Goal: Task Accomplishment & Management: Complete application form

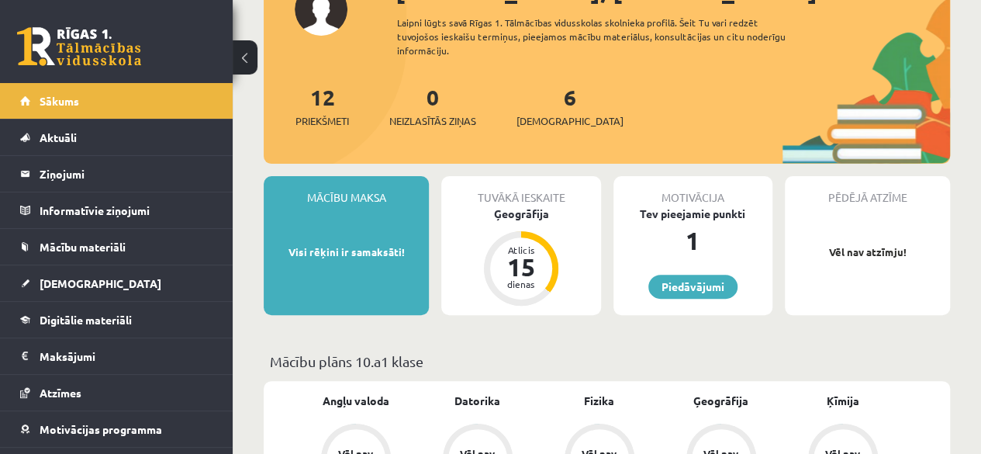
scroll to position [136, 0]
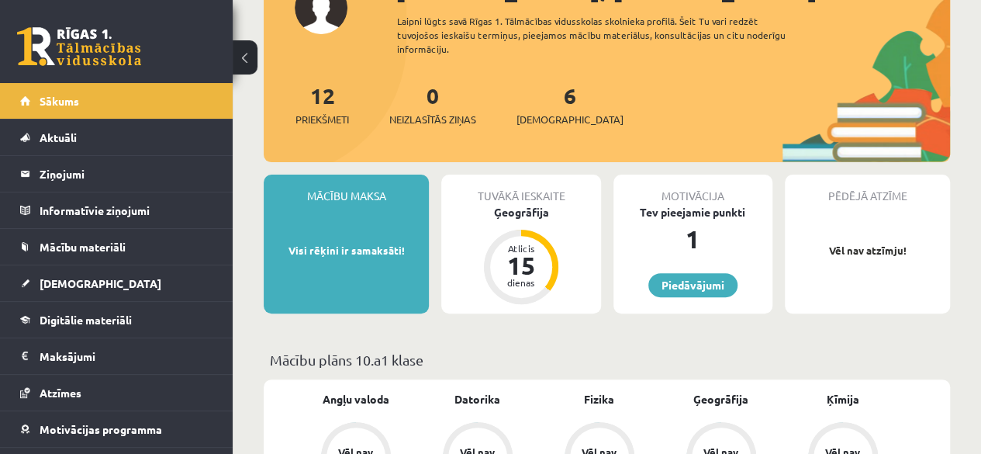
click at [343, 277] on div "Mācību maksa Visi rēķini ir samaksāti!" at bounding box center [346, 243] width 165 height 139
click at [53, 274] on link "[DEMOGRAPHIC_DATA]" at bounding box center [116, 283] width 193 height 36
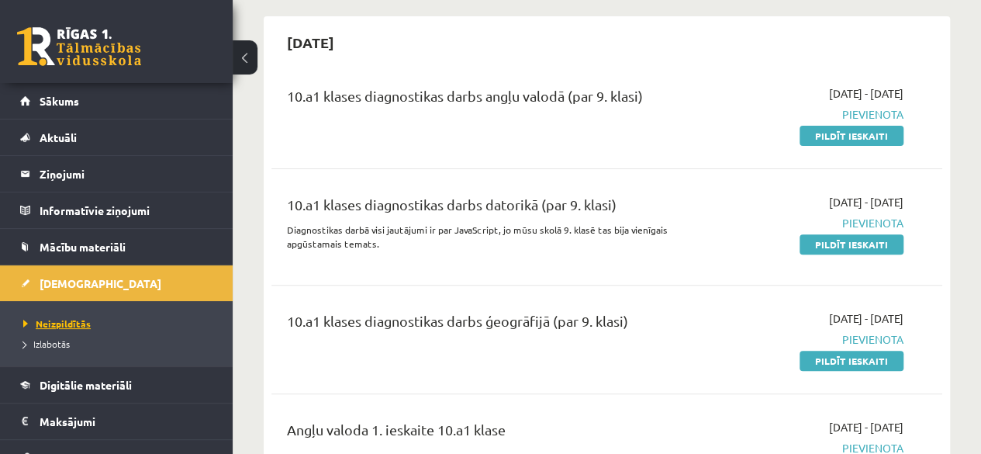
click at [68, 328] on link "Neizpildītās" at bounding box center [120, 323] width 194 height 14
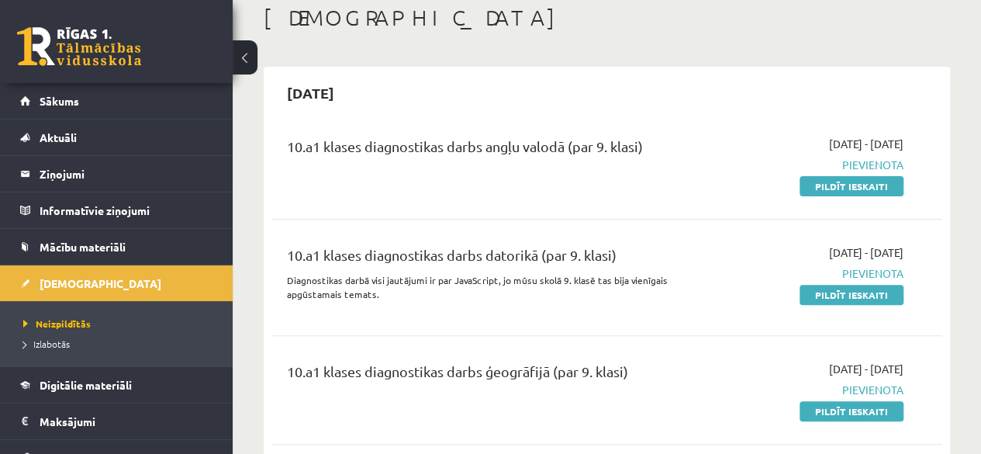
scroll to position [71, 0]
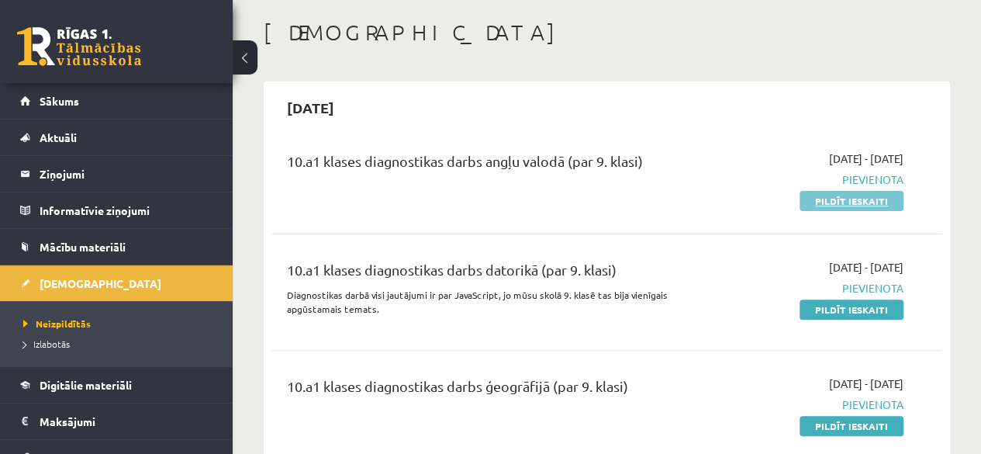
click at [859, 192] on link "Pildīt ieskaiti" at bounding box center [851, 201] width 104 height 20
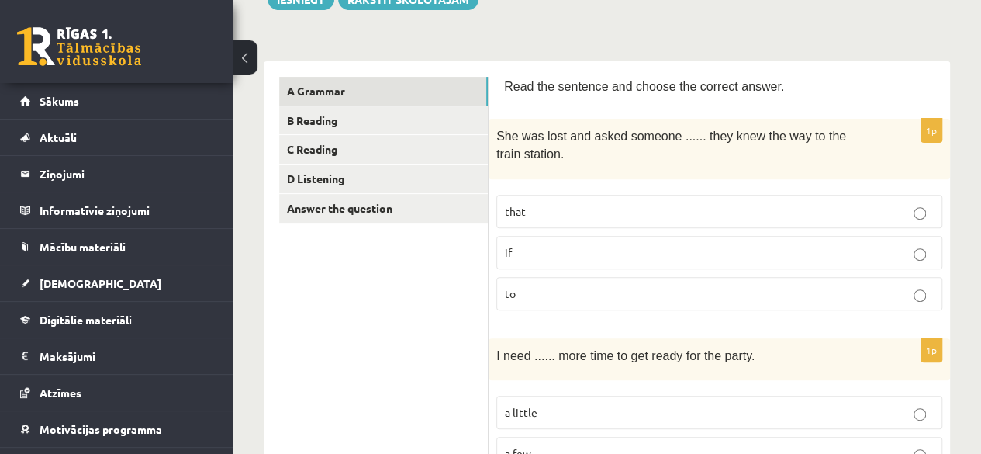
scroll to position [198, 0]
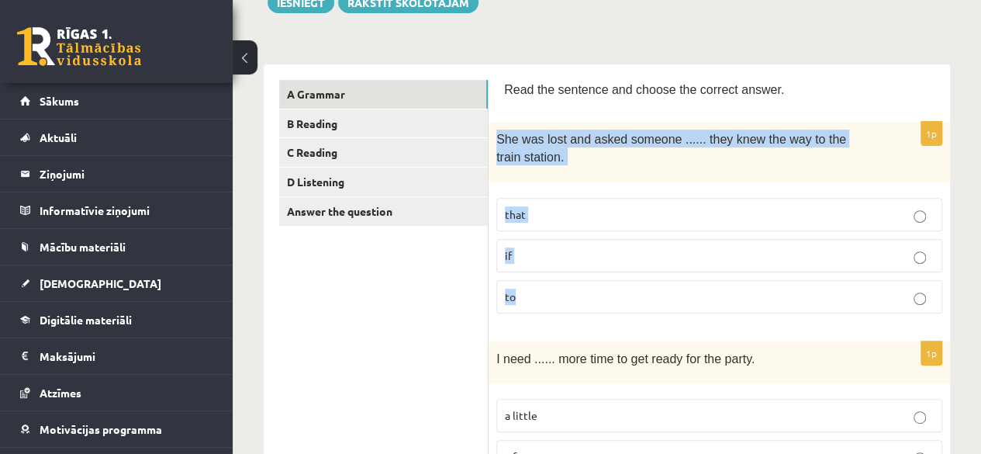
drag, startPoint x: 496, startPoint y: 131, endPoint x: 545, endPoint y: 286, distance: 162.6
click at [545, 286] on div "1p She was lost and asked someone ...... they knew the way to the train station…" at bounding box center [718, 223] width 461 height 203
copy div "She was lost and asked someone ...... they knew the way to the train station. t…"
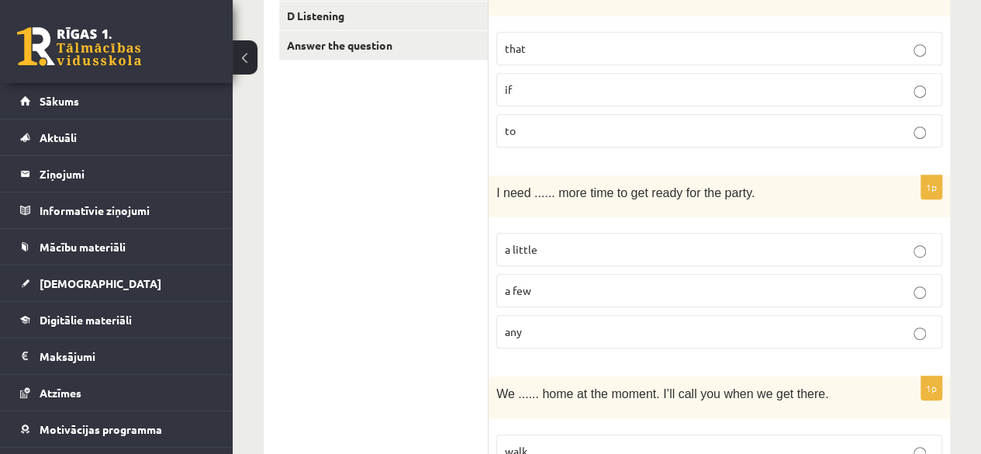
scroll to position [367, 0]
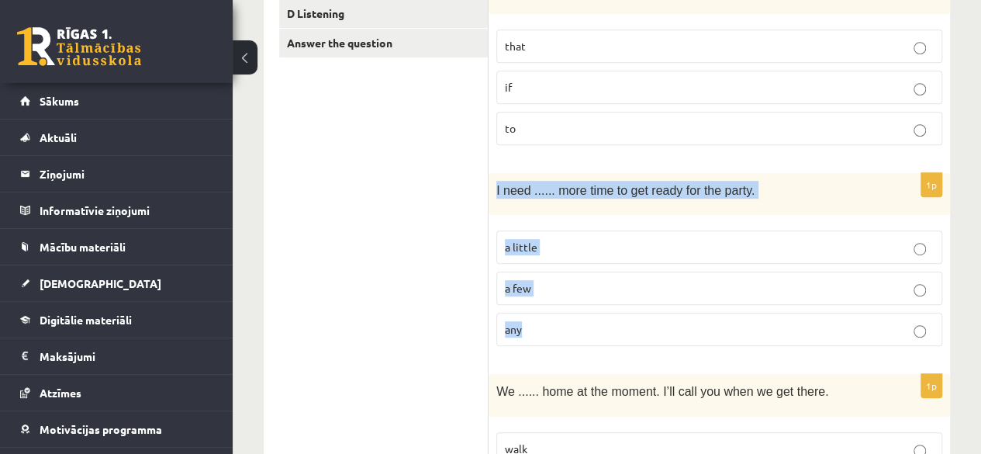
drag, startPoint x: 495, startPoint y: 181, endPoint x: 526, endPoint y: 313, distance: 136.3
click at [526, 313] on div "1p I need ...... more time to get ready for the party. a little a few any" at bounding box center [718, 266] width 461 height 186
copy div "I need ...... more time to get ready for the party. a little a few any"
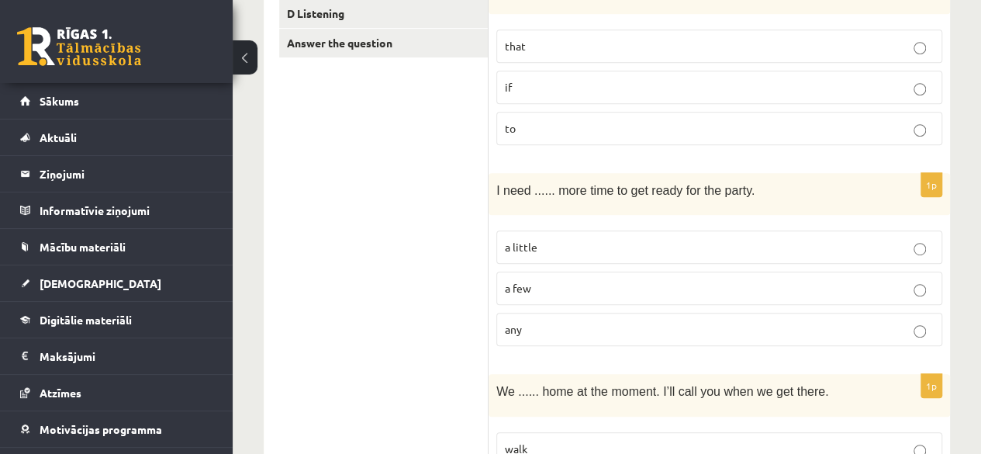
click at [650, 233] on label "a little" at bounding box center [719, 246] width 446 height 33
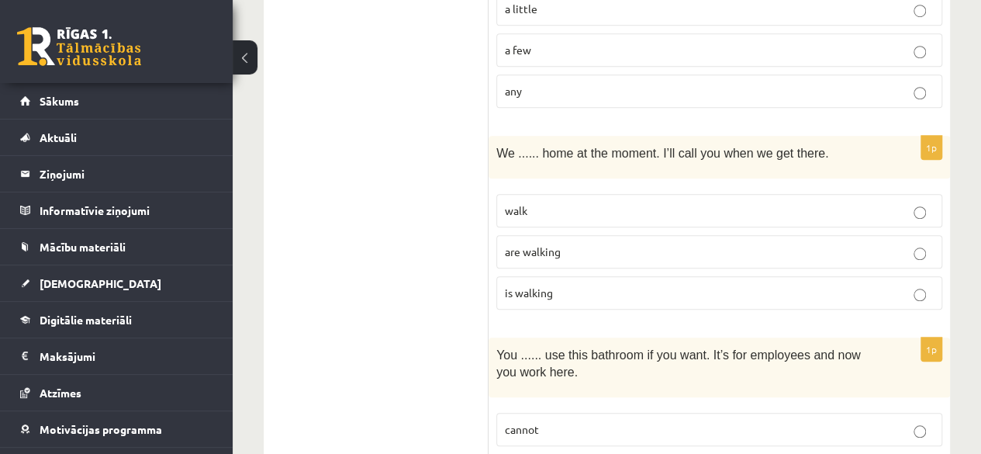
scroll to position [623, 0]
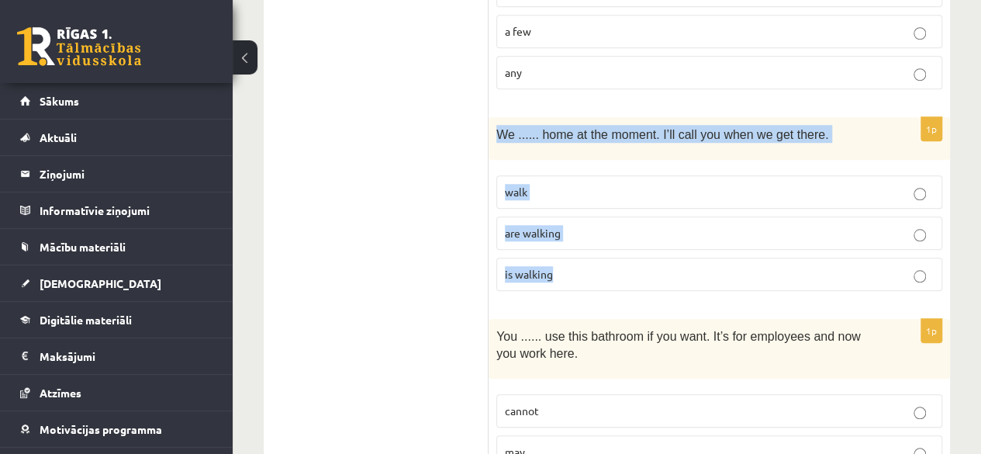
drag, startPoint x: 497, startPoint y: 125, endPoint x: 575, endPoint y: 266, distance: 161.4
click at [575, 266] on div "1p We ...... home at the moment. I’ll call you when we get there. walk are walk…" at bounding box center [718, 210] width 461 height 186
copy div "We ...... home at the moment. I’ll call you when we get there. walk are walking…"
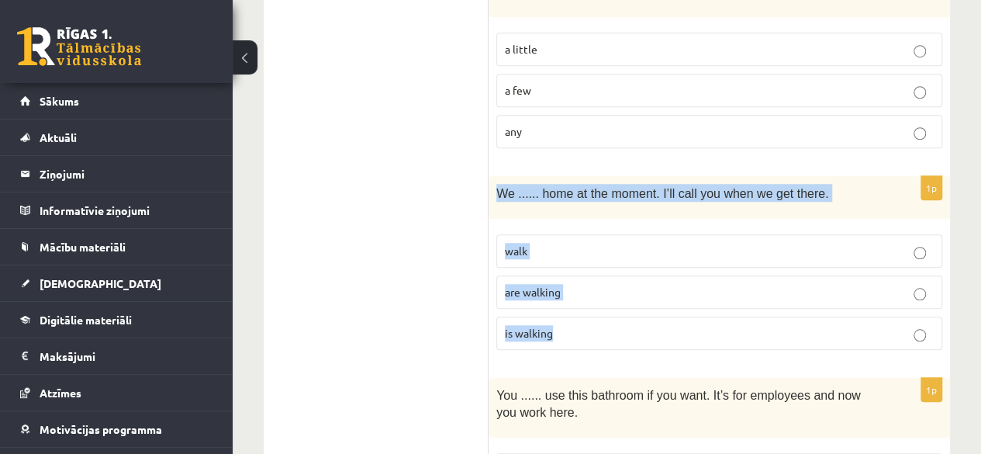
scroll to position [564, 0]
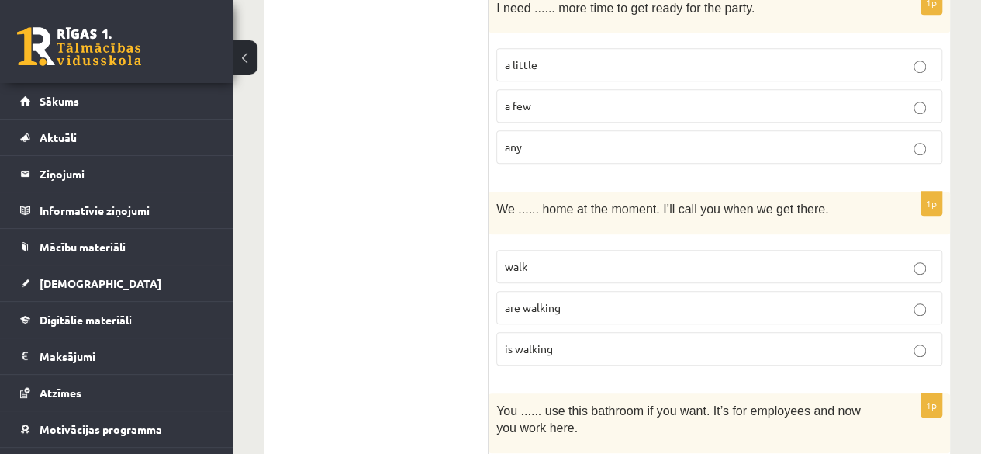
scroll to position [555, 0]
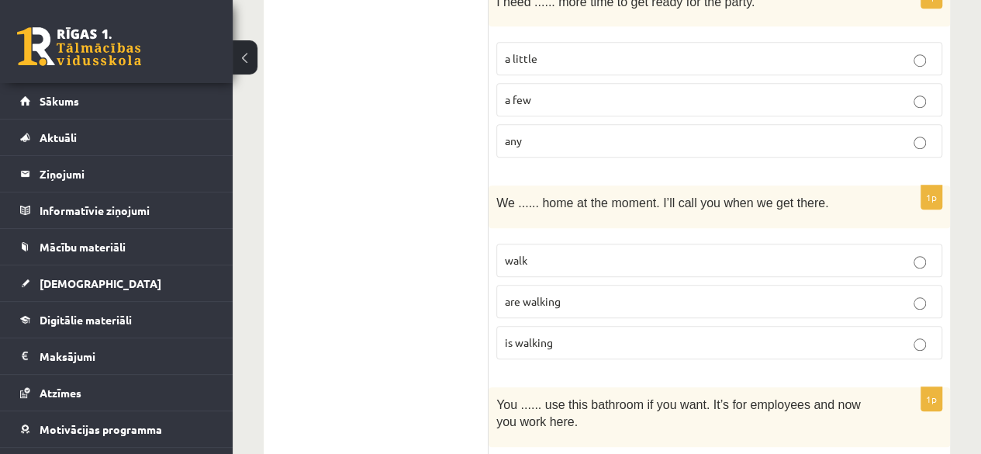
click at [551, 293] on p "are walking" at bounding box center [719, 301] width 429 height 16
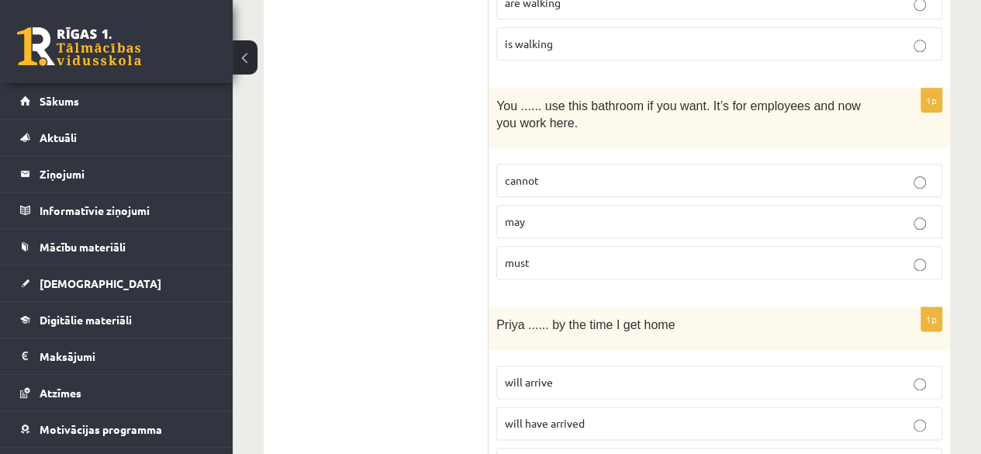
scroll to position [883, 0]
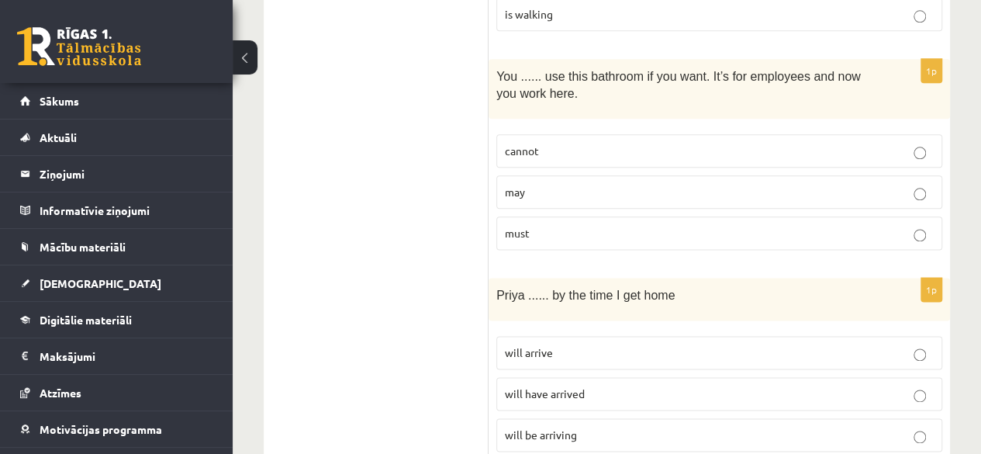
click at [505, 70] on span "You ...... use this bathroom if you want. It’s for employees and now you work h…" at bounding box center [678, 85] width 364 height 31
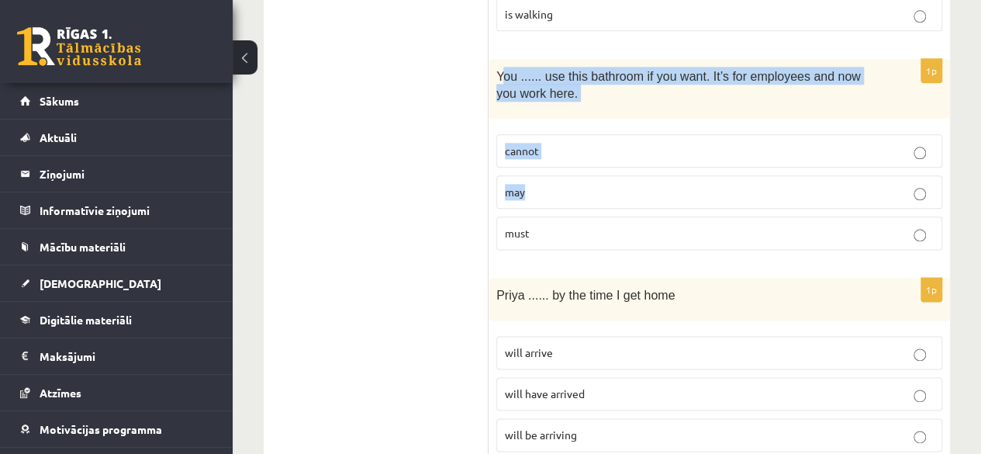
drag, startPoint x: 502, startPoint y: 69, endPoint x: 538, endPoint y: 198, distance: 133.6
click at [538, 198] on div "1p You ...... use this bathroom if you want. It’s for employees and now you wor…" at bounding box center [718, 160] width 461 height 203
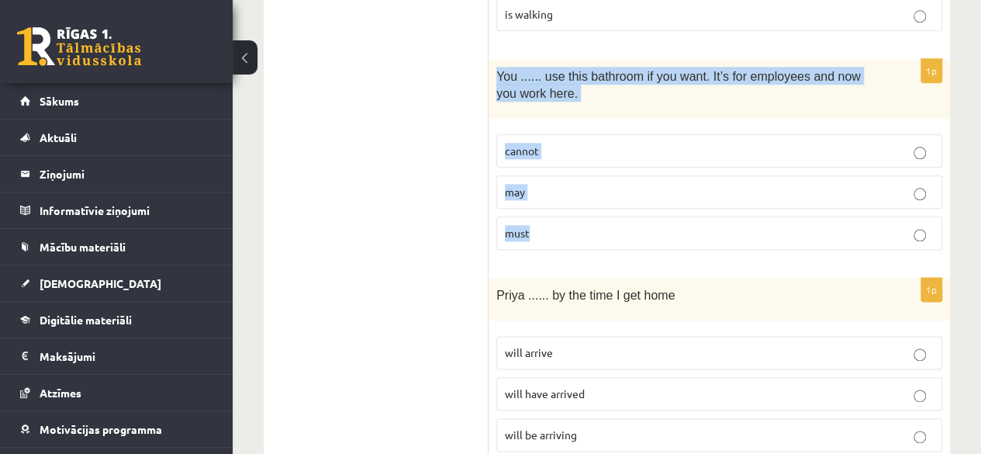
drag, startPoint x: 495, startPoint y: 63, endPoint x: 557, endPoint y: 240, distance: 187.3
click at [557, 240] on div "1p You ...... use this bathroom if you want. It’s for employees and now you wor…" at bounding box center [718, 160] width 461 height 203
copy div "You ...... use this bathroom if you want. It’s for employees and now you work h…"
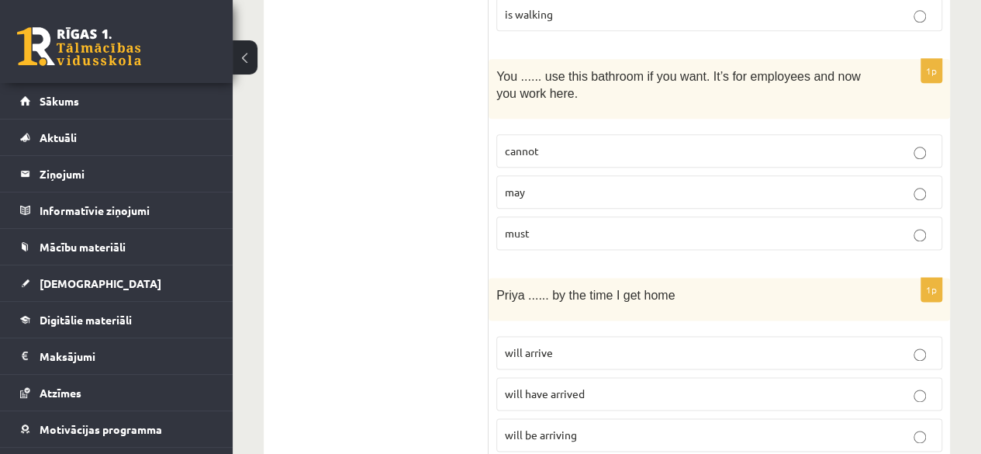
click at [609, 184] on p "may" at bounding box center [719, 192] width 429 height 16
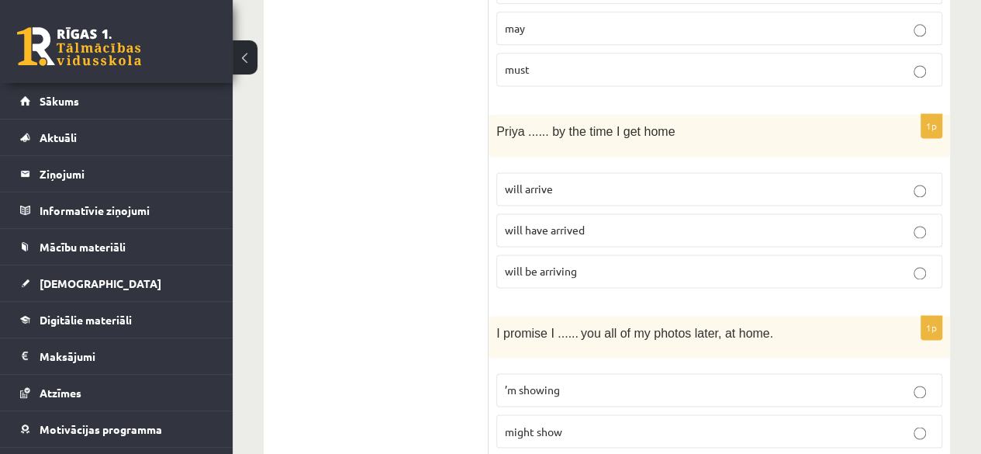
scroll to position [1048, 0]
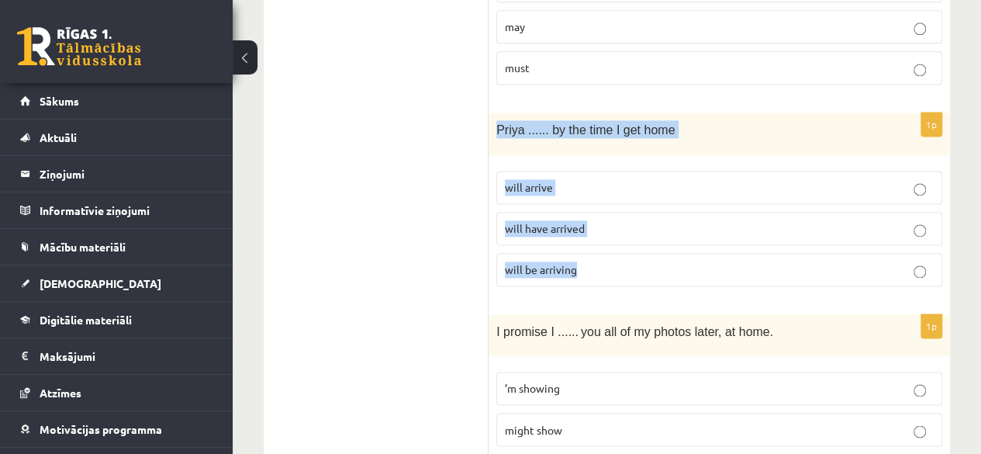
drag, startPoint x: 498, startPoint y: 114, endPoint x: 599, endPoint y: 281, distance: 195.9
click at [599, 281] on div "1p Priya ...... by the time I get home will arrive will have arrived will be ar…" at bounding box center [718, 205] width 461 height 186
copy div "Priya ...... by the time I get home will arrive will have arrived will be arriv…"
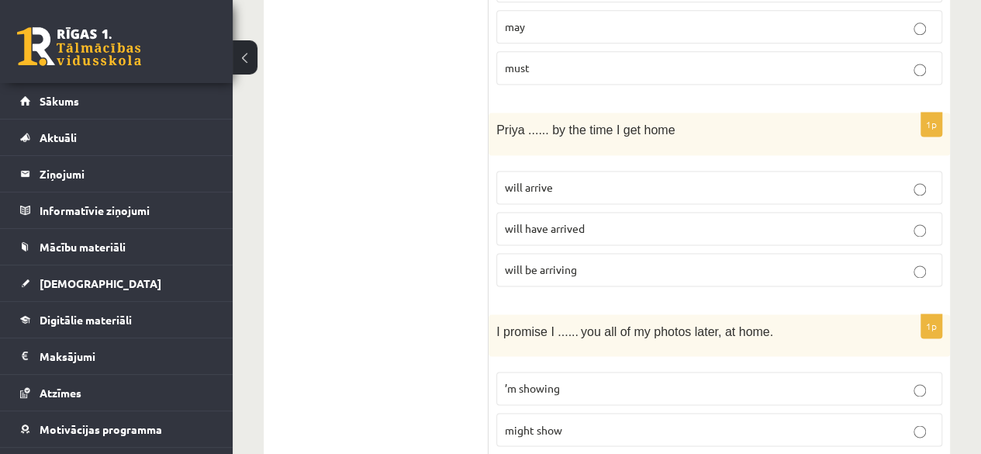
click at [524, 241] on fieldset "will arrive will have arrived will be arriving" at bounding box center [719, 227] width 446 height 128
click at [554, 199] on fieldset "will arrive will have arrived will be arriving" at bounding box center [719, 227] width 446 height 128
click at [561, 221] on span "will have arrived" at bounding box center [545, 228] width 80 height 14
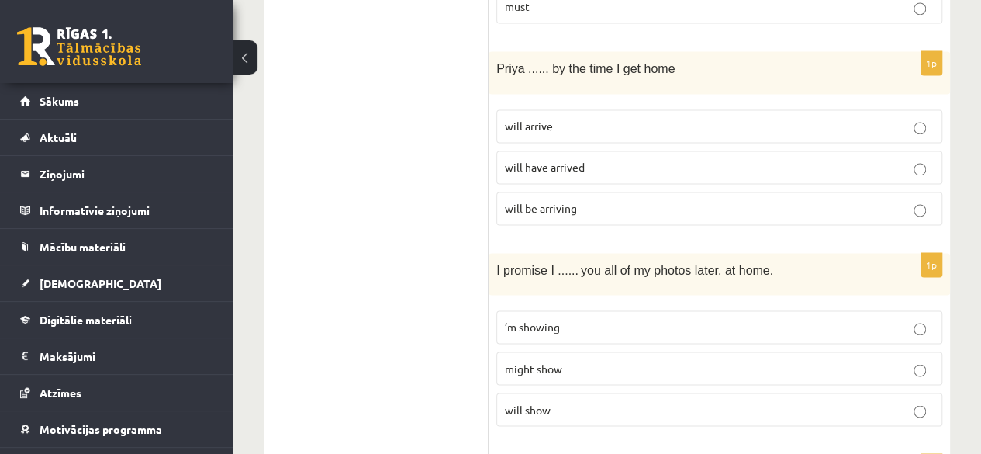
scroll to position [1112, 0]
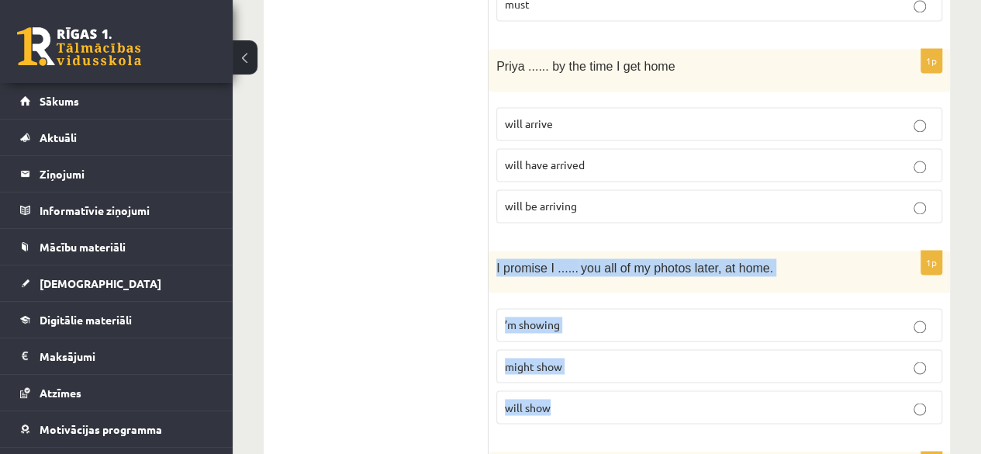
drag, startPoint x: 495, startPoint y: 250, endPoint x: 560, endPoint y: 395, distance: 158.9
click at [560, 395] on div "1p I promise I ...... you all of my photos later, at home. ’m showing might sho…" at bounding box center [718, 343] width 461 height 186
copy div "I promise I ...... you all of my photos later, at home. ’m showing might show w…"
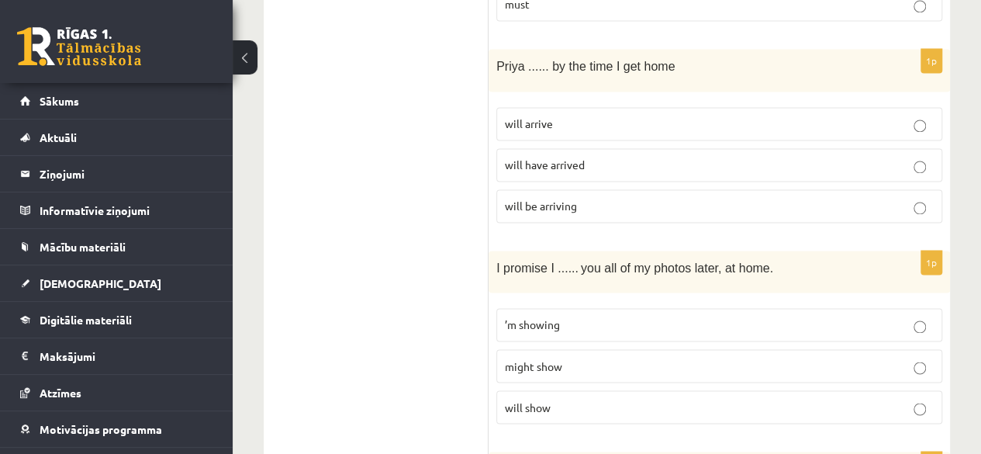
click at [591, 402] on p "will show" at bounding box center [719, 407] width 429 height 16
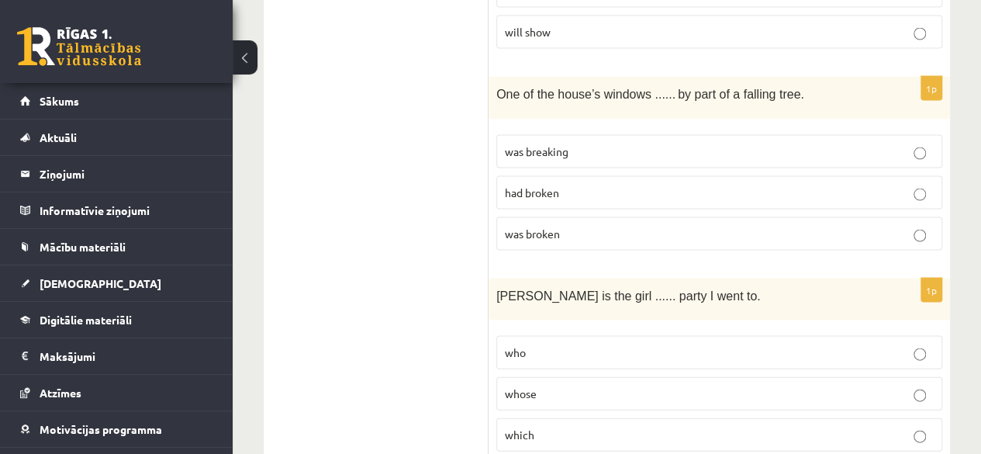
scroll to position [1498, 0]
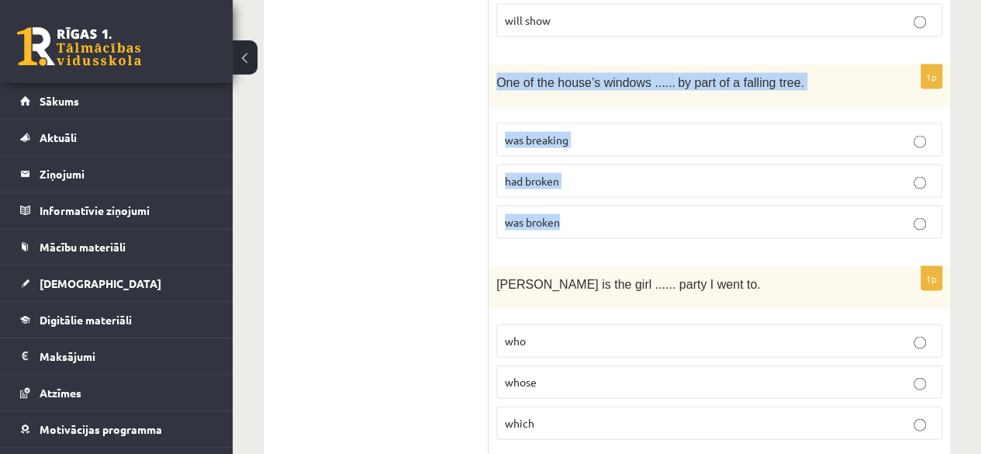
drag, startPoint x: 499, startPoint y: 66, endPoint x: 568, endPoint y: 202, distance: 153.3
click at [568, 202] on div "1p One of the house’s windows ...... by part of a falling tree. was breaking ha…" at bounding box center [718, 158] width 461 height 186
copy div "One of the house’s windows ...... by part of a falling tree. was breaking had b…"
click at [606, 205] on label "was broken" at bounding box center [719, 221] width 446 height 33
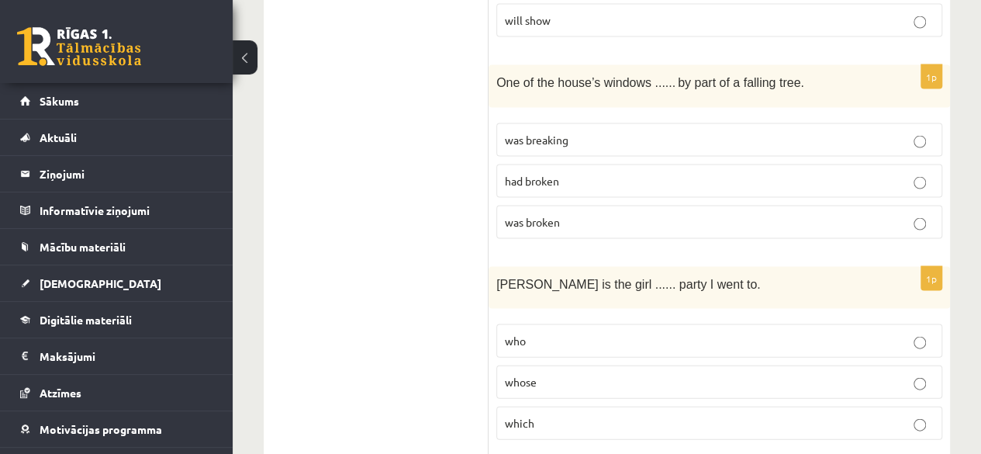
click at [608, 214] on p "was broken" at bounding box center [719, 222] width 429 height 16
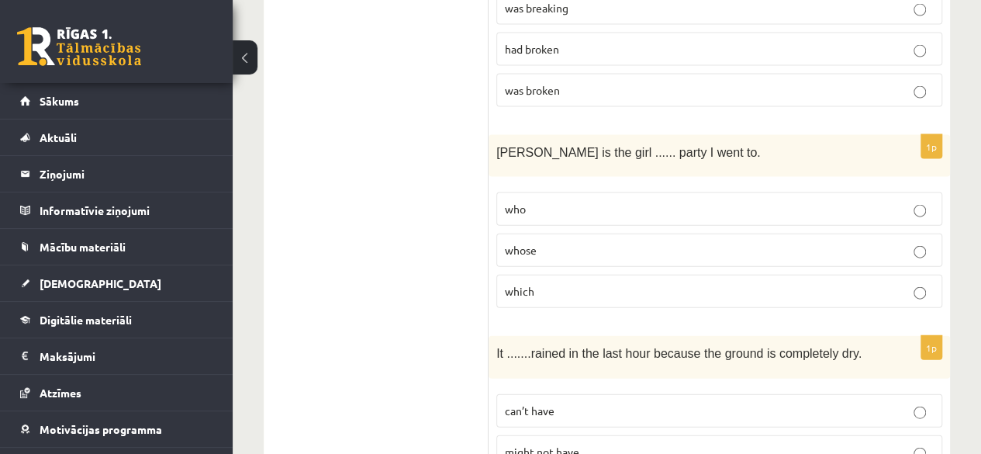
scroll to position [1675, 0]
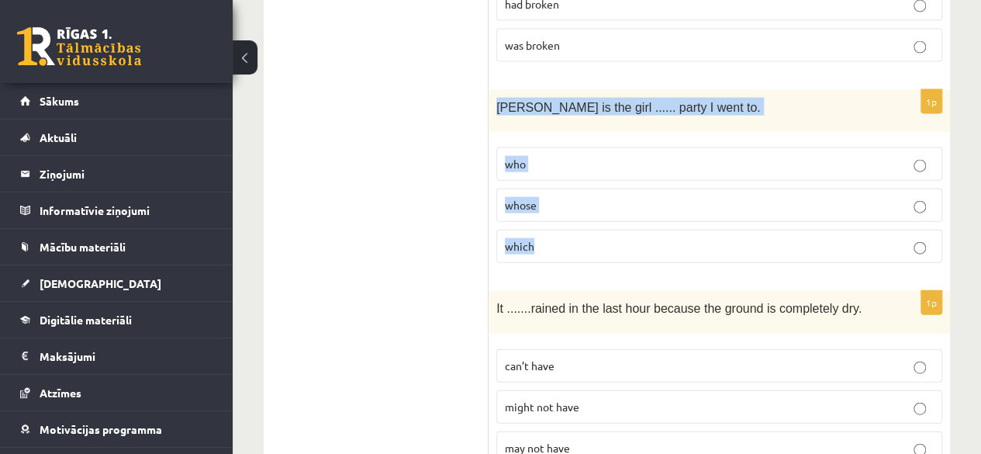
drag, startPoint x: 488, startPoint y: 89, endPoint x: 535, endPoint y: 231, distance: 149.3
click at [535, 231] on div "1p [PERSON_NAME] is the girl ...... party I went to. who whose which" at bounding box center [718, 183] width 461 height 186
copy div "[PERSON_NAME] is the girl ...... party I went to. who whose which"
click at [596, 230] on label "which" at bounding box center [719, 246] width 446 height 33
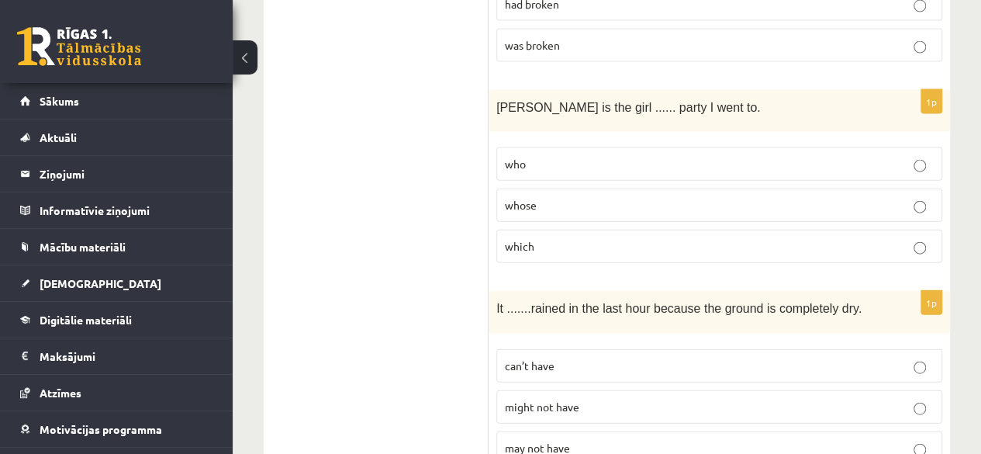
click at [586, 201] on label "whose" at bounding box center [719, 204] width 446 height 33
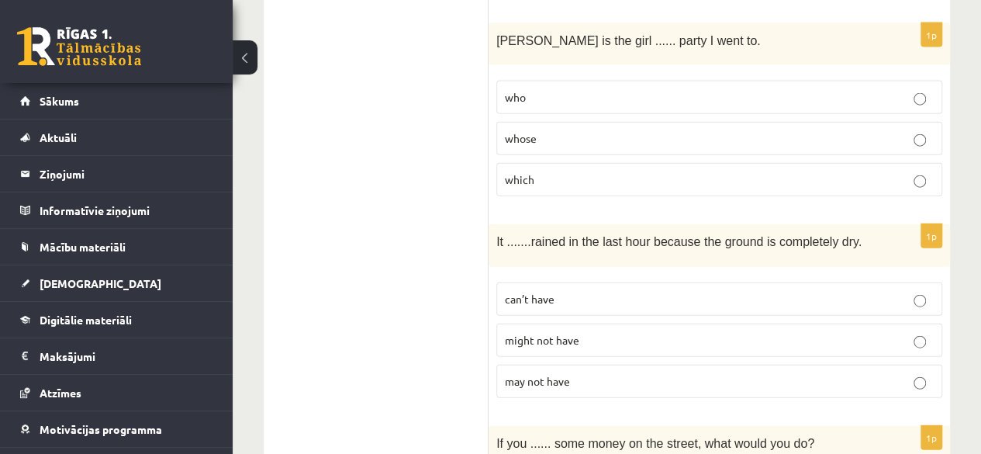
scroll to position [1743, 0]
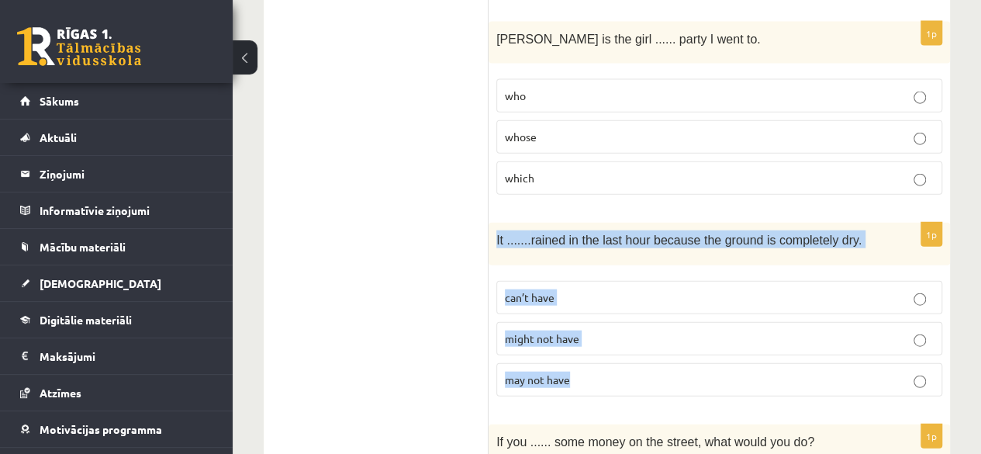
drag, startPoint x: 493, startPoint y: 223, endPoint x: 575, endPoint y: 385, distance: 180.7
click at [575, 385] on div "1p It ....... rained in the last hour because the ground is completely dry. can…" at bounding box center [718, 316] width 461 height 186
copy div "It ....... rained in the last hour because the ground is completely dry. can’t …"
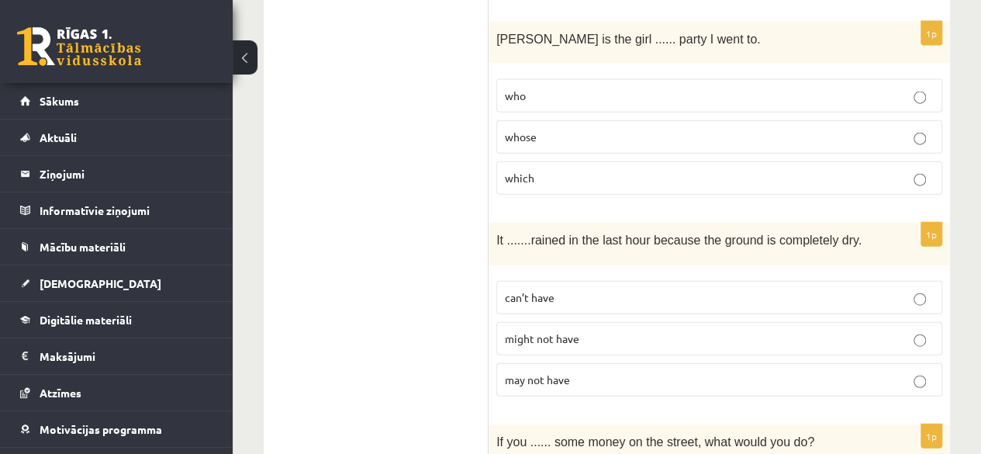
click at [578, 289] on p "can’t have" at bounding box center [719, 297] width 429 height 16
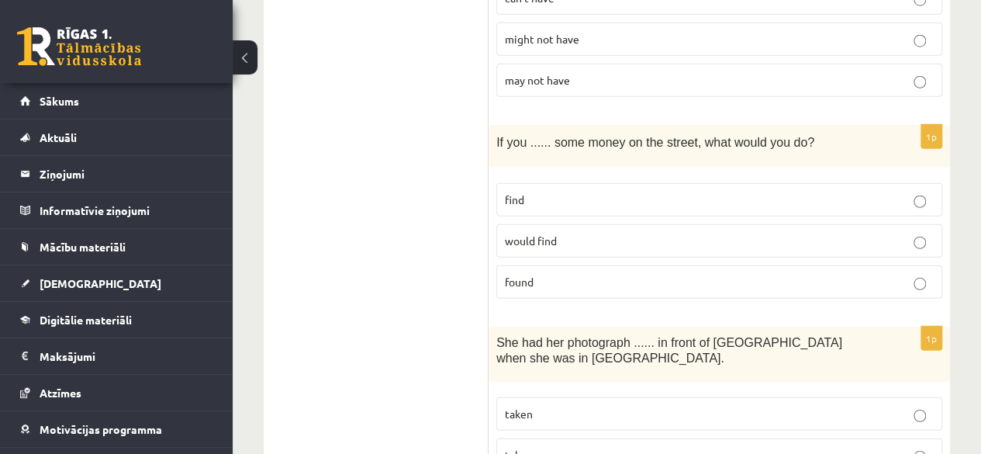
scroll to position [2087, 0]
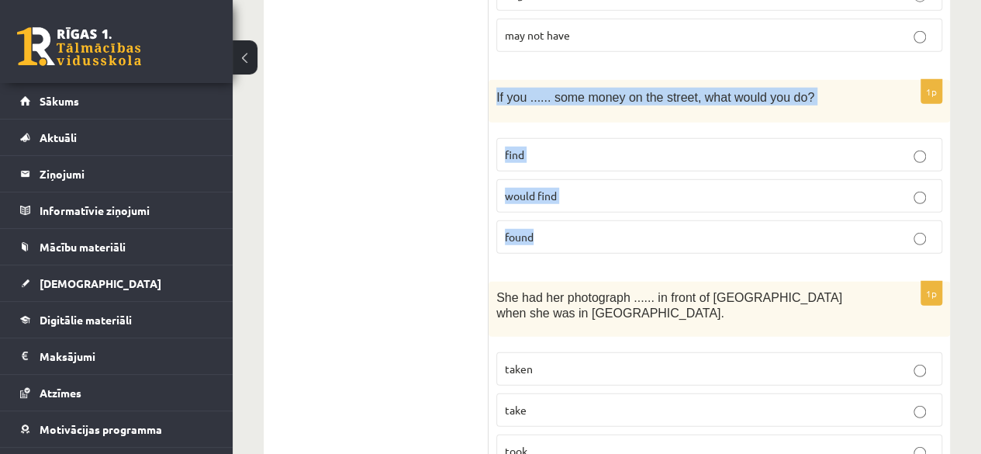
drag, startPoint x: 496, startPoint y: 78, endPoint x: 575, endPoint y: 241, distance: 180.7
click at [575, 241] on div "1p If you ...... some money on the street, what would you do? find would find f…" at bounding box center [718, 173] width 461 height 186
copy div "If you ...... some money on the street, what would you do? find would find found"
drag, startPoint x: 439, startPoint y: 286, endPoint x: 524, endPoint y: 226, distance: 104.1
click at [524, 226] on div "**********" at bounding box center [607, 266] width 686 height 4181
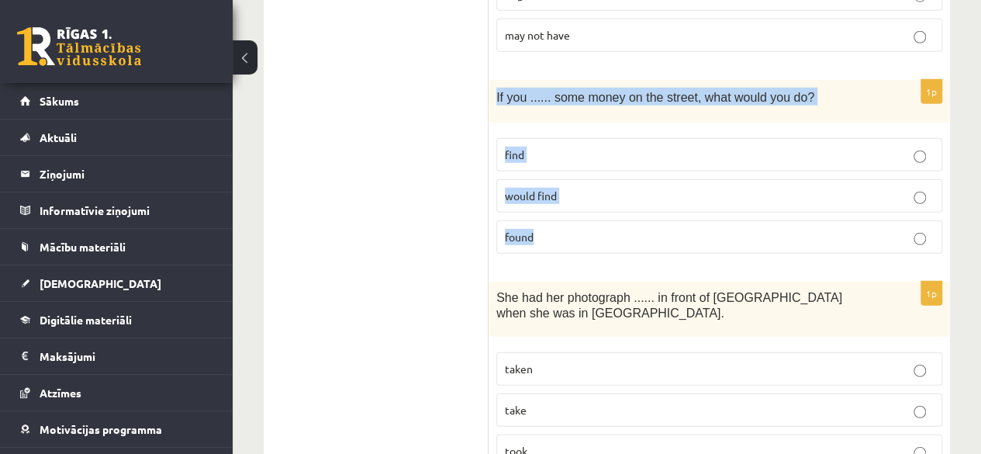
click at [524, 226] on label "found" at bounding box center [719, 236] width 446 height 33
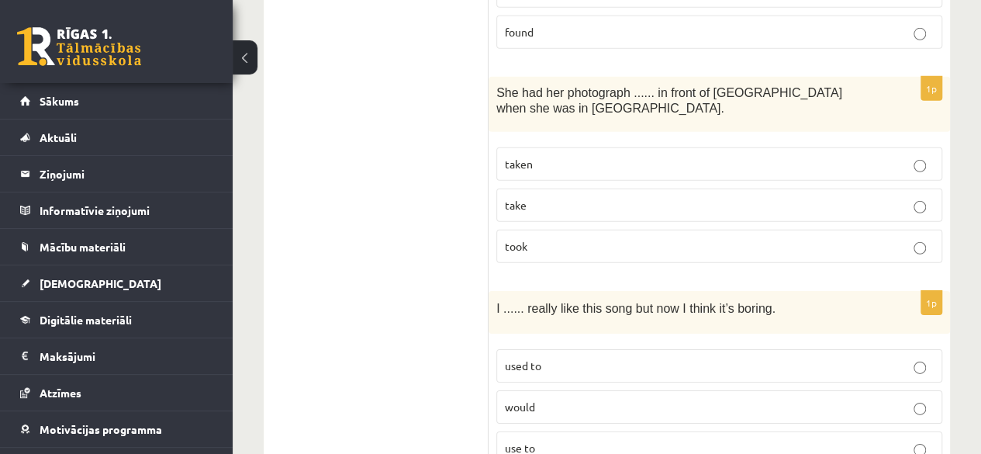
scroll to position [2294, 0]
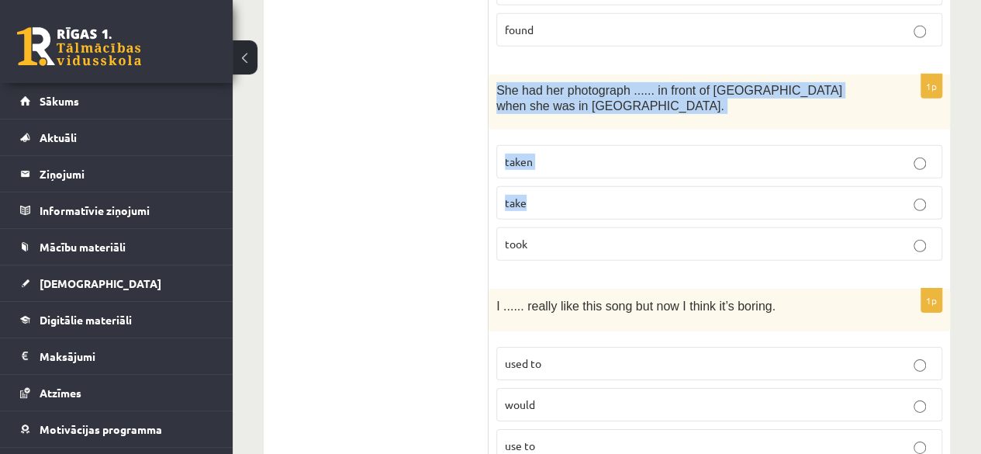
drag, startPoint x: 499, startPoint y: 63, endPoint x: 555, endPoint y: 196, distance: 144.9
click at [555, 196] on div "1p She had her photograph ...... in front of [GEOGRAPHIC_DATA] when she was in …" at bounding box center [718, 173] width 461 height 199
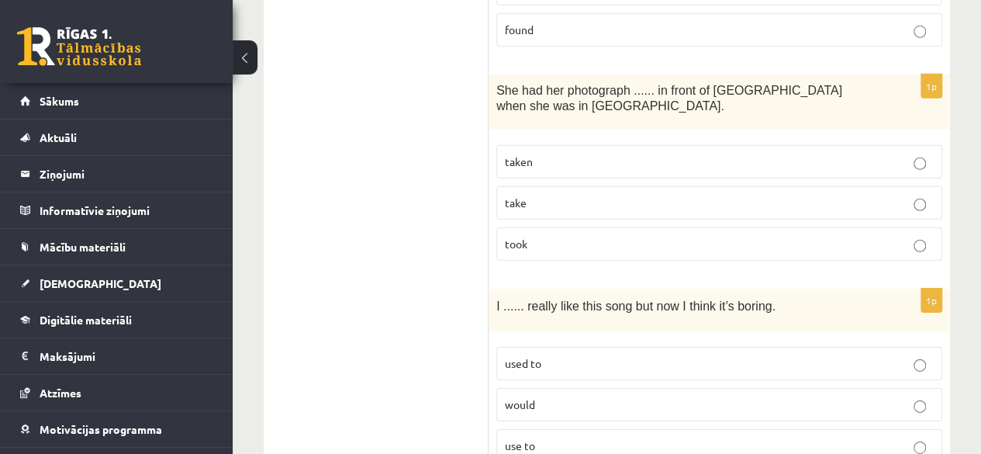
click at [475, 106] on ul "A Grammar B Reading C Reading D Listening Answer the question" at bounding box center [383, 59] width 209 height 4150
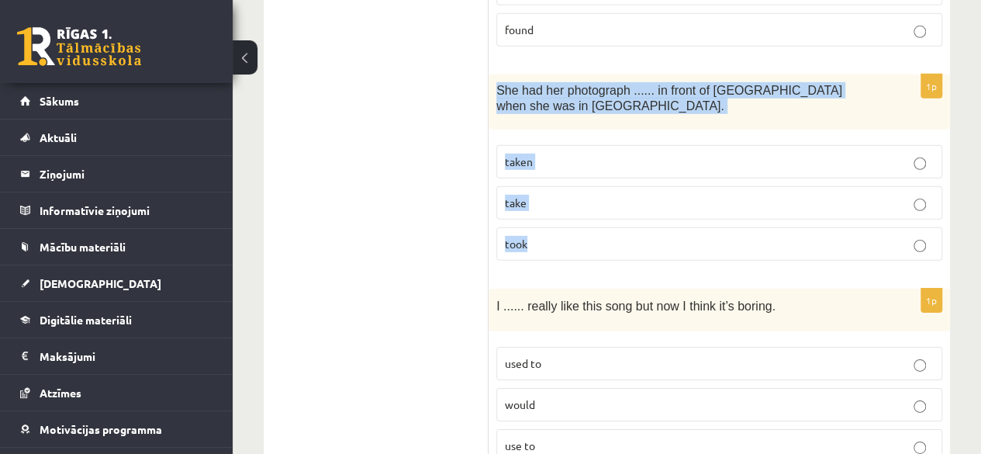
drag, startPoint x: 493, startPoint y: 64, endPoint x: 560, endPoint y: 223, distance: 172.4
click at [560, 223] on div "1p She had her photograph ...... in front of [GEOGRAPHIC_DATA] when she was in …" at bounding box center [718, 173] width 461 height 199
drag, startPoint x: 411, startPoint y: 255, endPoint x: 538, endPoint y: 174, distance: 150.6
click at [538, 174] on div "**********" at bounding box center [607, 59] width 686 height 4181
click at [571, 154] on label "taken" at bounding box center [719, 161] width 446 height 33
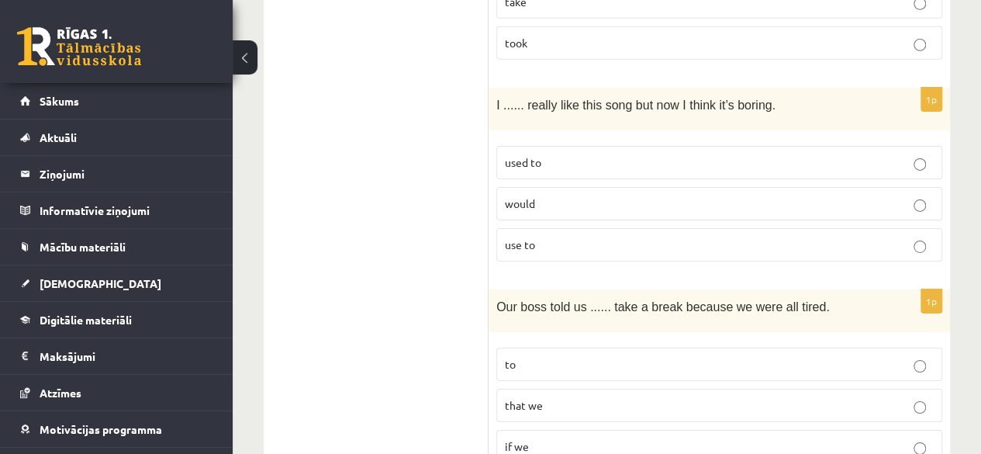
scroll to position [2496, 0]
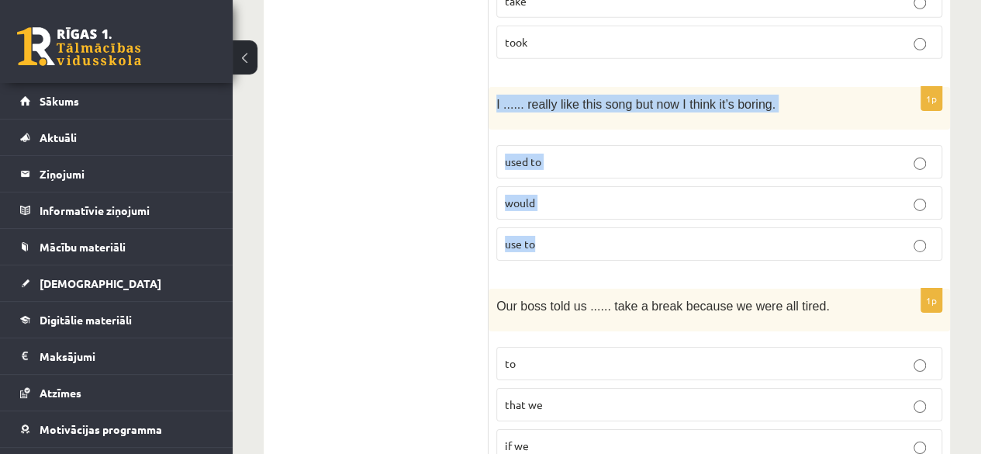
drag, startPoint x: 496, startPoint y: 79, endPoint x: 555, endPoint y: 226, distance: 157.9
click at [555, 226] on div "1p I ...... really like this song but now I think it’s boring. used to would us…" at bounding box center [718, 180] width 461 height 186
click at [617, 157] on label "used to" at bounding box center [719, 161] width 446 height 33
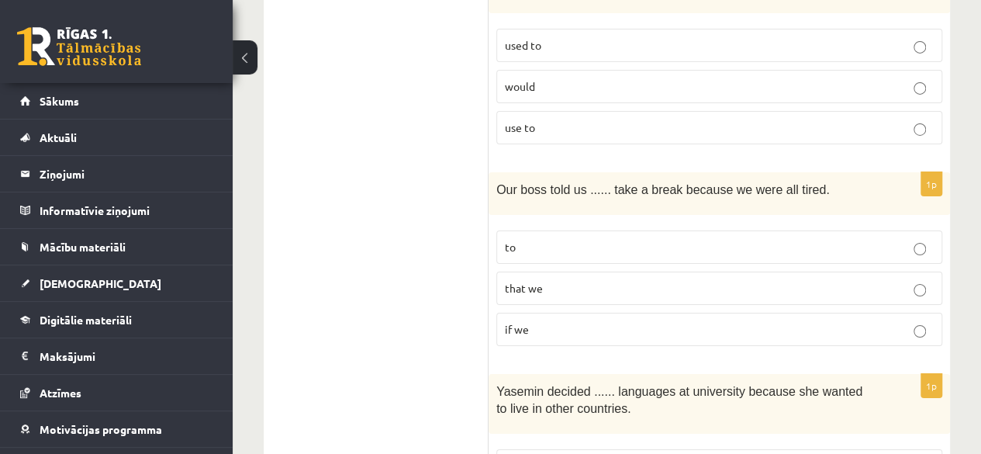
scroll to position [2615, 0]
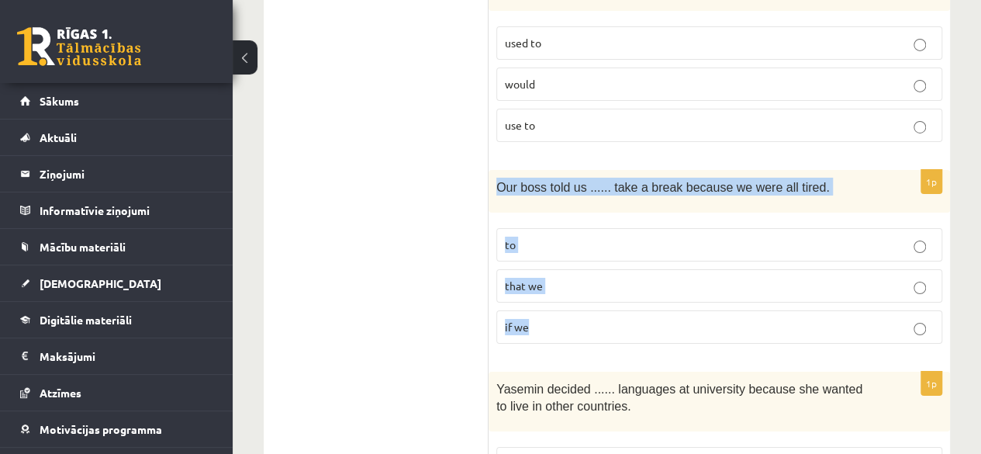
drag, startPoint x: 496, startPoint y: 161, endPoint x: 557, endPoint y: 292, distance: 144.3
click at [557, 292] on div "1p Our boss told us ...... take a break because we were all tired. to that we i…" at bounding box center [718, 263] width 461 height 186
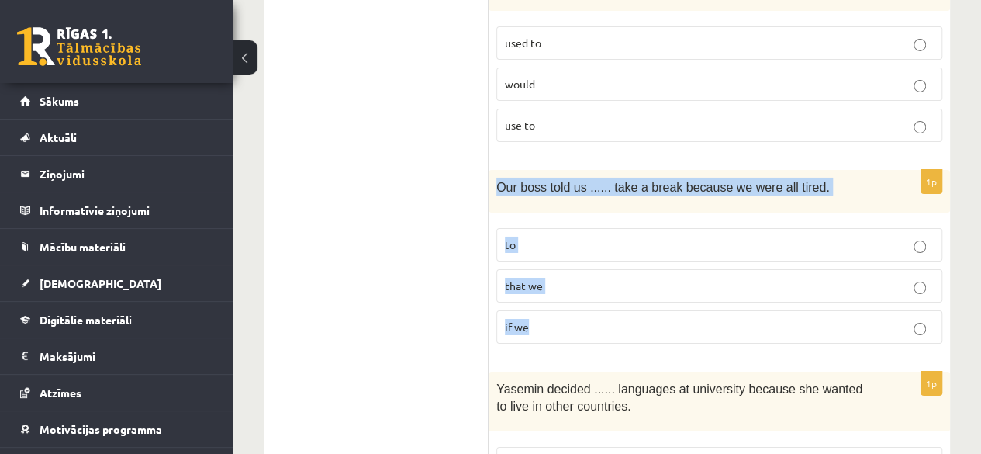
drag, startPoint x: 494, startPoint y: 164, endPoint x: 536, endPoint y: 312, distance: 154.6
click at [536, 312] on div "1p Our boss told us ...... take a break because we were all tired. to that we i…" at bounding box center [718, 263] width 461 height 186
click at [654, 236] on p "to" at bounding box center [719, 244] width 429 height 16
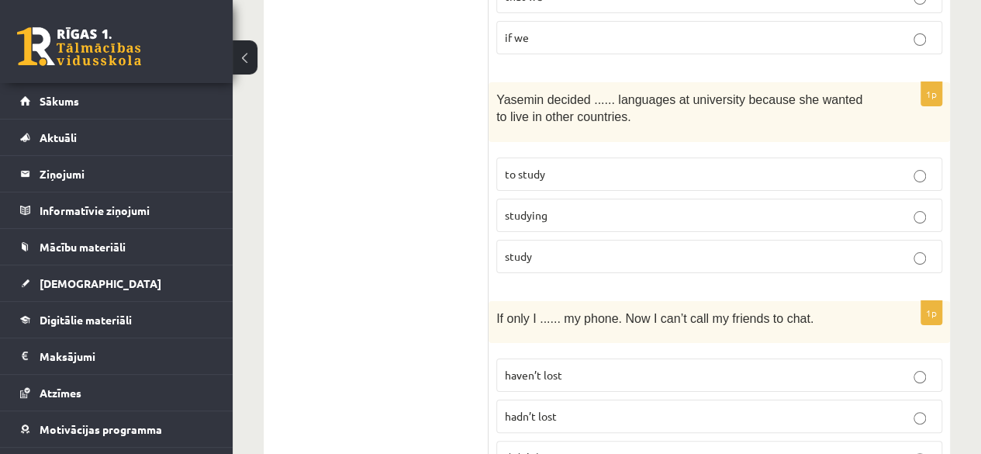
scroll to position [2929, 0]
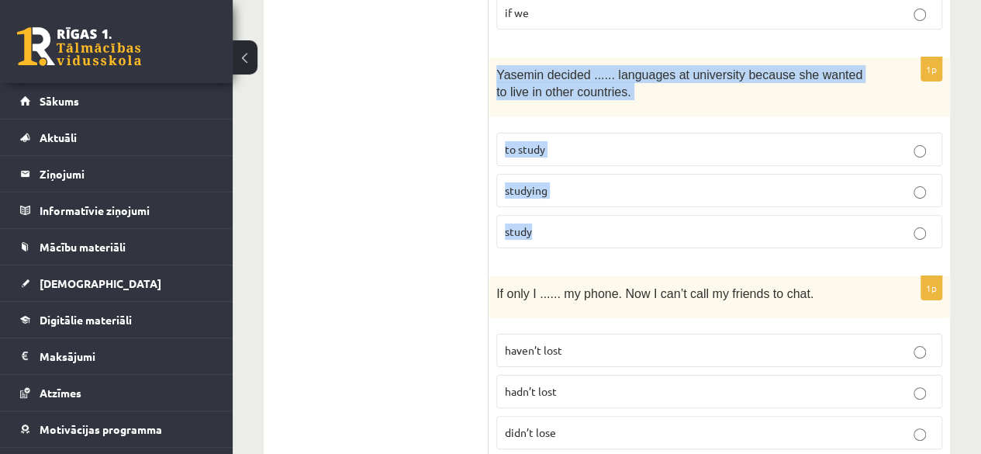
drag, startPoint x: 493, startPoint y: 49, endPoint x: 557, endPoint y: 195, distance: 159.3
click at [557, 195] on div "1p [PERSON_NAME] decided ...... languages at [GEOGRAPHIC_DATA] because she want…" at bounding box center [718, 158] width 461 height 203
click at [647, 141] on p "to study" at bounding box center [719, 149] width 429 height 16
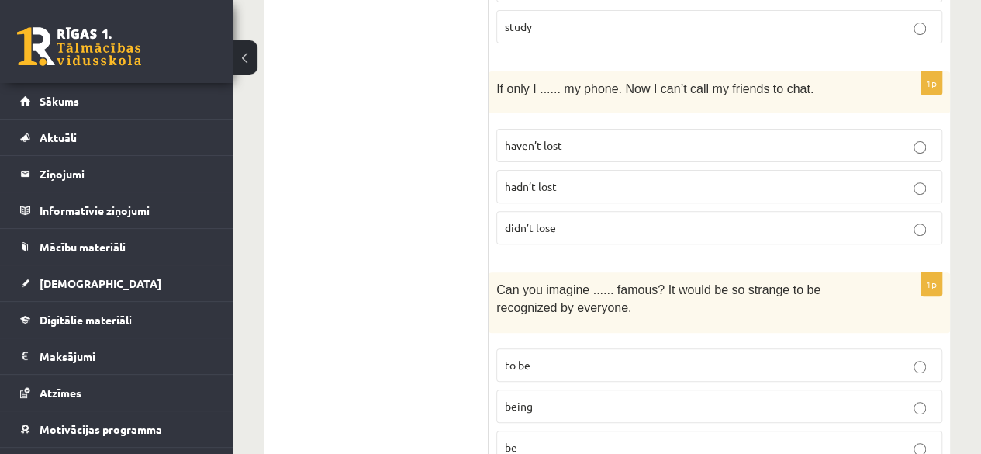
scroll to position [3134, 0]
drag, startPoint x: 499, startPoint y: 56, endPoint x: 513, endPoint y: 75, distance: 24.3
click at [513, 75] on div "If only I ...... my phone. Now I can’t call my friends to chat." at bounding box center [718, 92] width 461 height 43
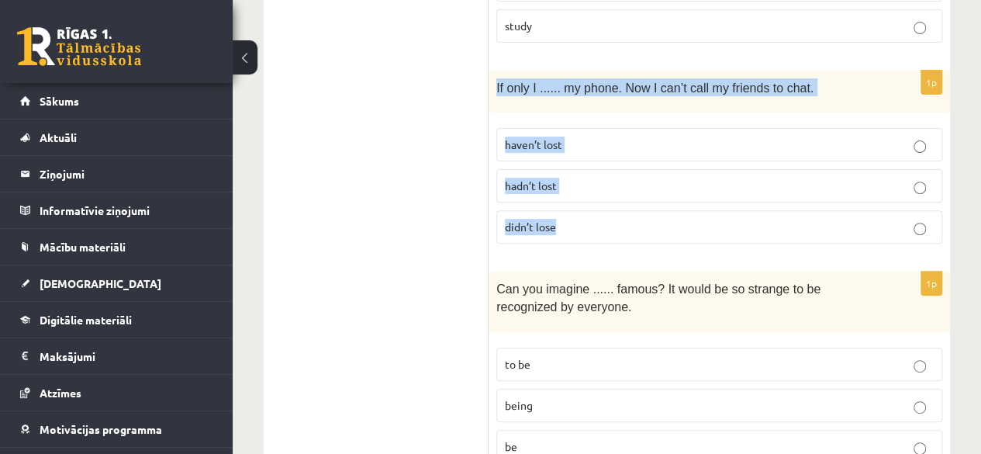
drag, startPoint x: 494, startPoint y: 60, endPoint x: 554, endPoint y: 204, distance: 155.4
click at [554, 204] on div "1p If only I ...... my phone. Now I can’t call my friends to chat. haven’t lost…" at bounding box center [718, 164] width 461 height 186
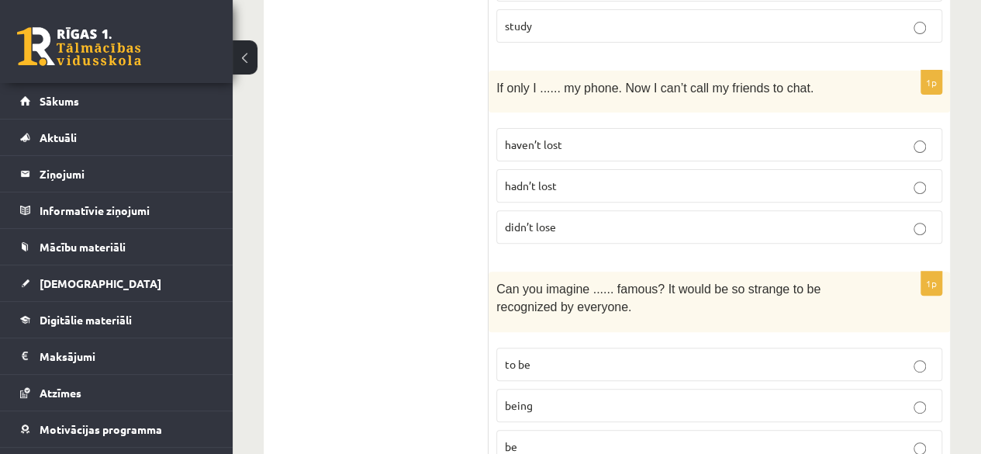
click at [590, 169] on label "hadn’t lost" at bounding box center [719, 185] width 446 height 33
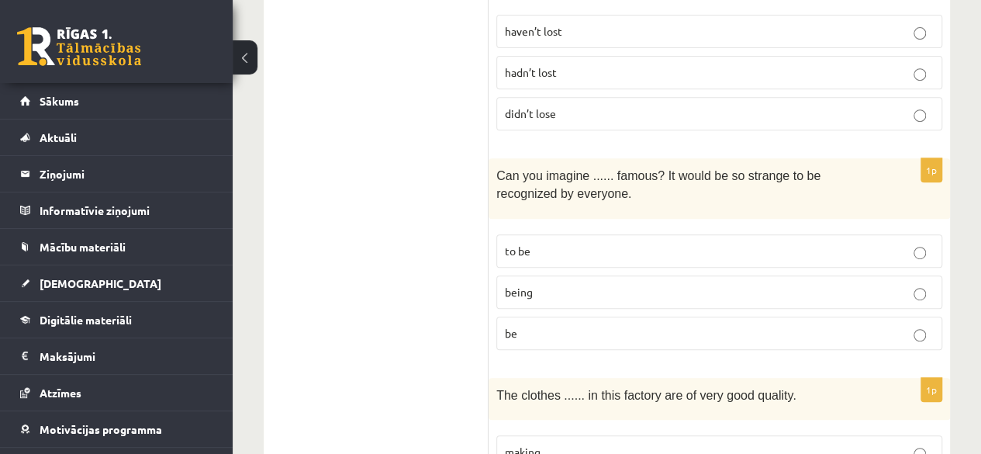
scroll to position [3307, 0]
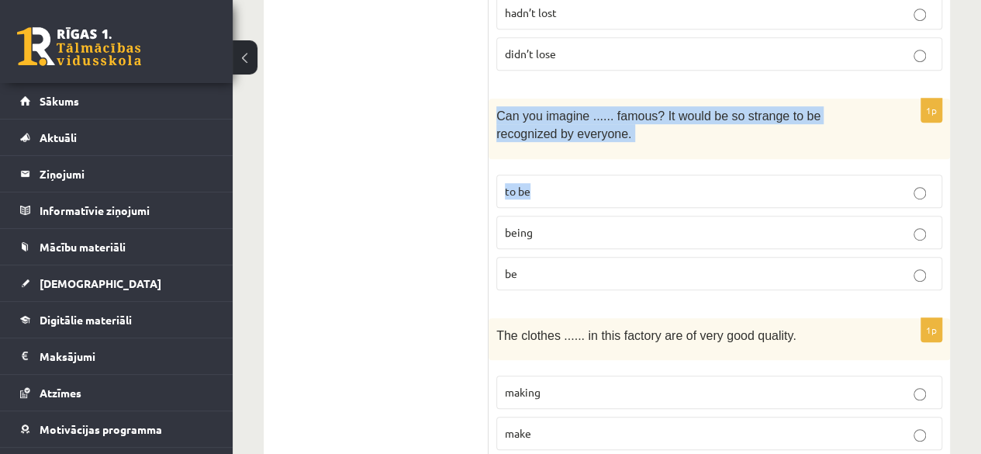
drag, startPoint x: 496, startPoint y: 85, endPoint x: 599, endPoint y: 164, distance: 130.0
click at [599, 164] on div "1p Can you imagine ...... famous? It would be so strange to be recognized by ev…" at bounding box center [718, 199] width 461 height 203
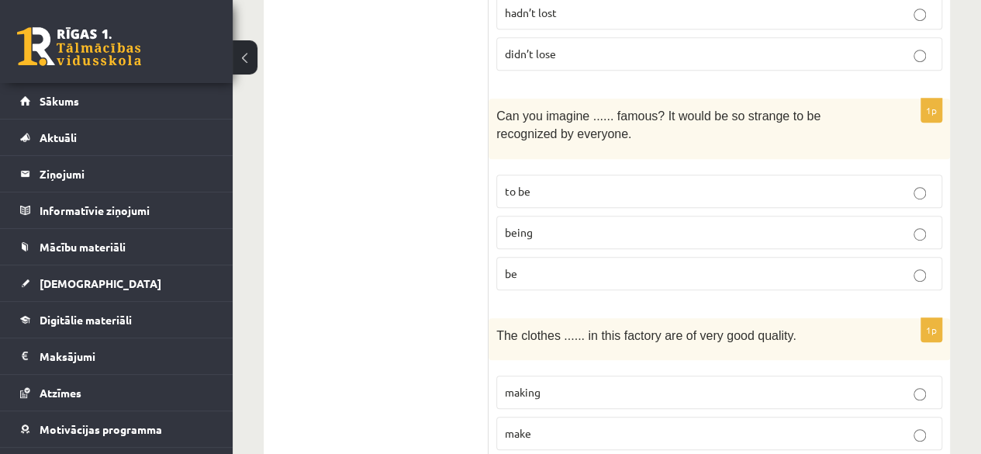
drag, startPoint x: 599, startPoint y: 165, endPoint x: 388, endPoint y: 174, distance: 211.9
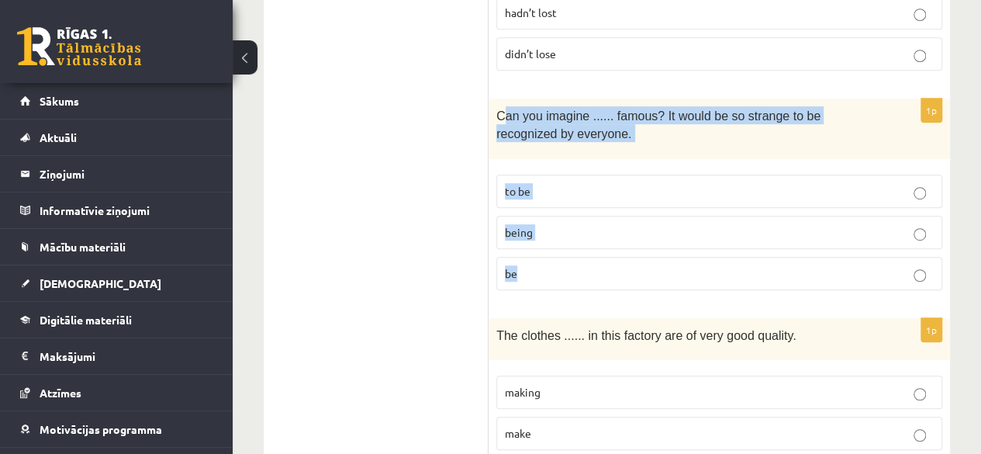
drag, startPoint x: 500, startPoint y: 85, endPoint x: 554, endPoint y: 233, distance: 157.0
click at [554, 233] on div "1p Can you imagine ...... famous? It would be so strange to be recognized by ev…" at bounding box center [718, 199] width 461 height 203
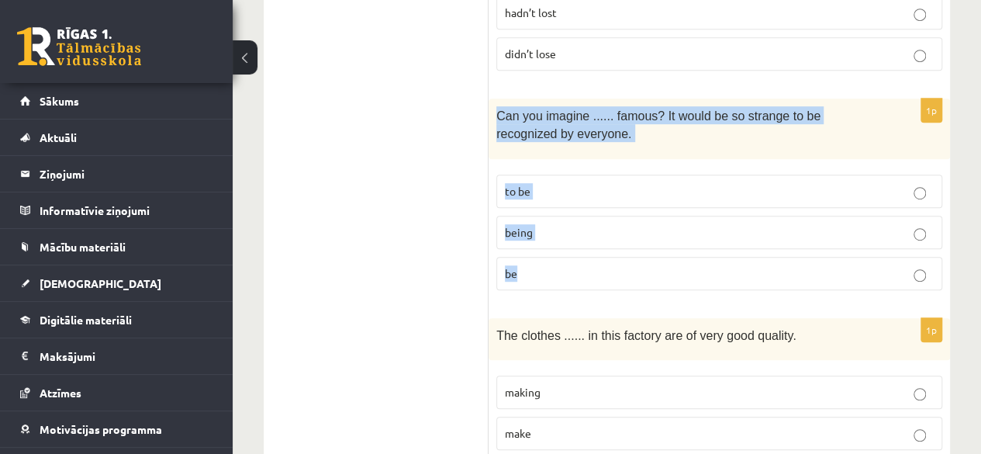
drag, startPoint x: 495, startPoint y: 89, endPoint x: 532, endPoint y: 233, distance: 148.2
click at [532, 233] on div "1p Can you imagine ...... famous? It would be so strange to be recognized by ev…" at bounding box center [718, 199] width 461 height 203
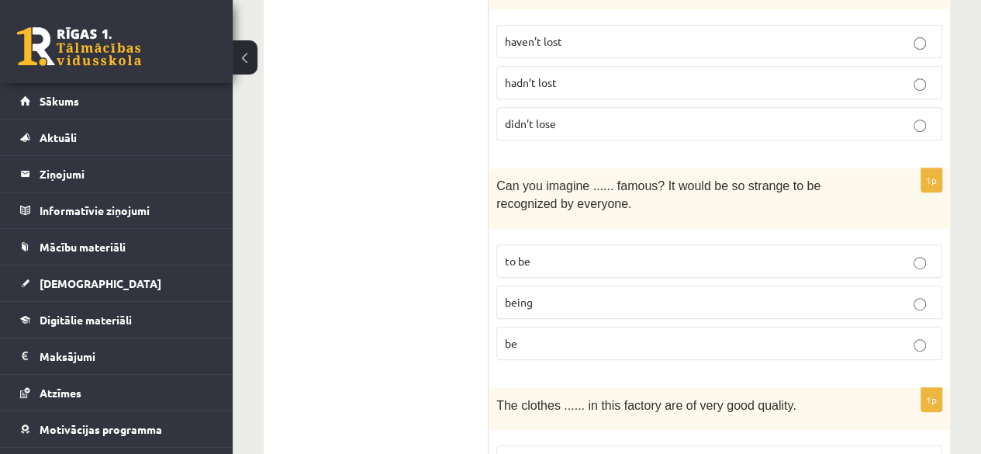
click at [624, 294] on p "being" at bounding box center [719, 302] width 429 height 16
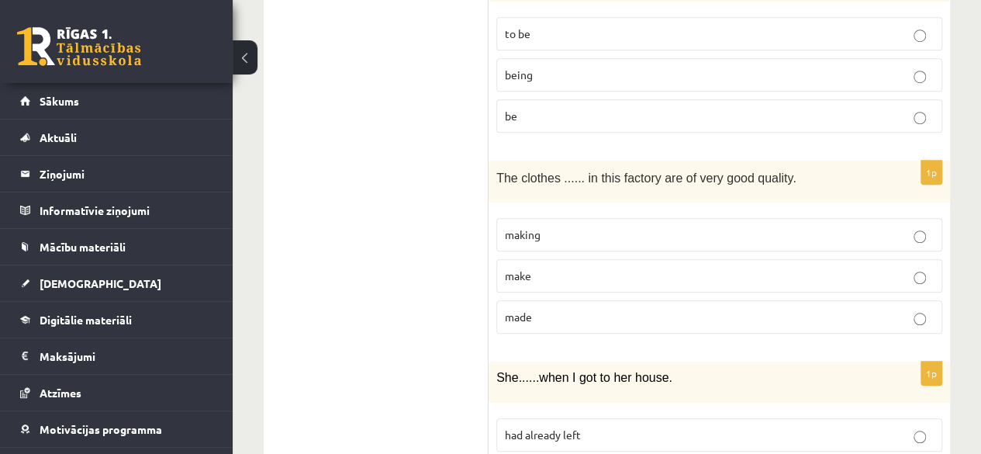
scroll to position [3495, 0]
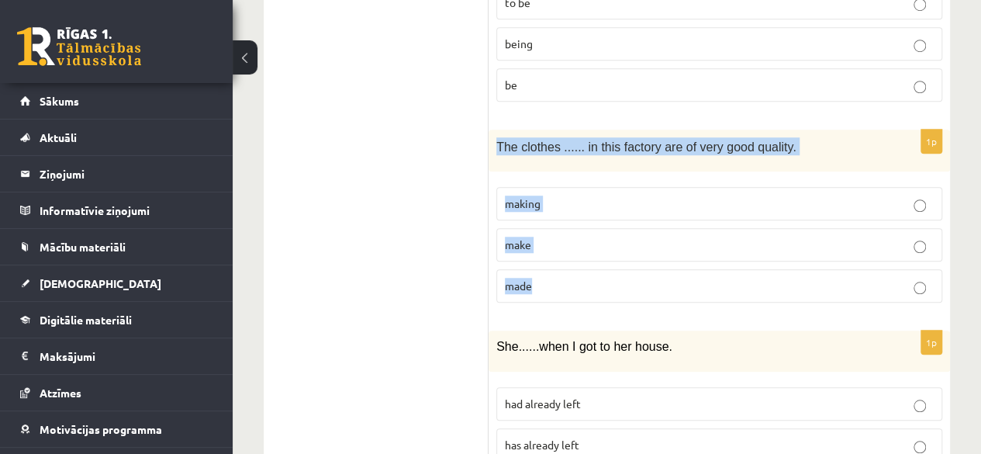
drag, startPoint x: 496, startPoint y: 114, endPoint x: 555, endPoint y: 247, distance: 145.8
click at [555, 247] on div "1p The clothes ...... in this factory are of very good quality. making make made" at bounding box center [718, 222] width 461 height 186
click at [561, 278] on p "made" at bounding box center [719, 286] width 429 height 16
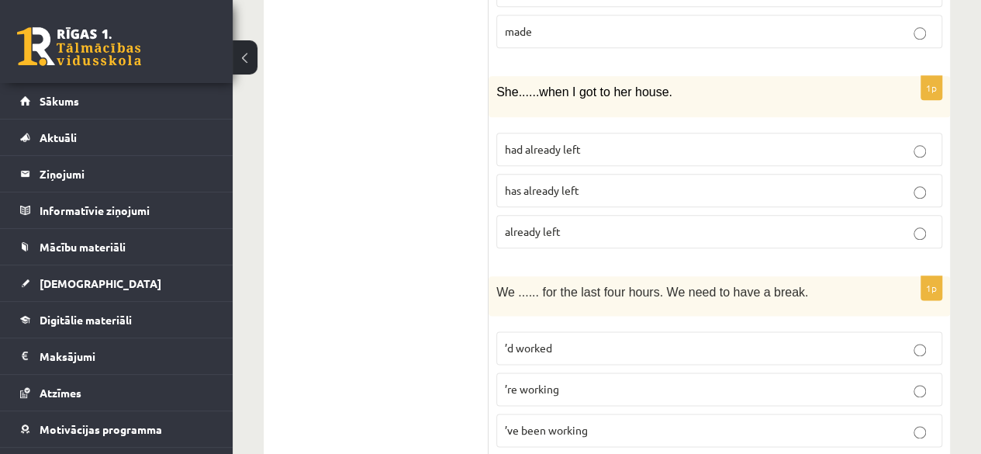
scroll to position [3760, 0]
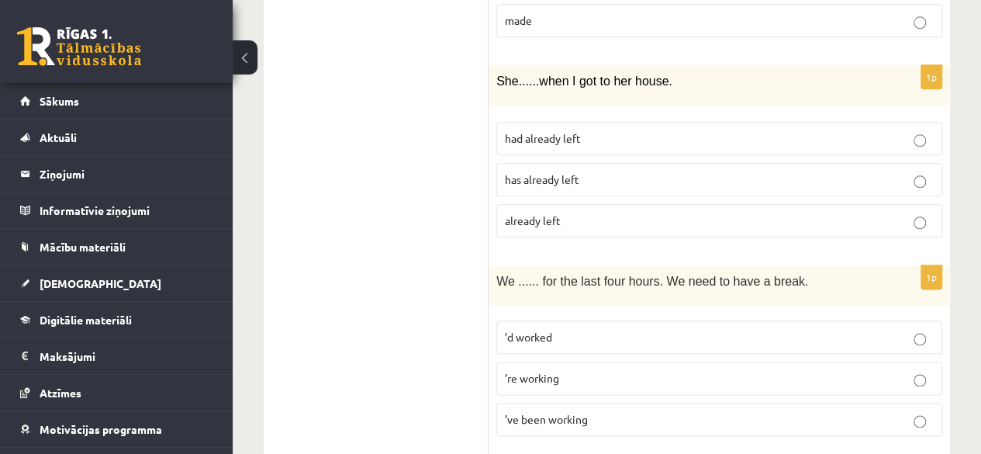
click at [731, 163] on label "has already left" at bounding box center [719, 179] width 446 height 33
click at [695, 329] on p "’d worked" at bounding box center [719, 337] width 429 height 16
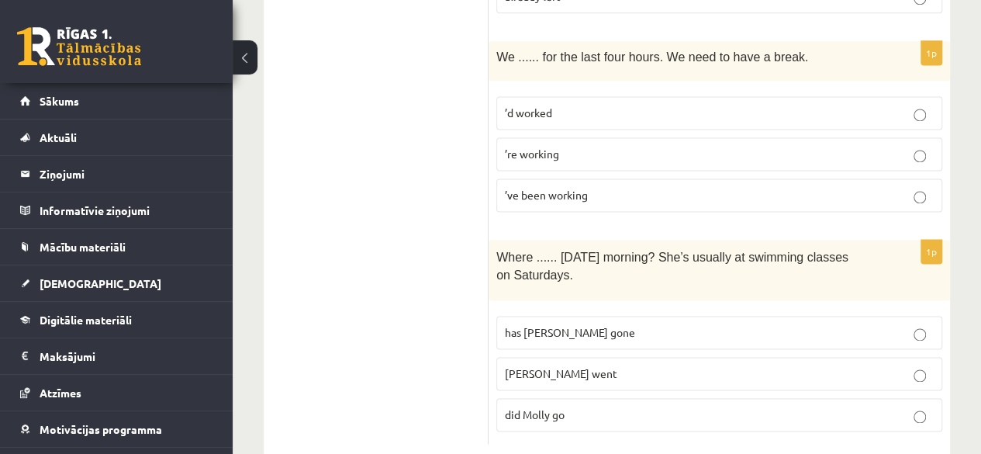
scroll to position [3985, 0]
click at [675, 406] on p "did Molly go" at bounding box center [719, 414] width 429 height 16
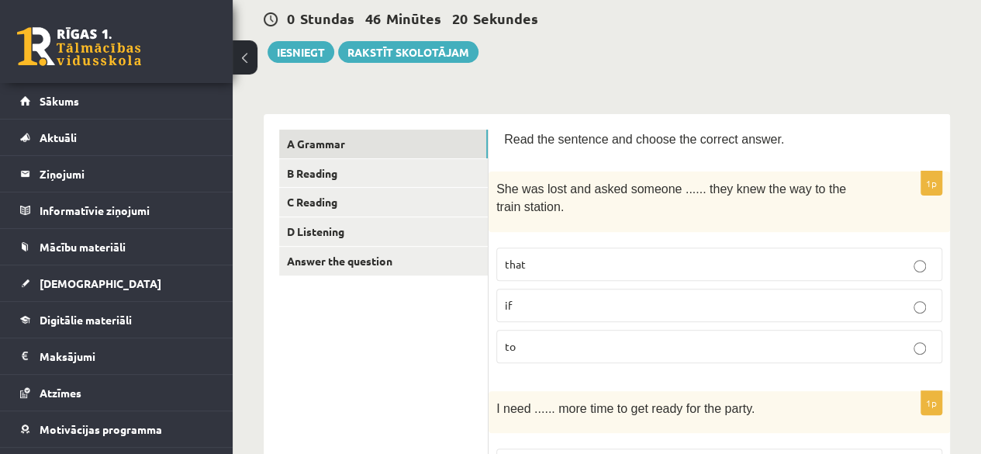
scroll to position [95, 0]
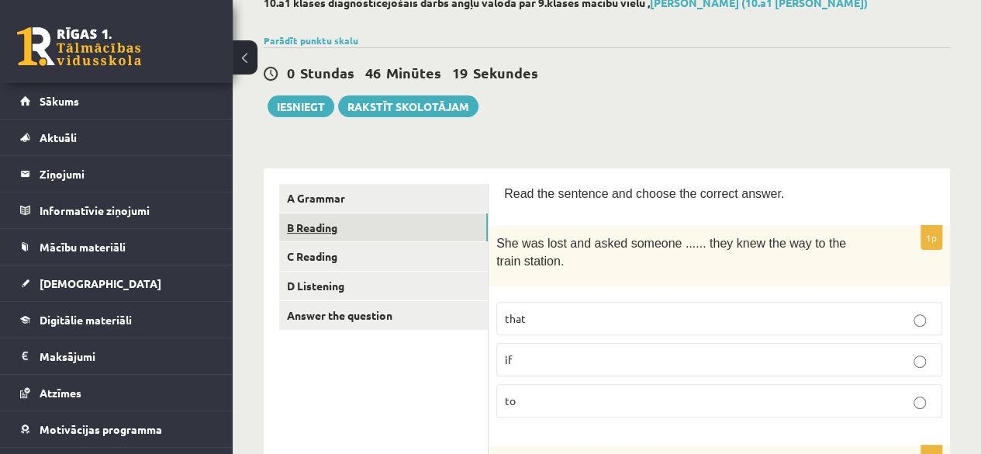
click at [437, 233] on link "B Reading" at bounding box center [383, 227] width 209 height 29
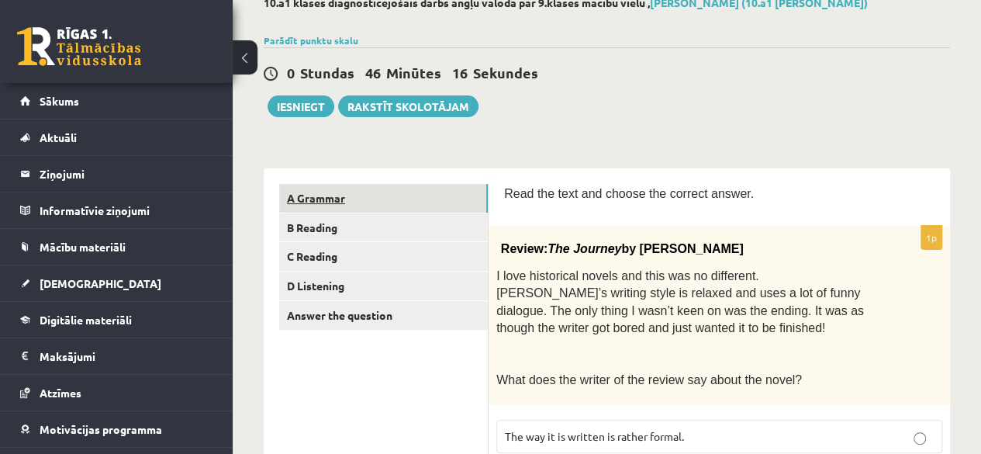
click at [475, 198] on link "A Grammar" at bounding box center [383, 198] width 209 height 29
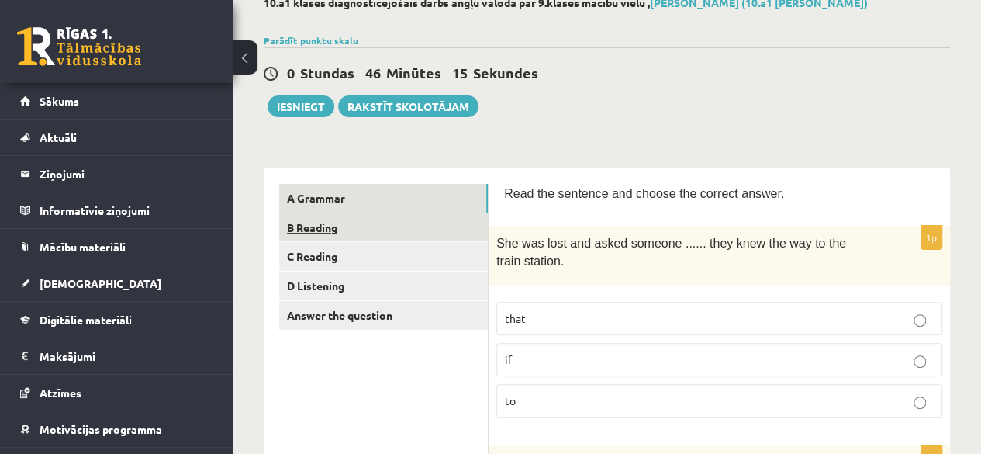
click at [393, 235] on link "B Reading" at bounding box center [383, 227] width 209 height 29
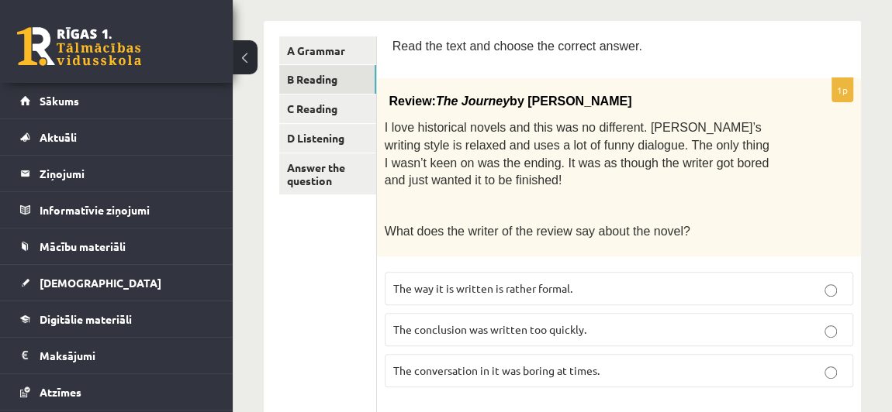
scroll to position [257, 0]
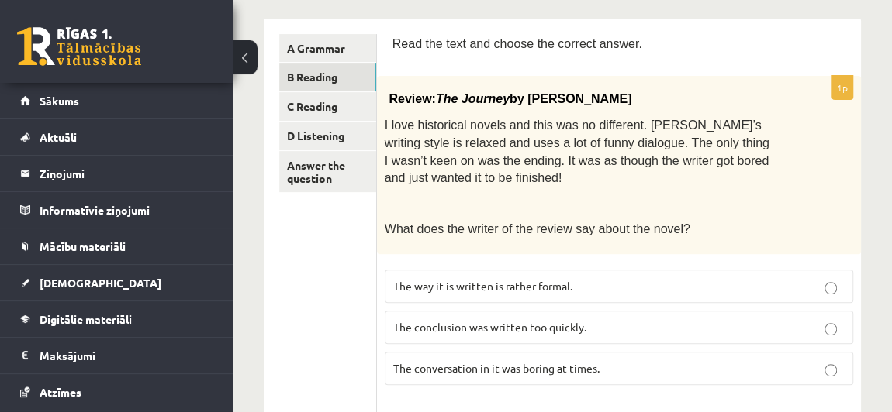
click at [395, 37] on span "Read the text and choose the correct answer." at bounding box center [517, 43] width 250 height 13
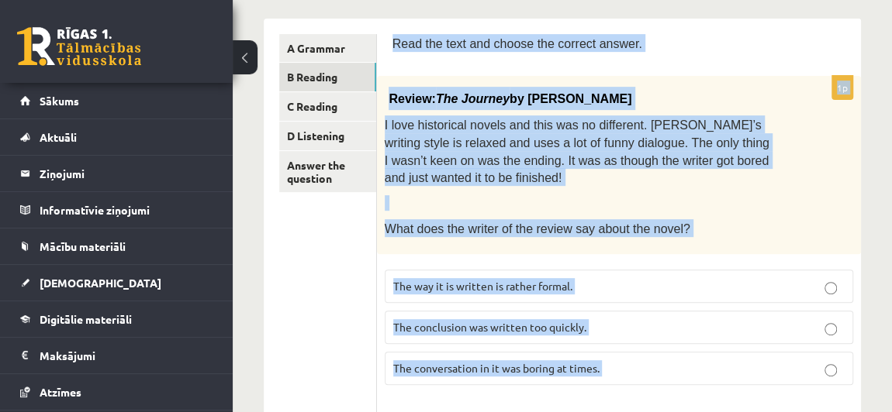
drag, startPoint x: 395, startPoint y: 26, endPoint x: 577, endPoint y: 348, distance: 369.8
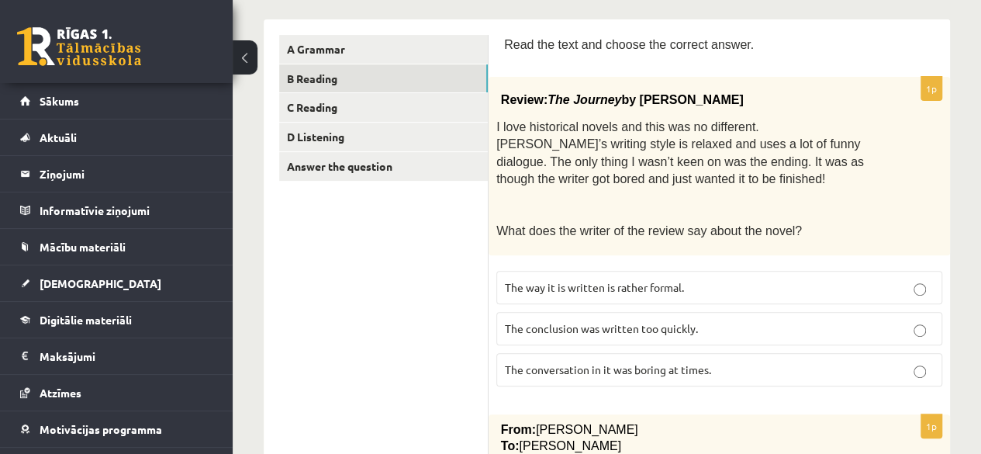
scroll to position [245, 0]
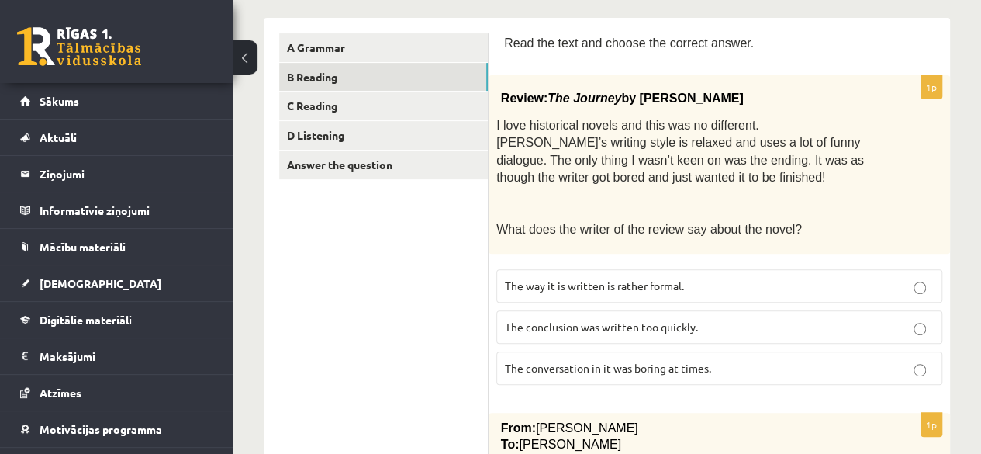
click at [703, 313] on label "The conclusion was written too quickly." at bounding box center [719, 326] width 446 height 33
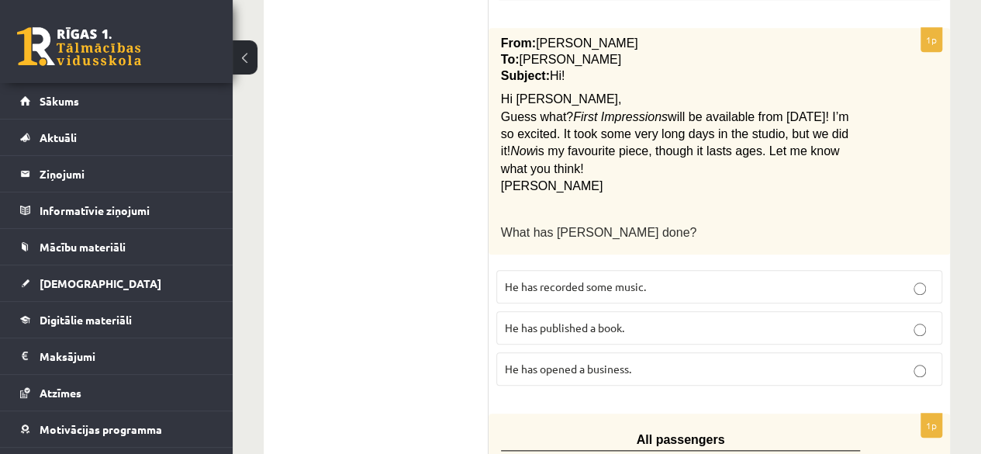
scroll to position [639, 0]
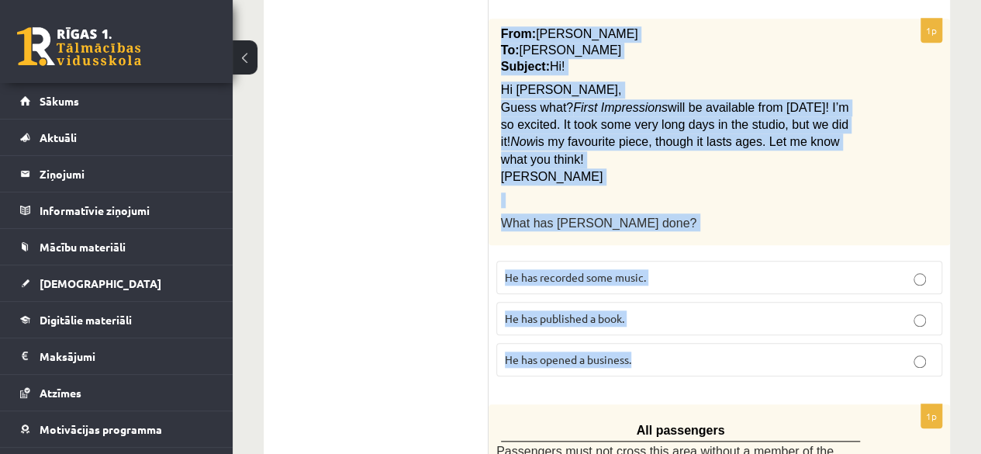
drag, startPoint x: 501, startPoint y: 23, endPoint x: 665, endPoint y: 347, distance: 362.7
click at [665, 347] on div "1p From: [PERSON_NAME] To: [PERSON_NAME] Subject: Hi! Hi [PERSON_NAME], Guess w…" at bounding box center [718, 204] width 461 height 370
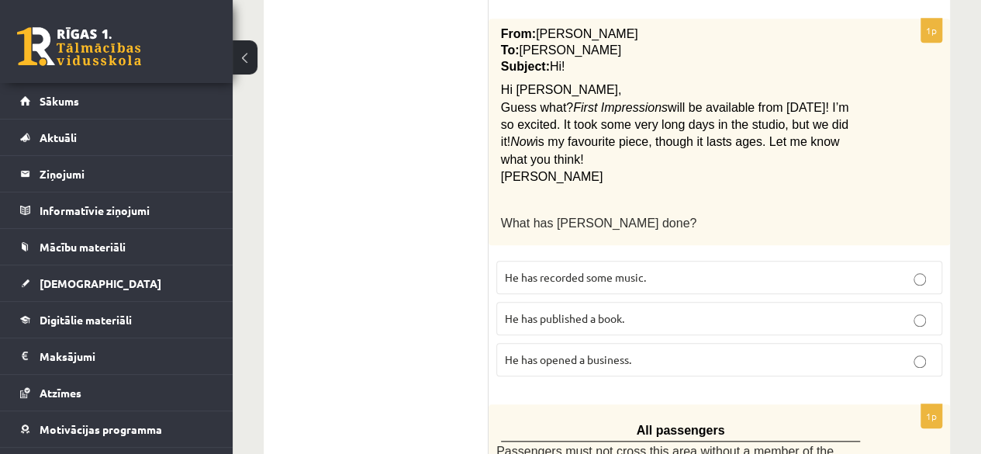
click at [611, 270] on span "He has recorded some music." at bounding box center [575, 277] width 141 height 14
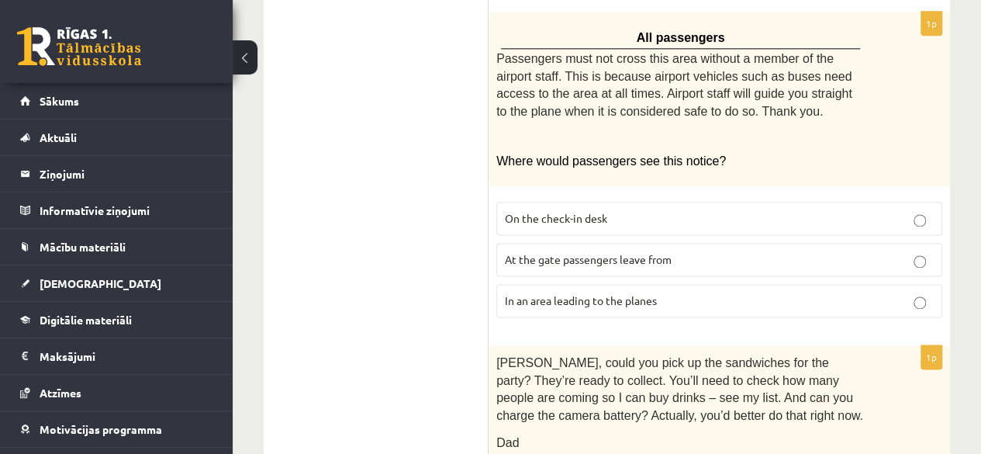
scroll to position [1005, 0]
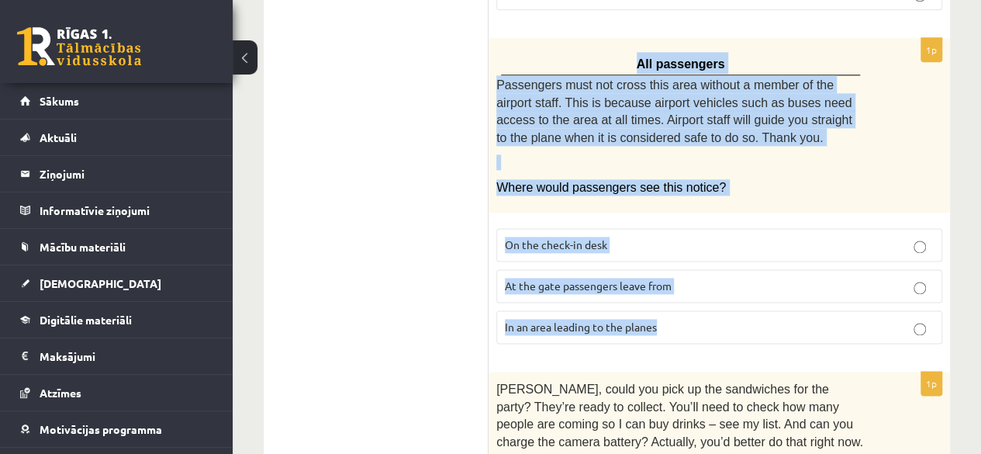
drag, startPoint x: 642, startPoint y: 35, endPoint x: 685, endPoint y: 287, distance: 255.7
click at [685, 287] on div "1p All passengers Passengers must not cross this area without a member of the a…" at bounding box center [718, 197] width 461 height 318
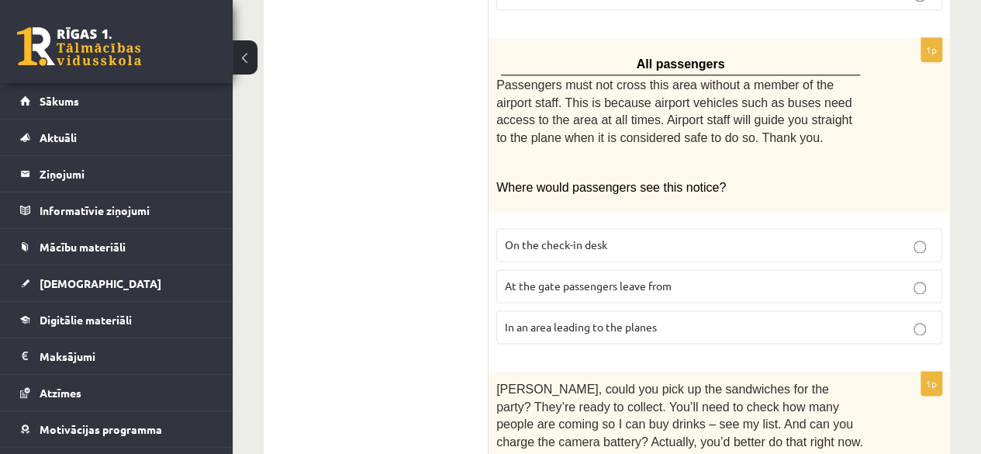
click at [395, 125] on ul "A Grammar B Reading C Reading D Listening Answer the question" at bounding box center [383, 315] width 209 height 2084
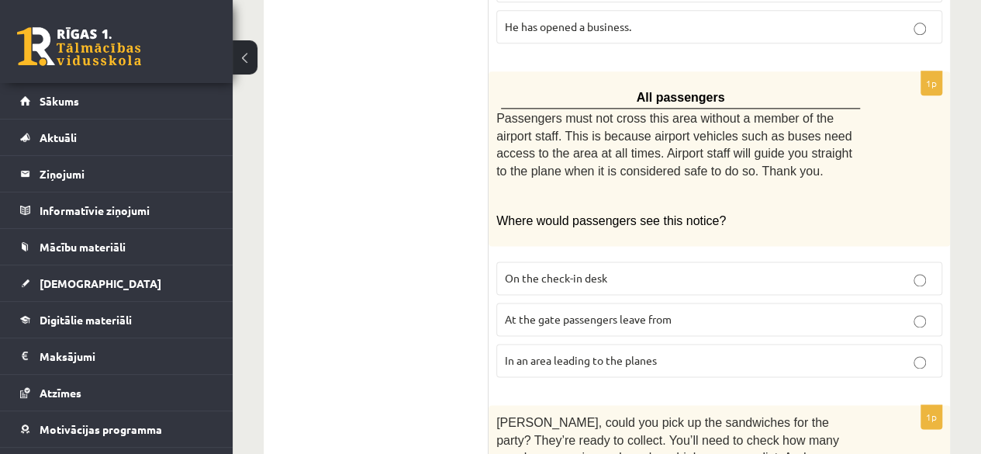
scroll to position [985, 0]
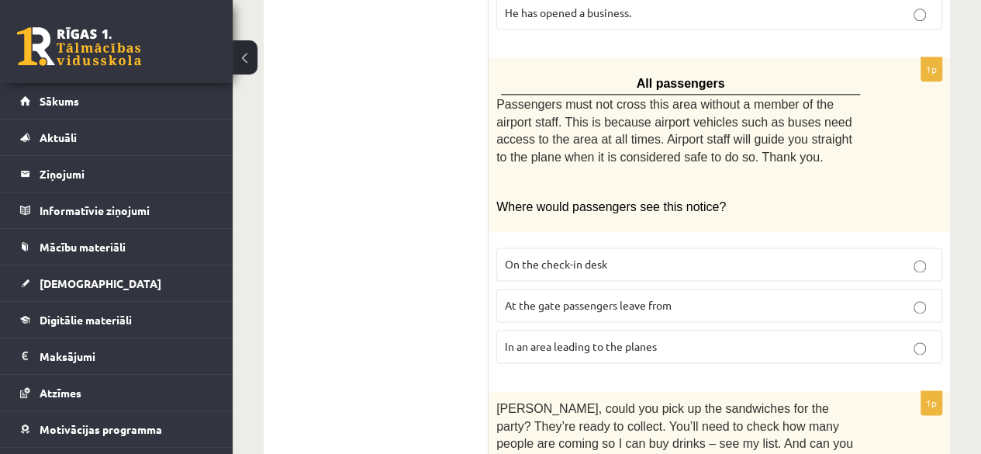
click at [785, 338] on p "In an area leading to the planes" at bounding box center [719, 346] width 429 height 16
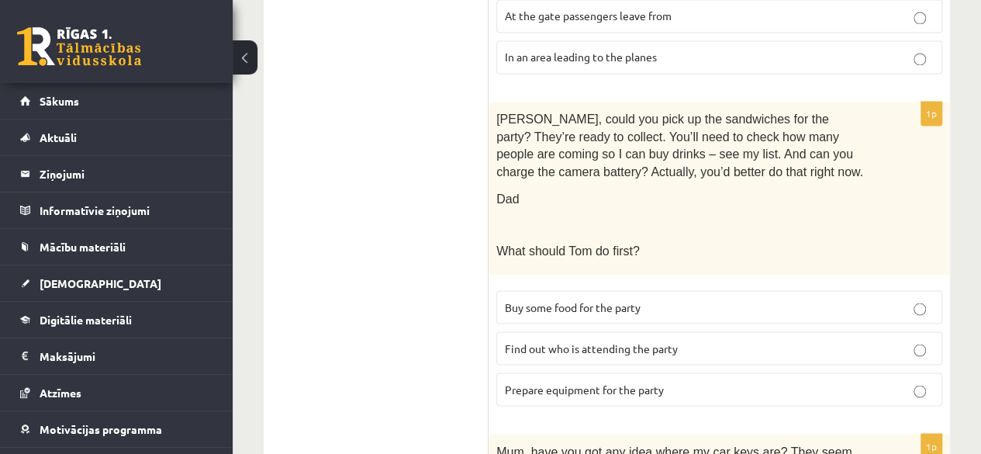
scroll to position [1275, 0]
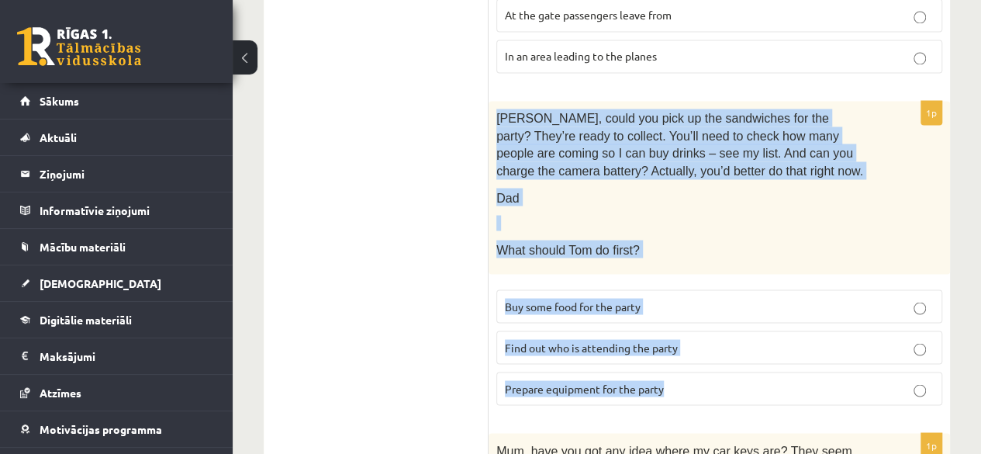
drag, startPoint x: 495, startPoint y: 86, endPoint x: 689, endPoint y: 371, distance: 344.9
click at [689, 371] on div "1p [PERSON_NAME], could you pick up the sandwiches for the party? They’re ready…" at bounding box center [718, 259] width 461 height 316
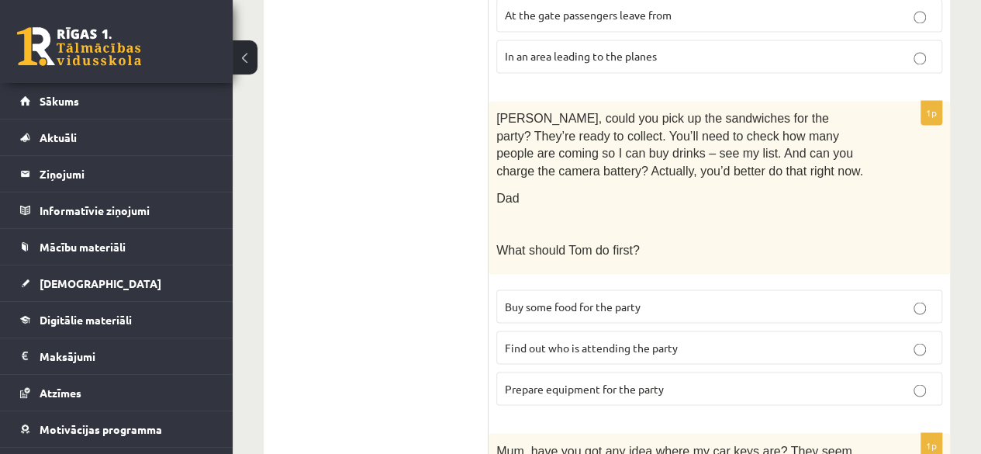
click at [369, 241] on ul "A Grammar B Reading C Reading D Listening Answer the question" at bounding box center [383, 45] width 209 height 2084
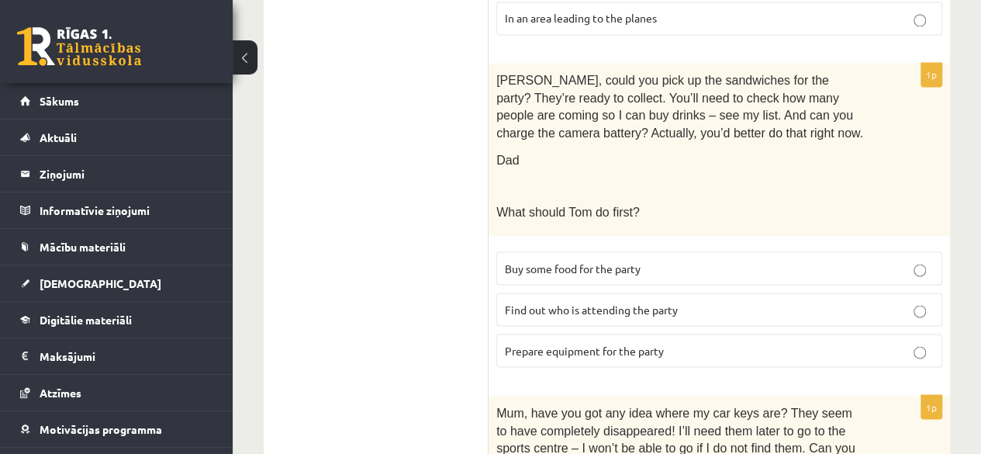
scroll to position [1313, 0]
click at [622, 342] on p "Prepare equipment for the party" at bounding box center [719, 350] width 429 height 16
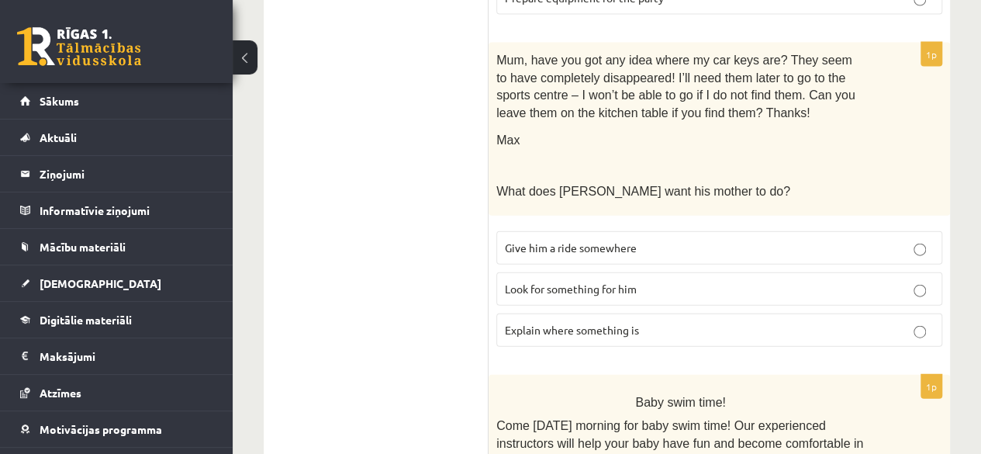
scroll to position [1665, 0]
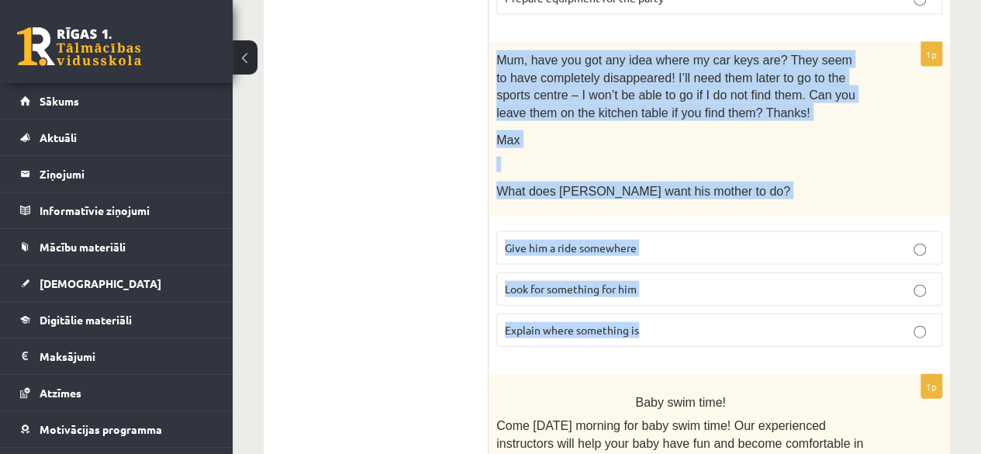
drag, startPoint x: 496, startPoint y: 29, endPoint x: 682, endPoint y: 292, distance: 322.2
click at [682, 292] on div "1p Mum, have you got any idea where my car keys are? They seem to have complete…" at bounding box center [718, 201] width 461 height 316
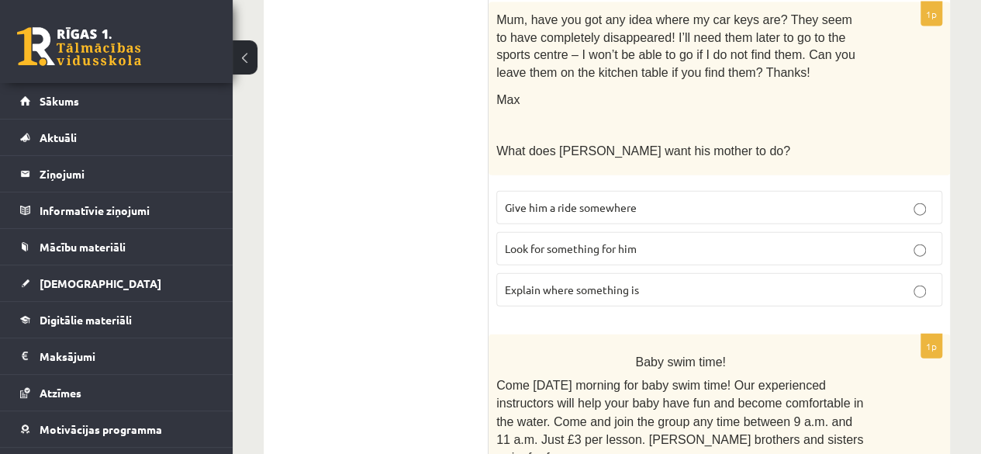
scroll to position [1707, 0]
click at [599, 240] on span "Look for something for him" at bounding box center [571, 247] width 132 height 14
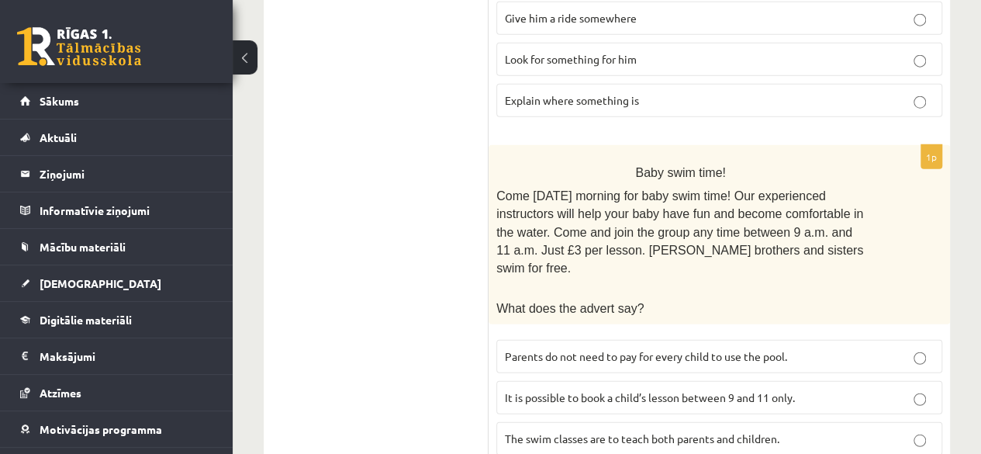
scroll to position [1898, 0]
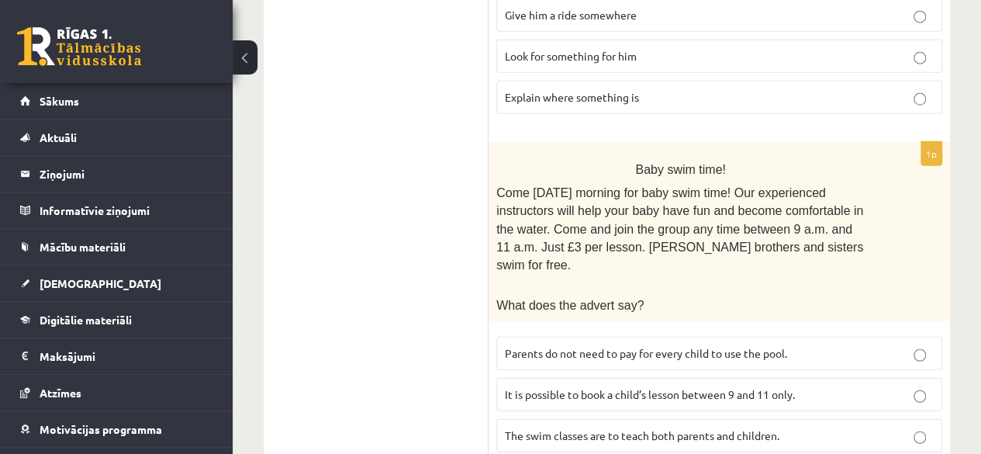
click at [657, 386] on p "It is possible to book a child’s lesson between 9 and 11 only." at bounding box center [719, 394] width 429 height 16
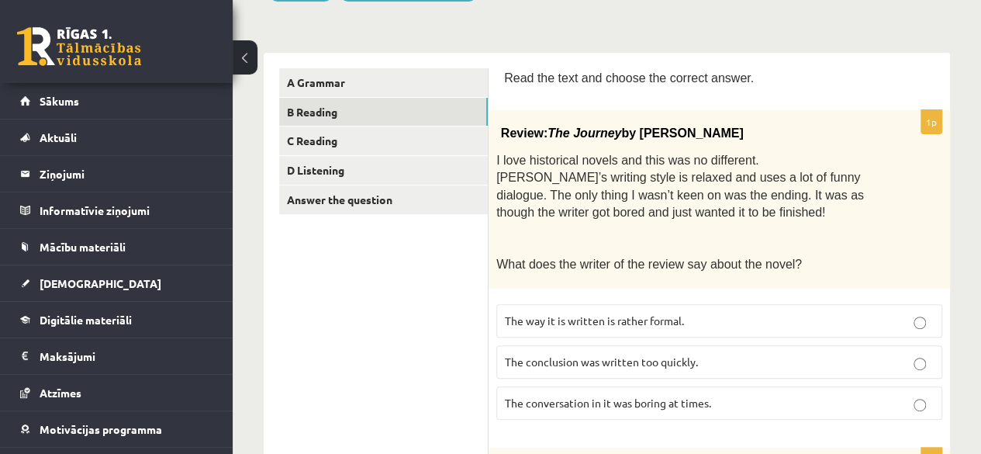
scroll to position [146, 0]
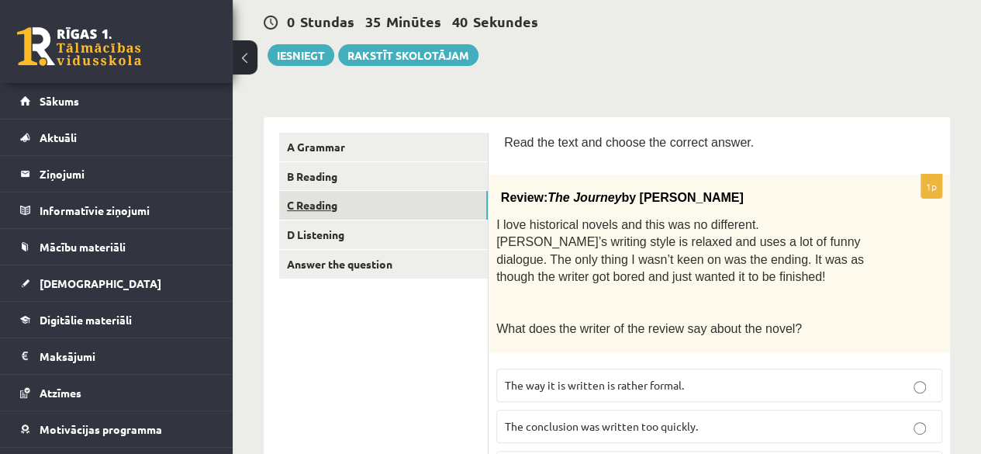
click at [313, 201] on link "C Reading" at bounding box center [383, 205] width 209 height 29
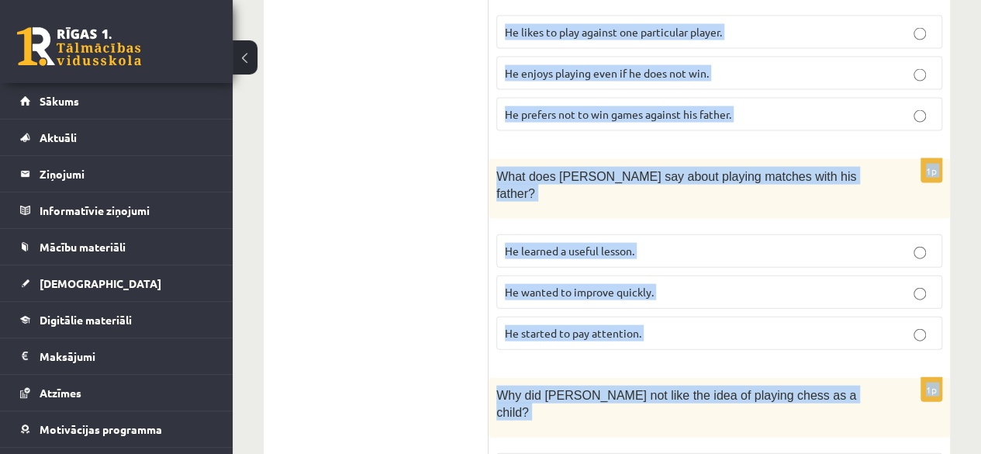
scroll to position [1652, 0]
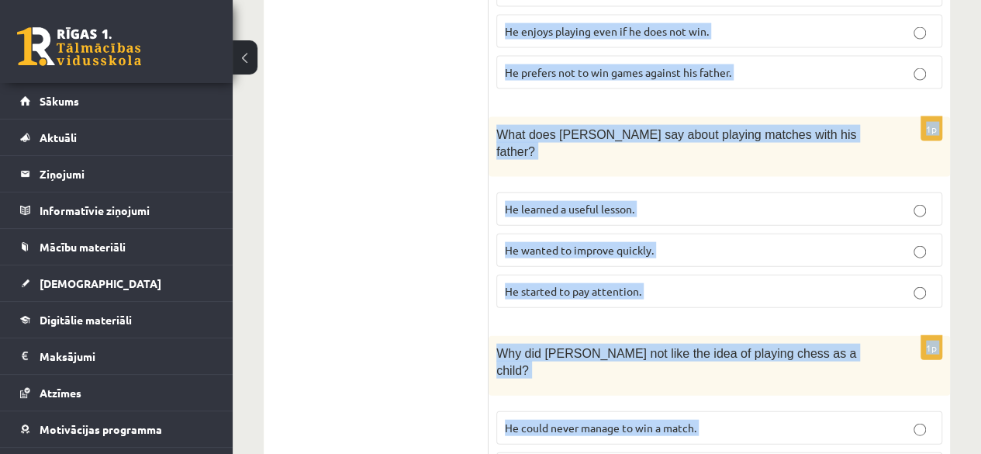
drag, startPoint x: 502, startPoint y: 143, endPoint x: 904, endPoint y: 387, distance: 470.3
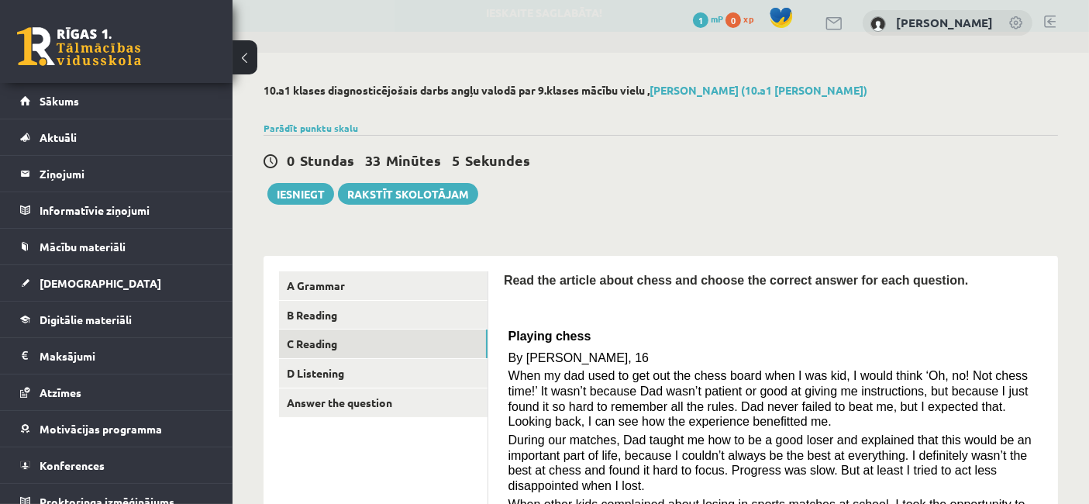
scroll to position [0, 0]
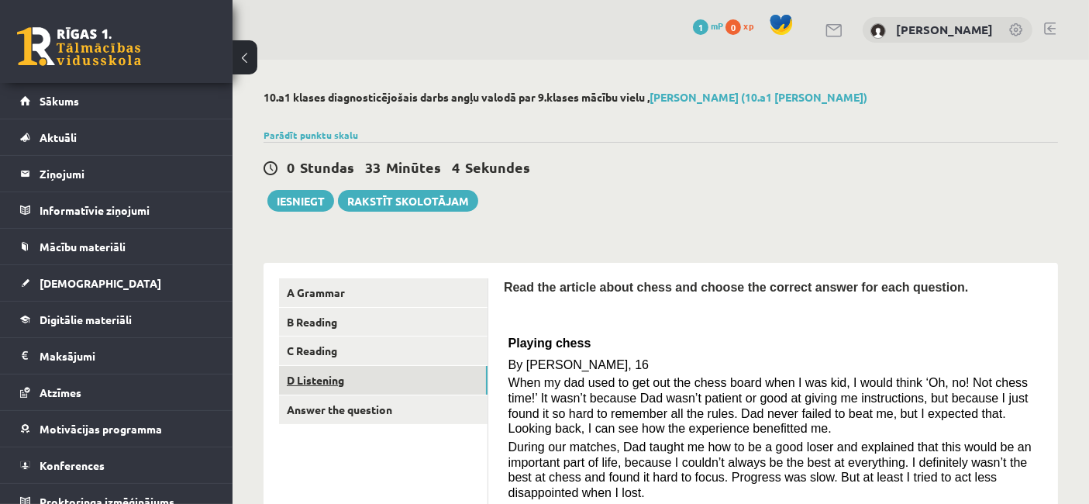
click at [388, 388] on link "D Listening" at bounding box center [383, 380] width 209 height 29
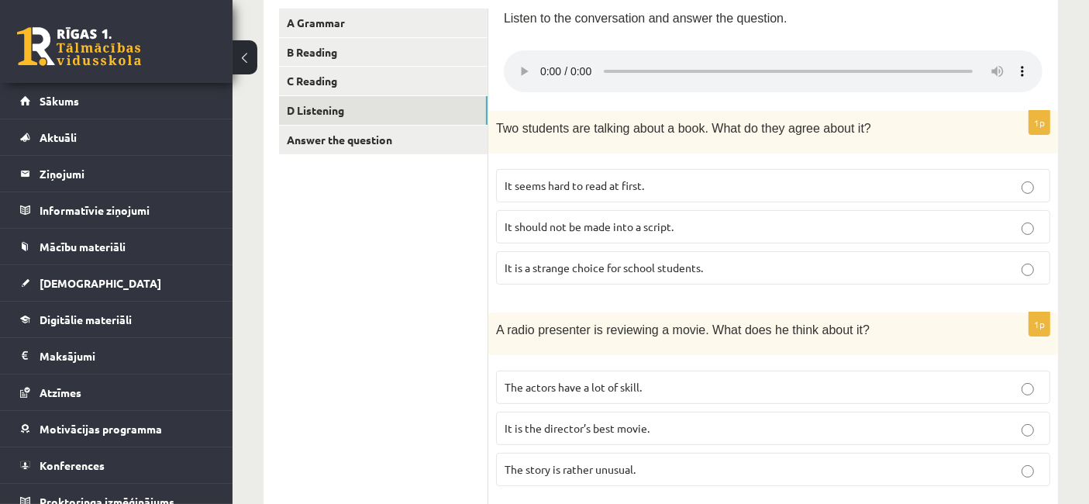
scroll to position [284, 0]
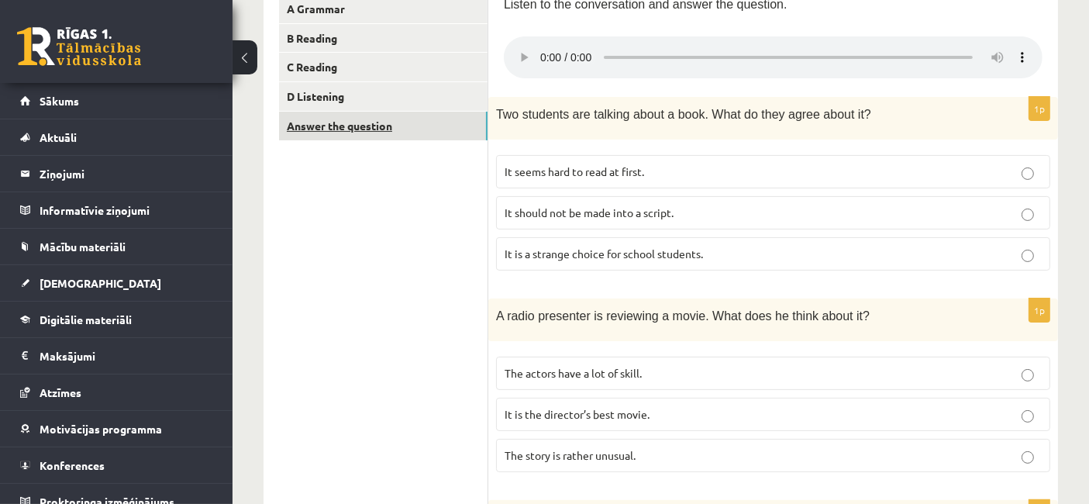
click at [372, 133] on link "Answer the question" at bounding box center [383, 126] width 209 height 29
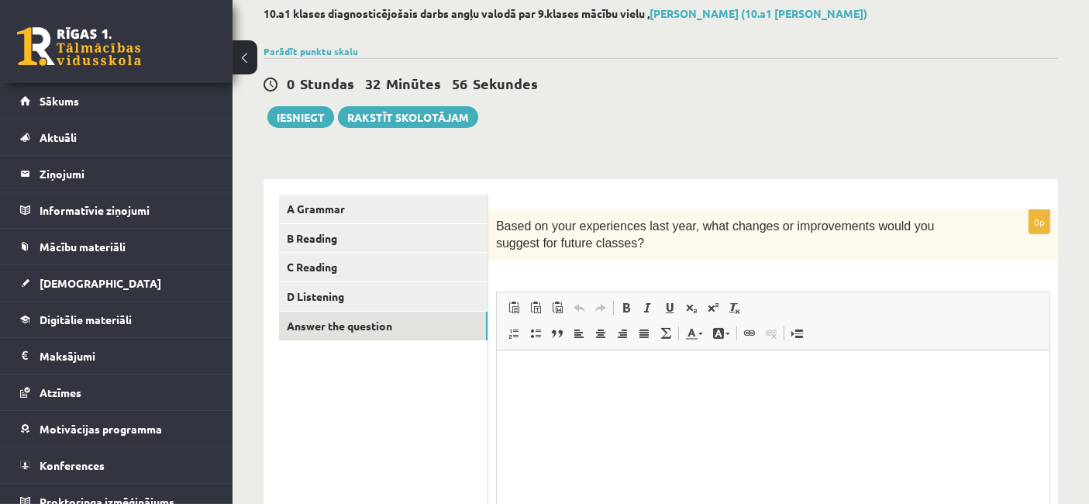
scroll to position [0, 0]
click at [329, 266] on link "C Reading" at bounding box center [383, 267] width 209 height 29
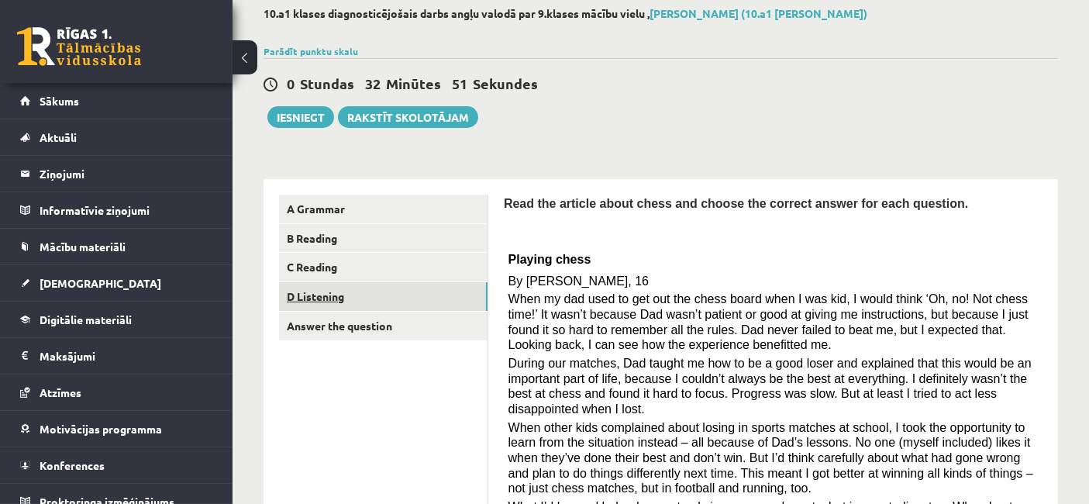
click at [329, 293] on link "D Listening" at bounding box center [383, 296] width 209 height 29
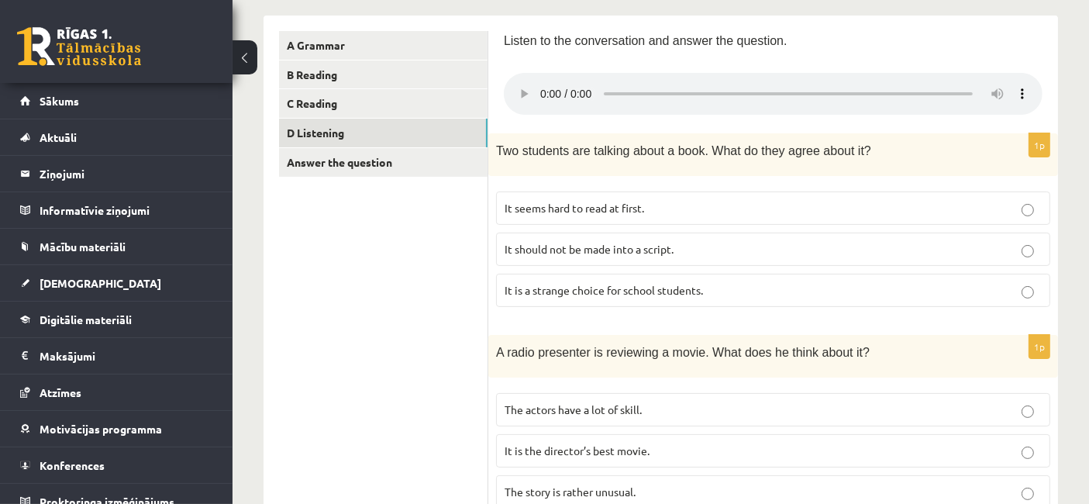
scroll to position [267, 0]
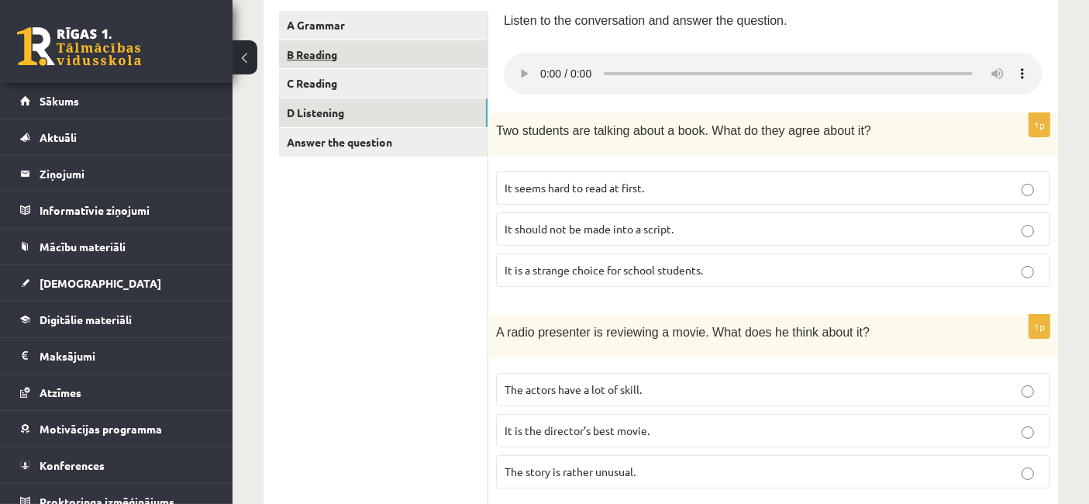
click at [334, 67] on link "B Reading" at bounding box center [383, 54] width 209 height 29
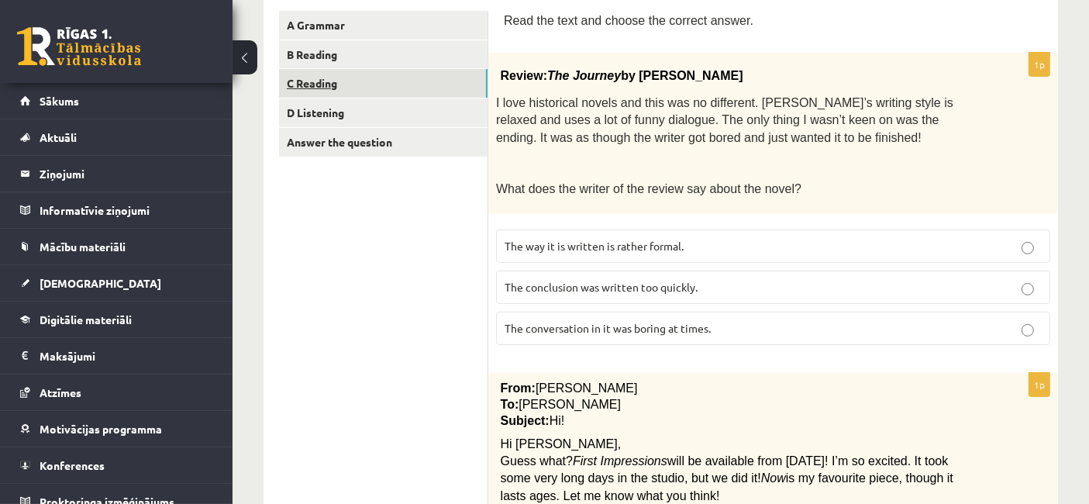
click at [331, 81] on link "C Reading" at bounding box center [383, 83] width 209 height 29
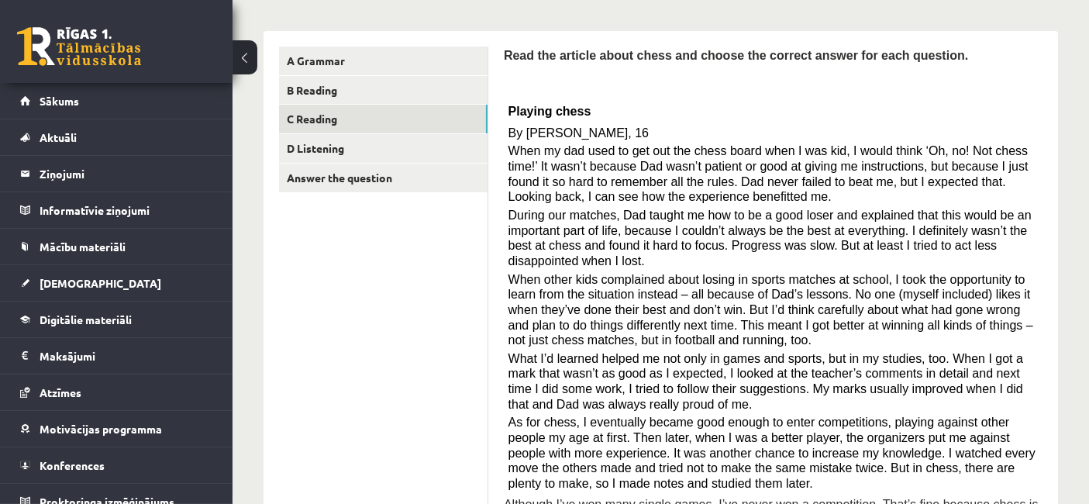
scroll to position [227, 0]
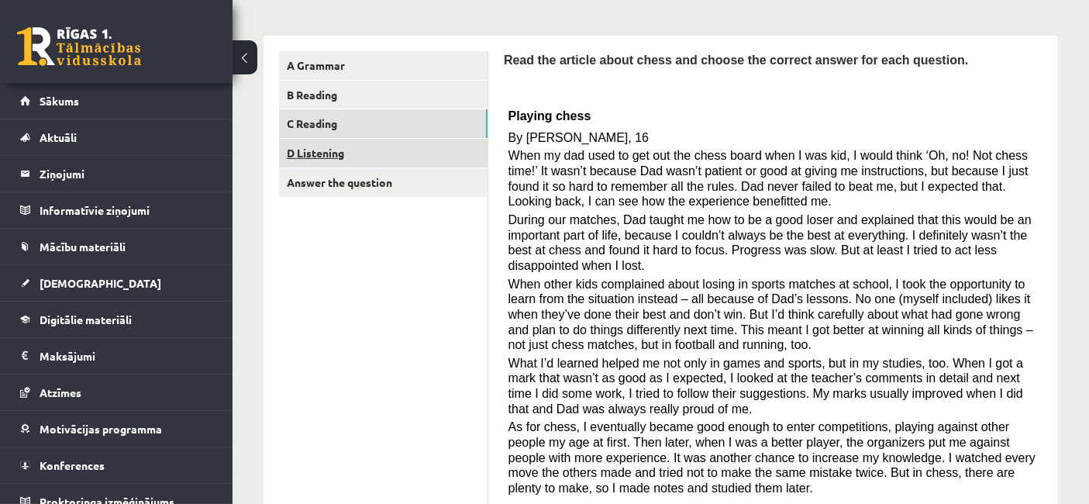
click at [369, 140] on link "D Listening" at bounding box center [383, 153] width 209 height 29
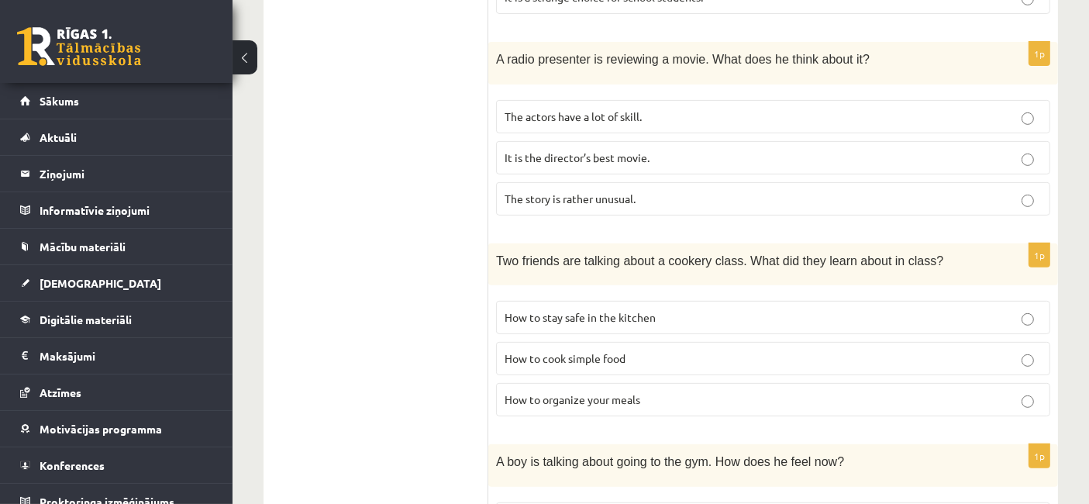
scroll to position [543, 0]
click at [678, 402] on label "How to organize your meals" at bounding box center [773, 397] width 554 height 33
click at [684, 366] on label "How to cook simple food" at bounding box center [773, 356] width 554 height 33
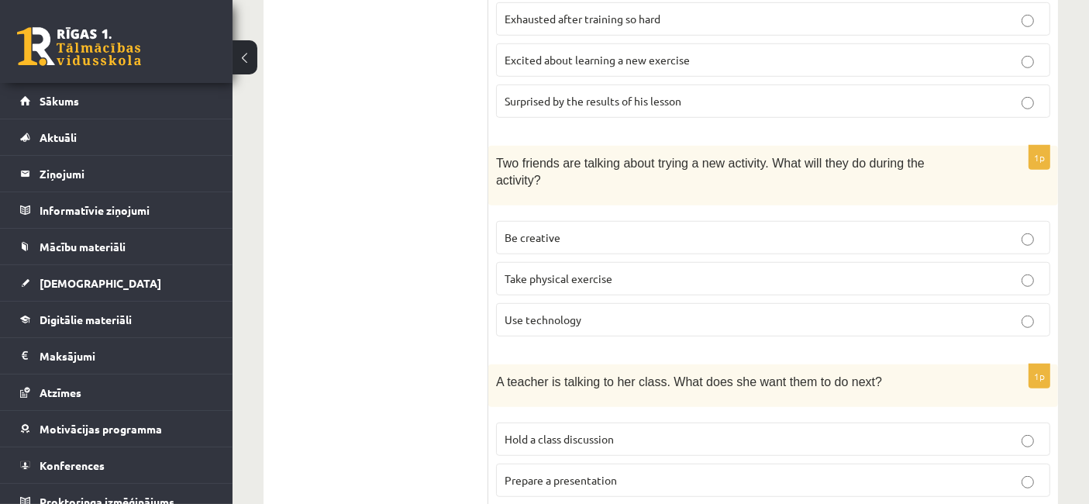
scroll to position [1041, 0]
click at [720, 229] on p "Be creative" at bounding box center [773, 237] width 537 height 16
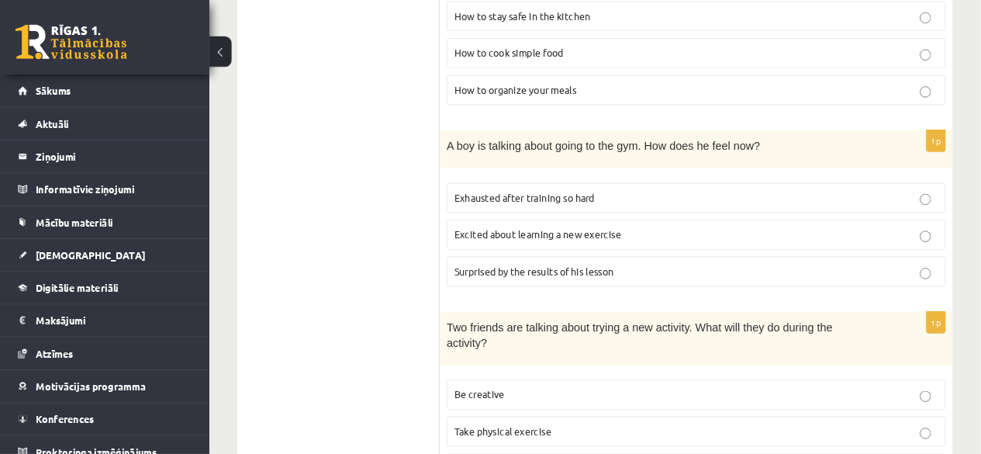
scroll to position [840, 0]
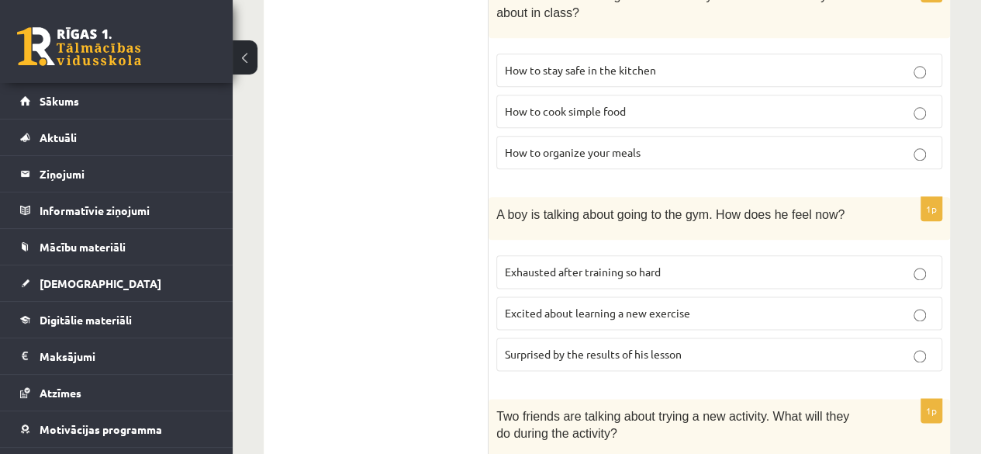
click at [723, 305] on p "Excited about learning a new exercise" at bounding box center [719, 313] width 429 height 16
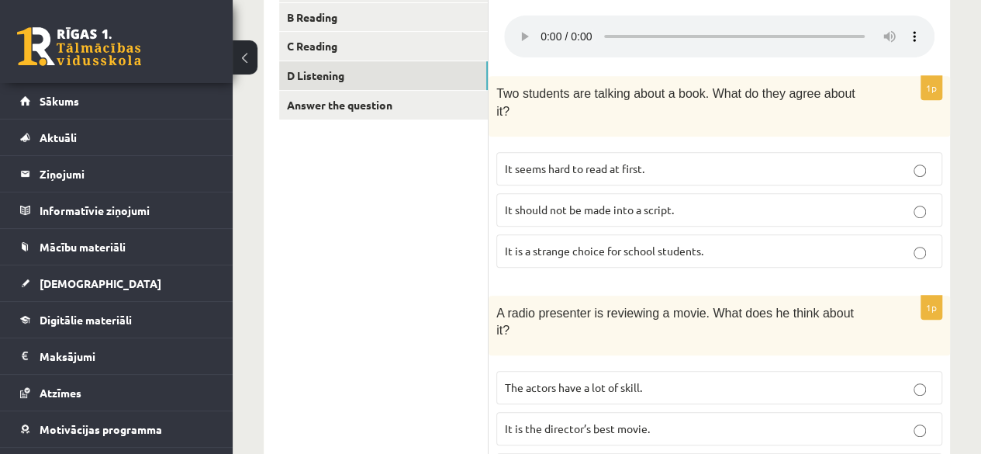
scroll to position [302, 0]
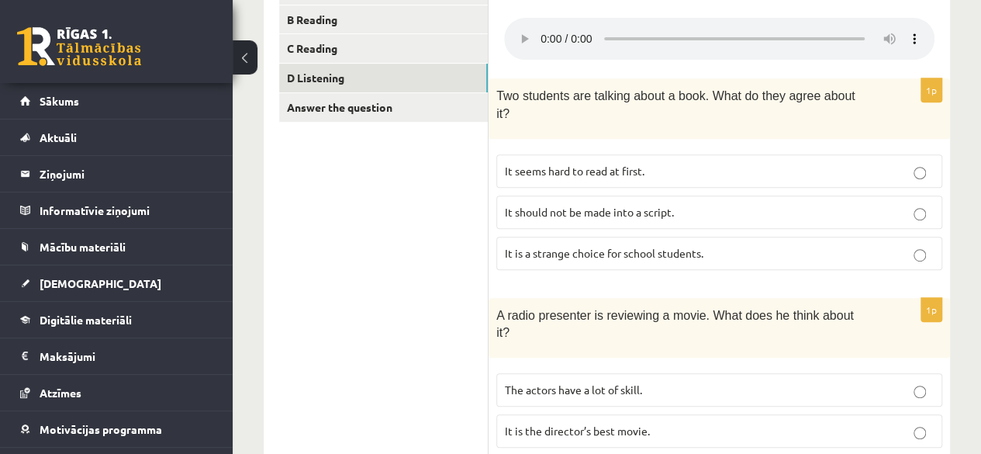
click at [637, 164] on span "It seems hard to read at first." at bounding box center [575, 171] width 140 height 14
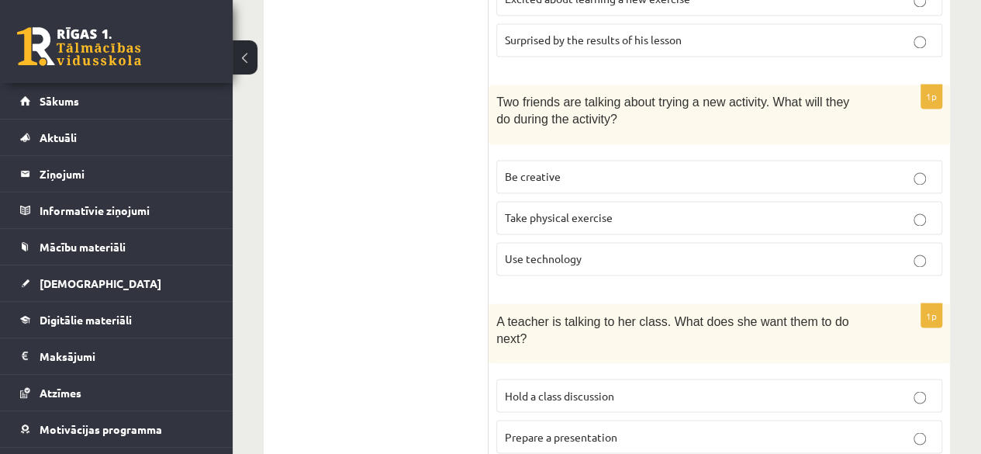
scroll to position [1191, 0]
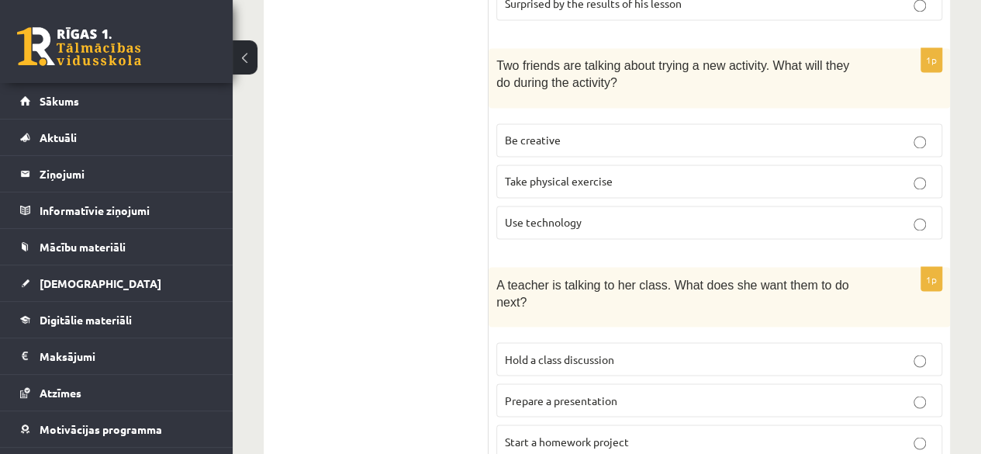
click at [666, 392] on p "Prepare a presentation" at bounding box center [719, 400] width 429 height 16
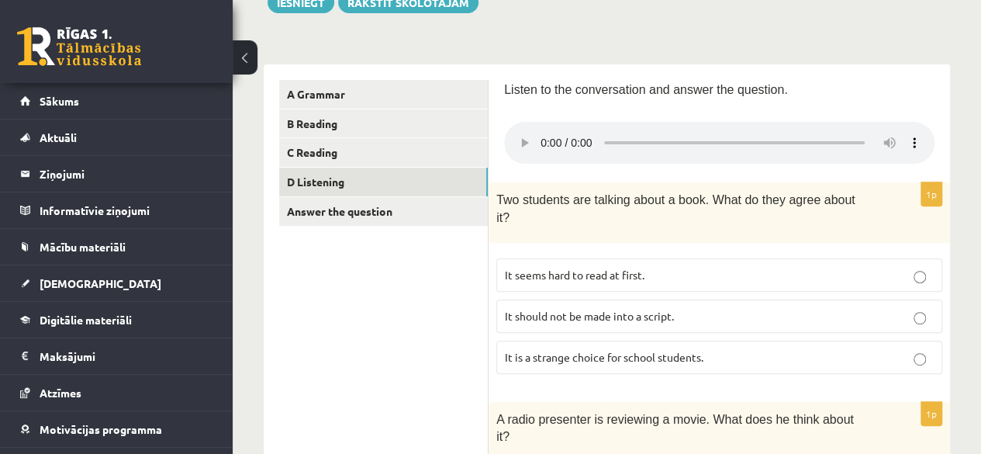
scroll to position [181, 0]
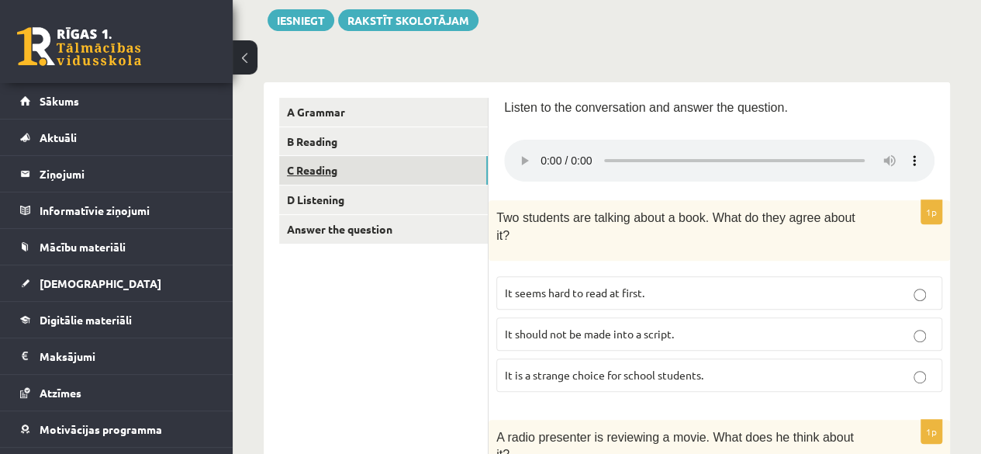
click at [361, 164] on link "C Reading" at bounding box center [383, 170] width 209 height 29
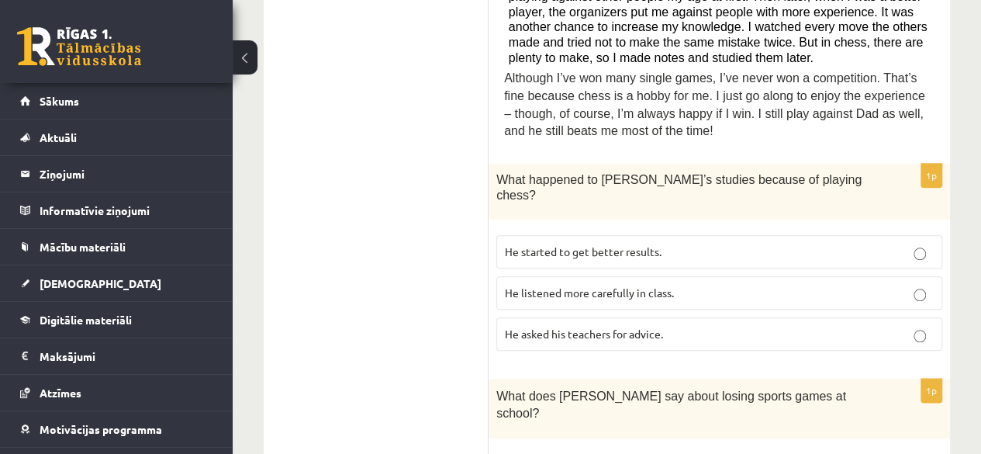
scroll to position [769, 0]
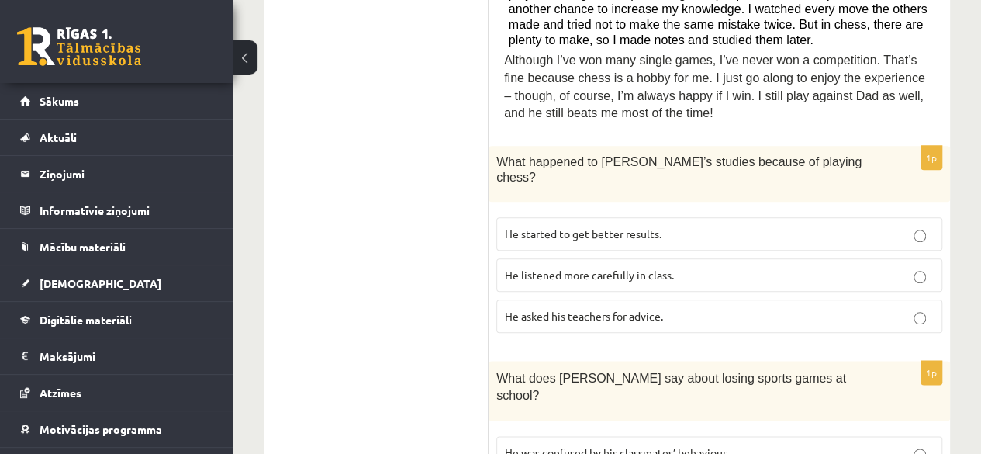
click at [757, 226] on p "He started to get better results." at bounding box center [719, 234] width 429 height 16
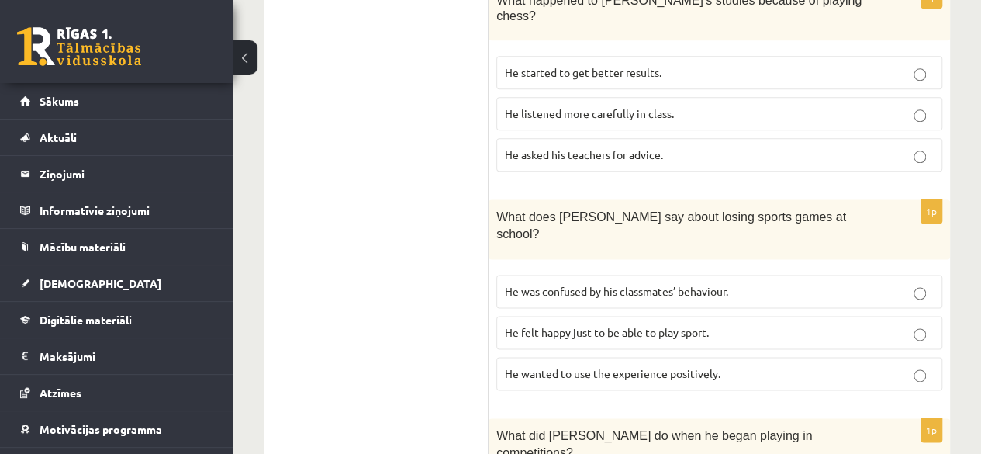
scroll to position [932, 0]
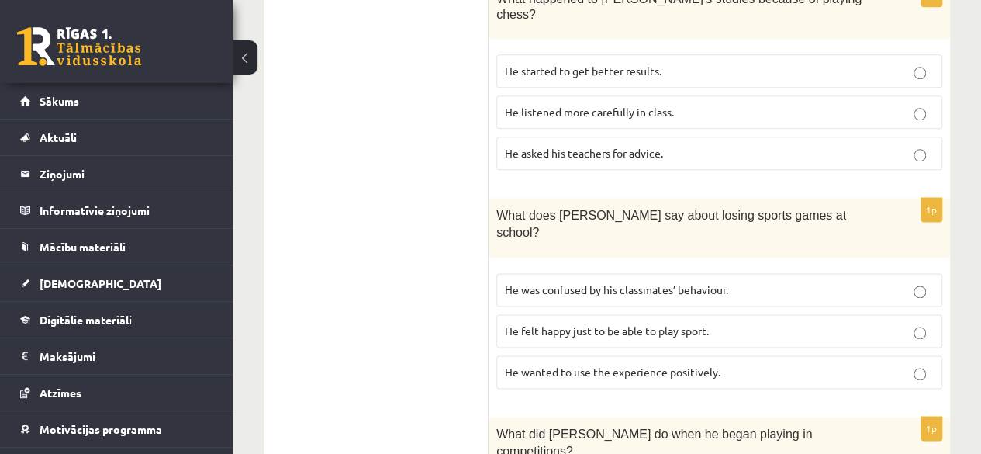
click at [724, 364] on p "He wanted to use the experience positively." at bounding box center [719, 372] width 429 height 16
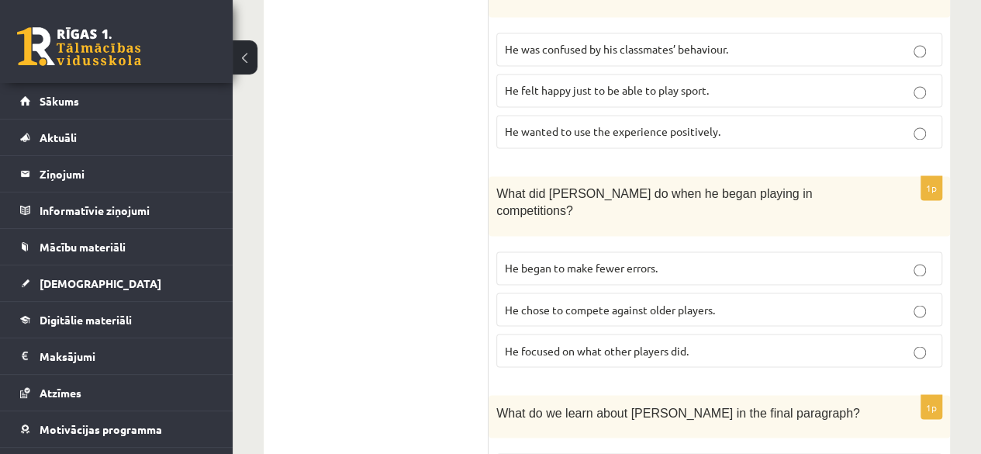
scroll to position [1174, 0]
click at [746, 340] on p "He focused on what other players did." at bounding box center [719, 348] width 429 height 16
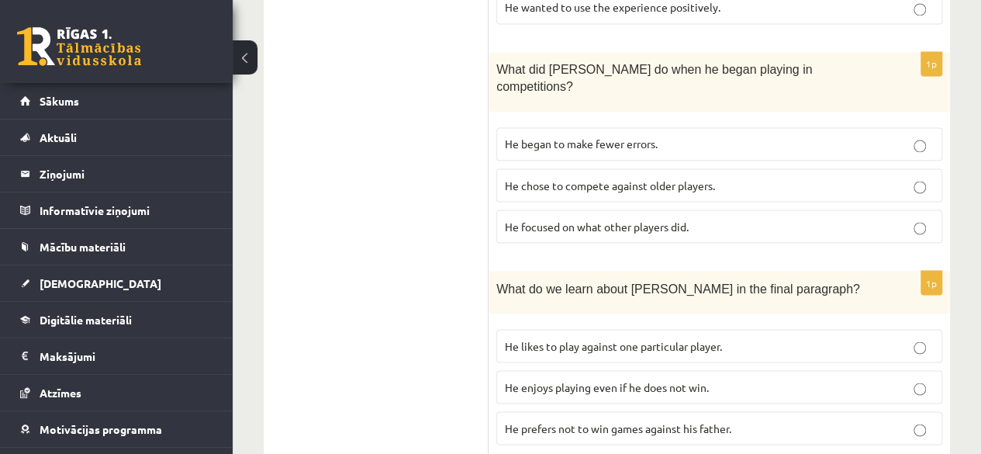
scroll to position [1297, 0]
click at [738, 378] on p "He enjoys playing even if he does not win." at bounding box center [719, 386] width 429 height 16
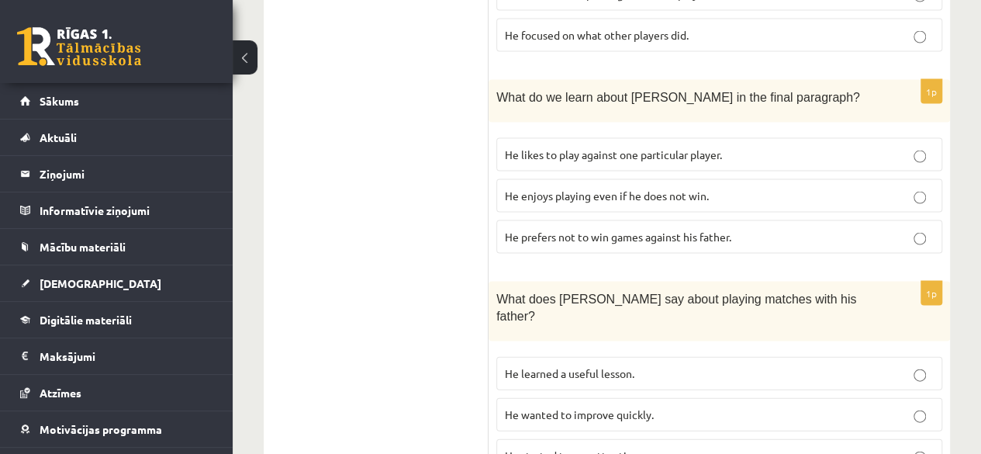
scroll to position [1487, 0]
click at [727, 365] on p "He learned a useful lesson." at bounding box center [719, 373] width 429 height 16
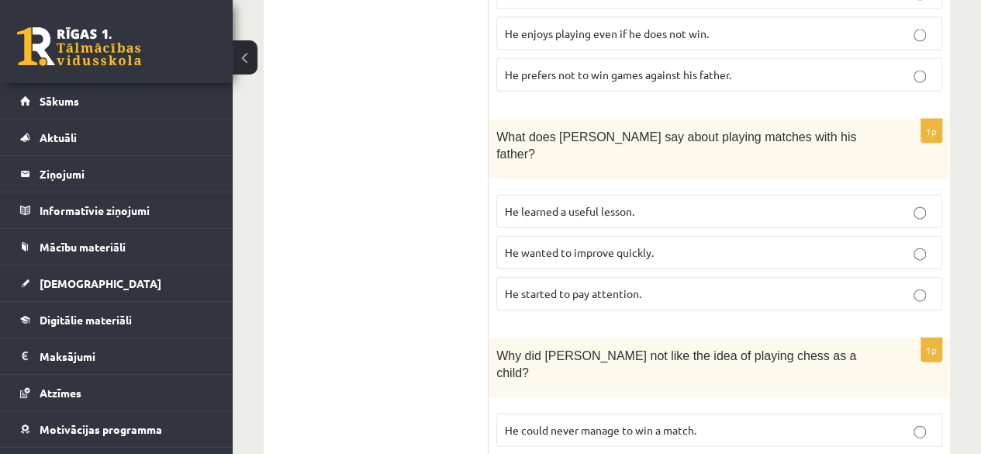
scroll to position [1652, 0]
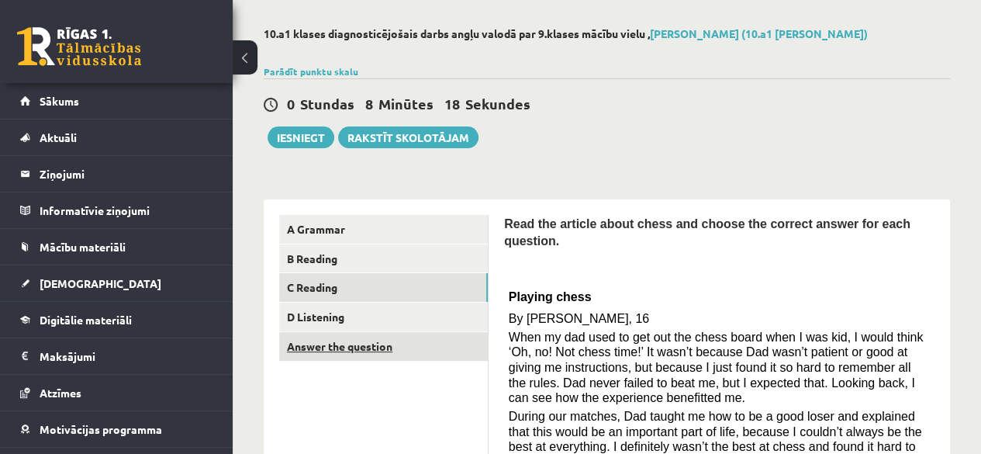
scroll to position [64, 0]
click at [454, 342] on link "Answer the question" at bounding box center [383, 346] width 209 height 29
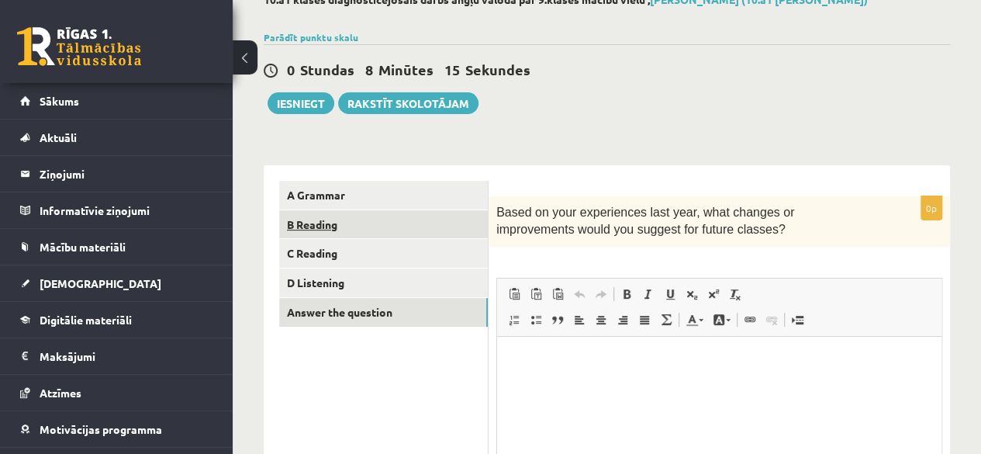
scroll to position [115, 0]
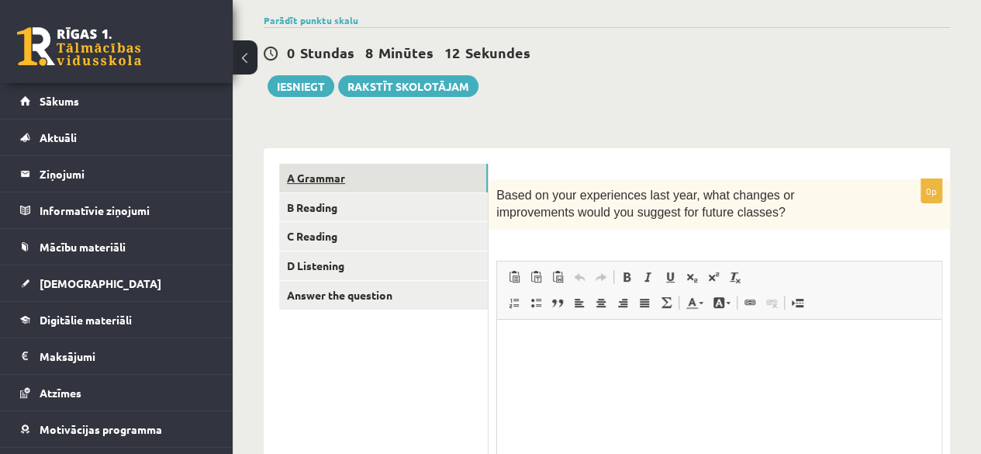
click at [340, 177] on link "A Grammar" at bounding box center [383, 178] width 209 height 29
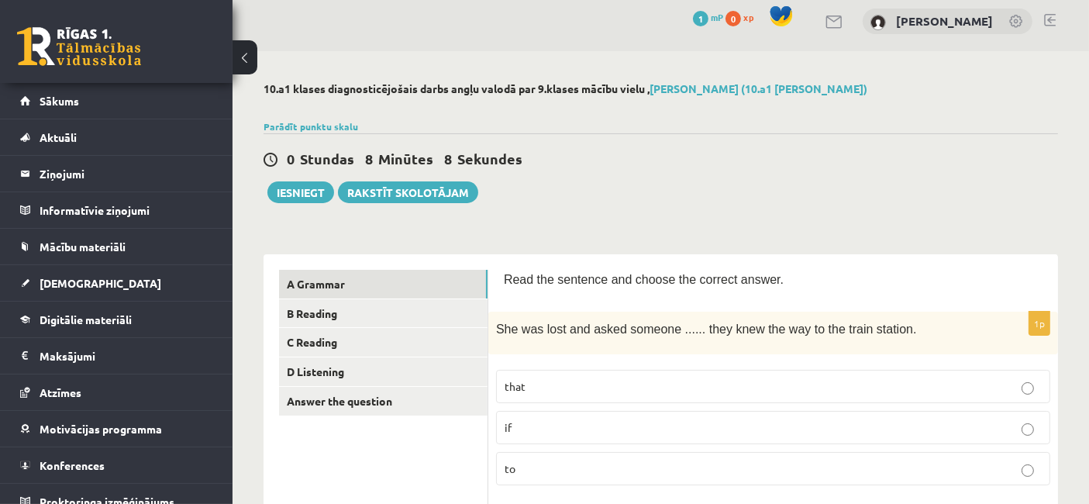
scroll to position [0, 0]
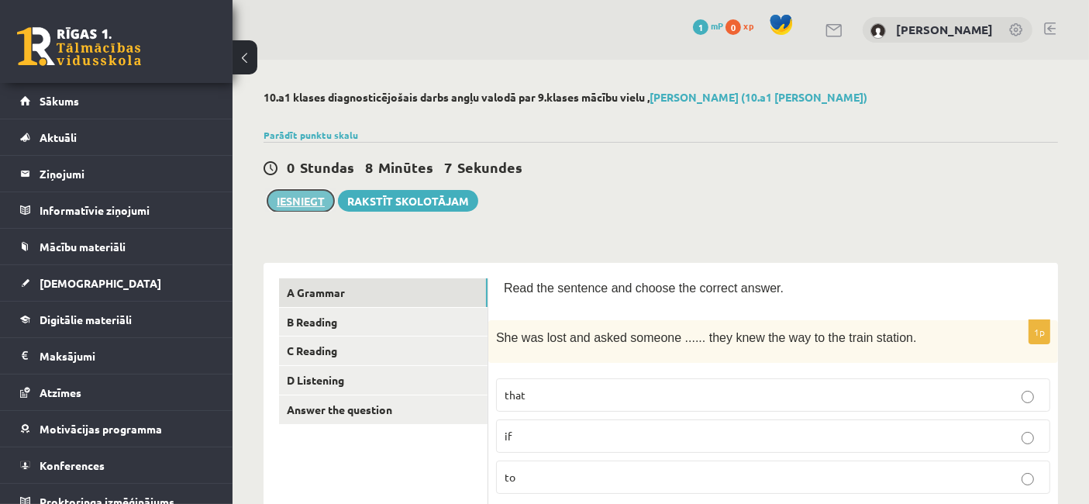
click at [283, 202] on button "Iesniegt" at bounding box center [300, 201] width 67 height 22
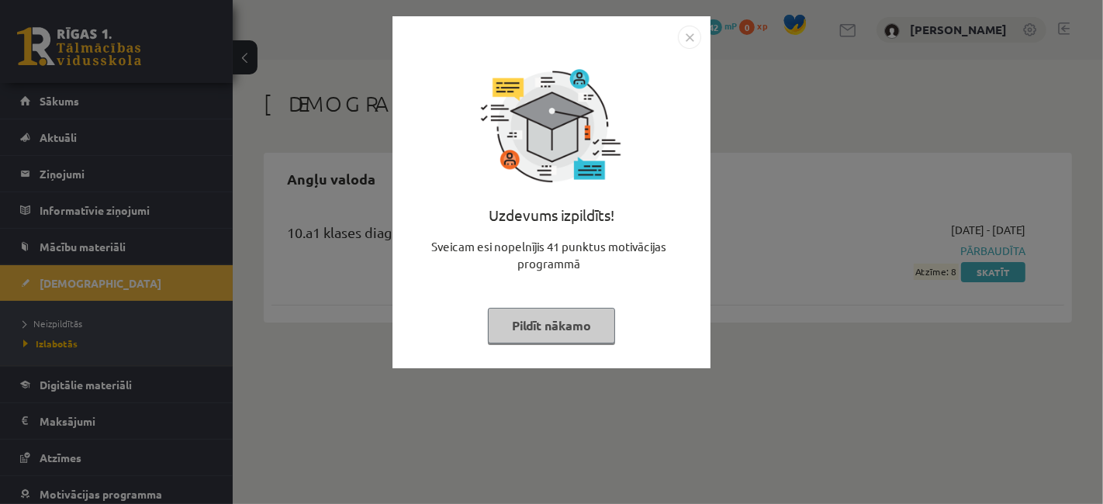
click at [689, 43] on img "Close" at bounding box center [689, 37] width 23 height 23
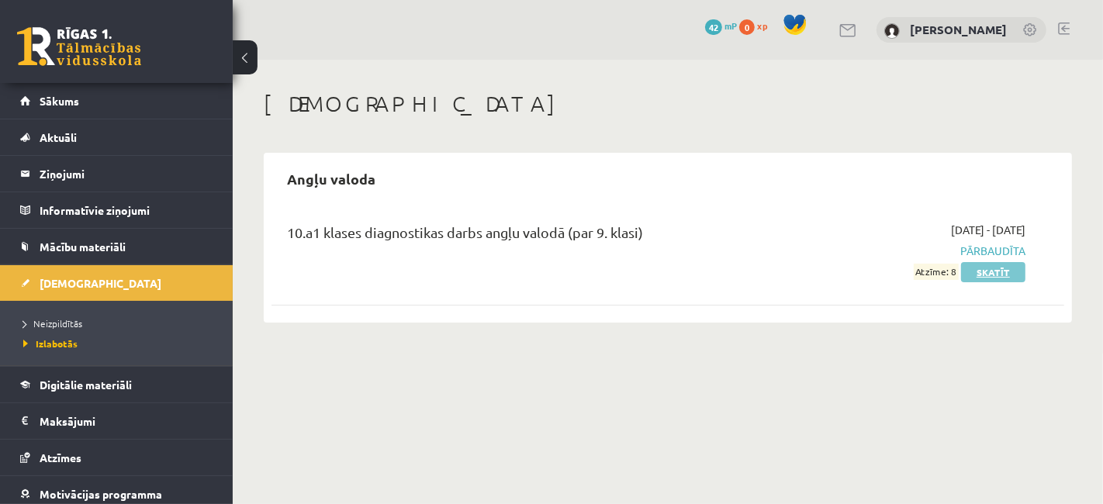
click at [1006, 278] on link "Skatīt" at bounding box center [993, 272] width 64 height 20
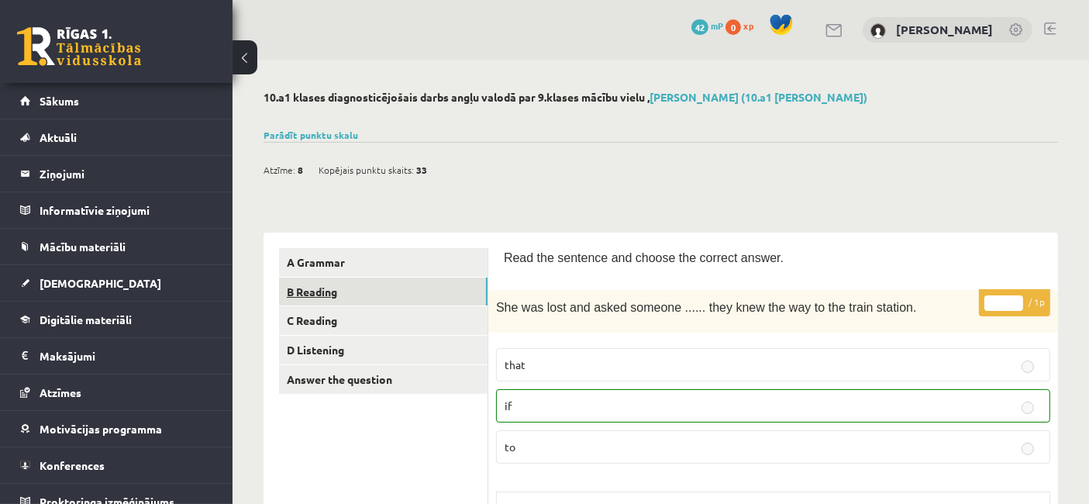
click at [412, 278] on link "B Reading" at bounding box center [383, 292] width 209 height 29
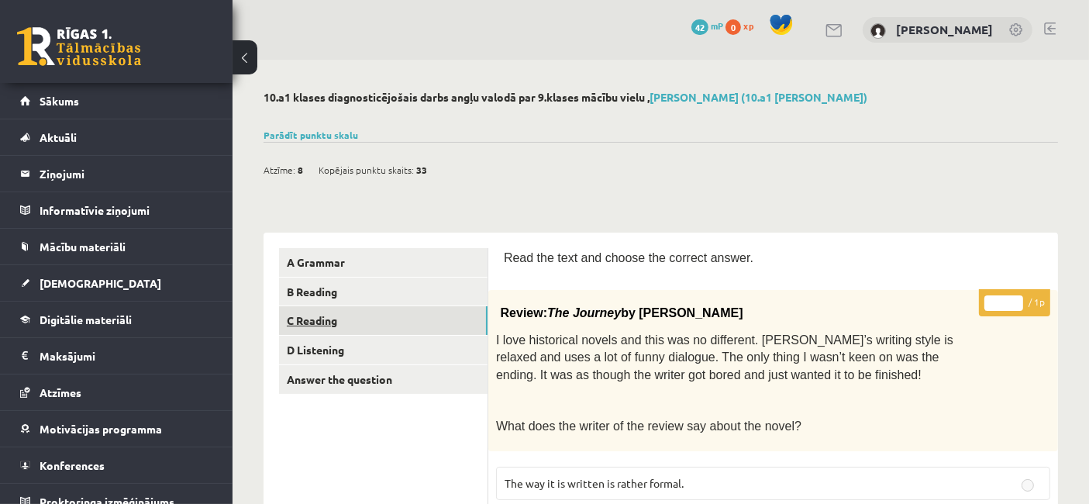
click at [366, 321] on link "C Reading" at bounding box center [383, 320] width 209 height 29
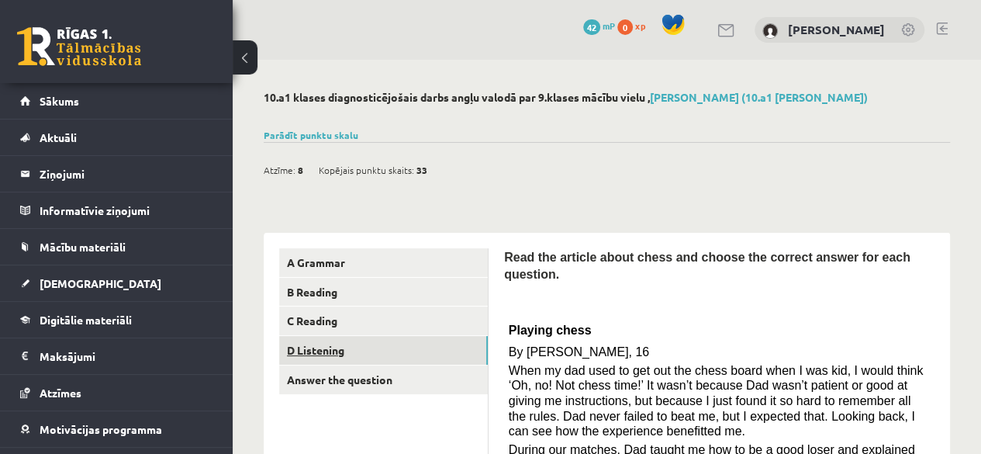
click at [361, 348] on link "D Listening" at bounding box center [383, 350] width 209 height 29
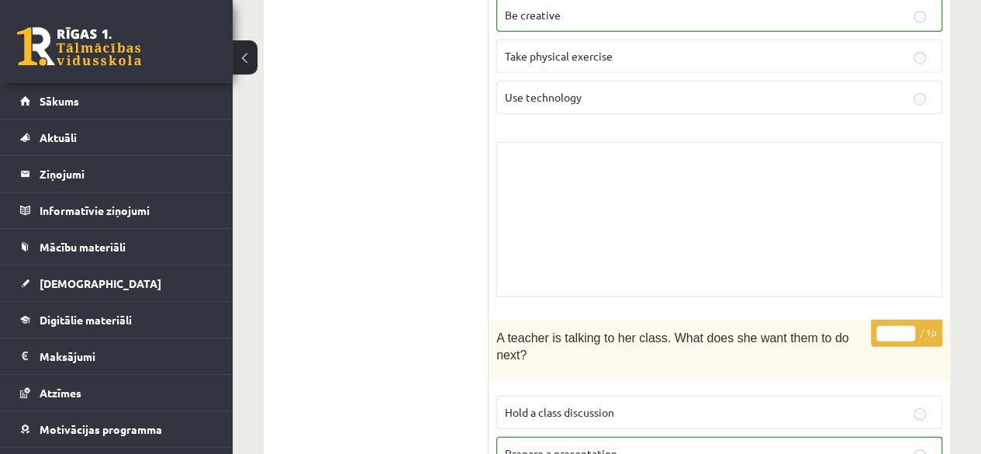
scroll to position [2044, 0]
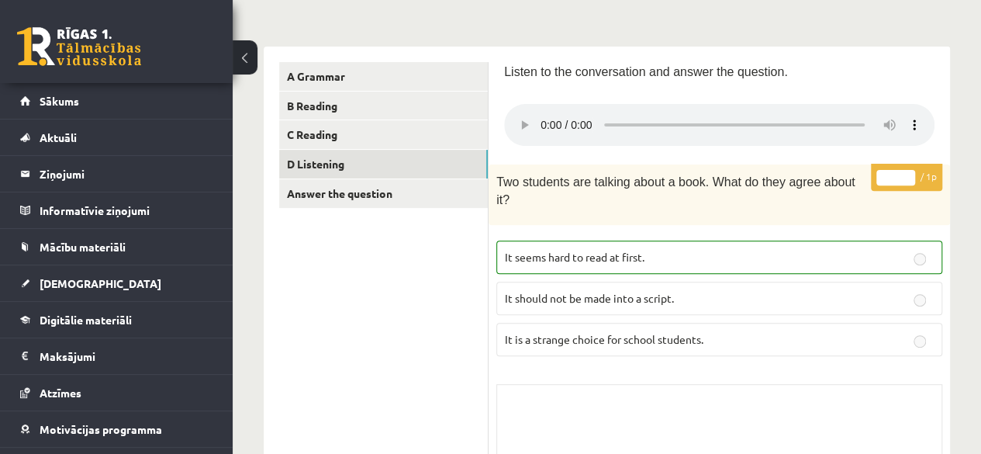
scroll to position [0, 0]
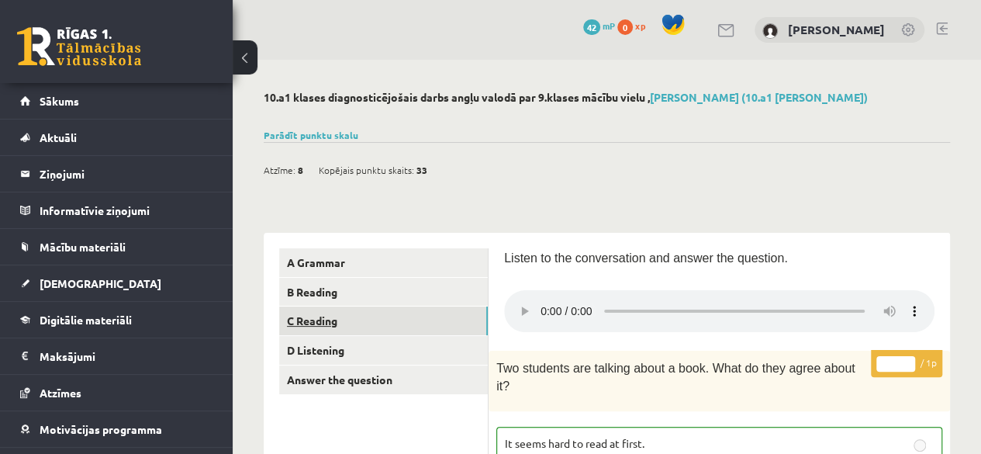
click at [374, 331] on link "C Reading" at bounding box center [383, 320] width 209 height 29
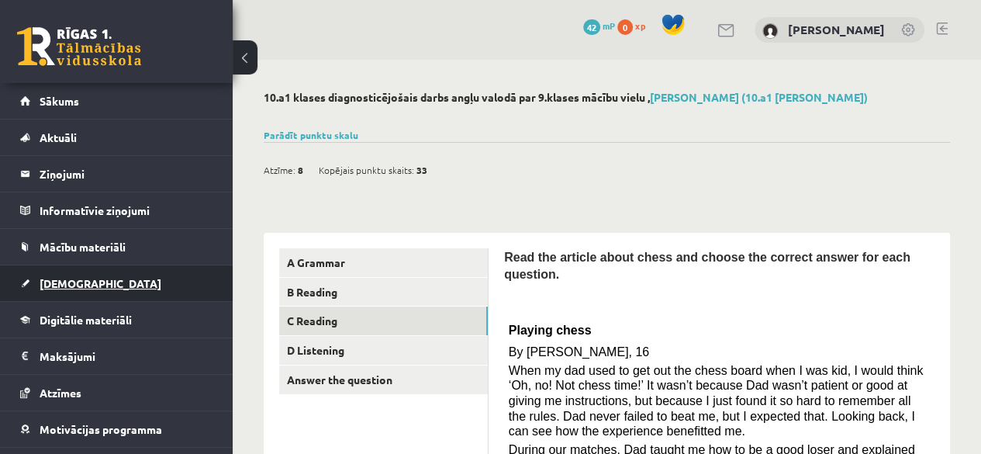
click at [53, 272] on link "[DEMOGRAPHIC_DATA]" at bounding box center [116, 283] width 193 height 36
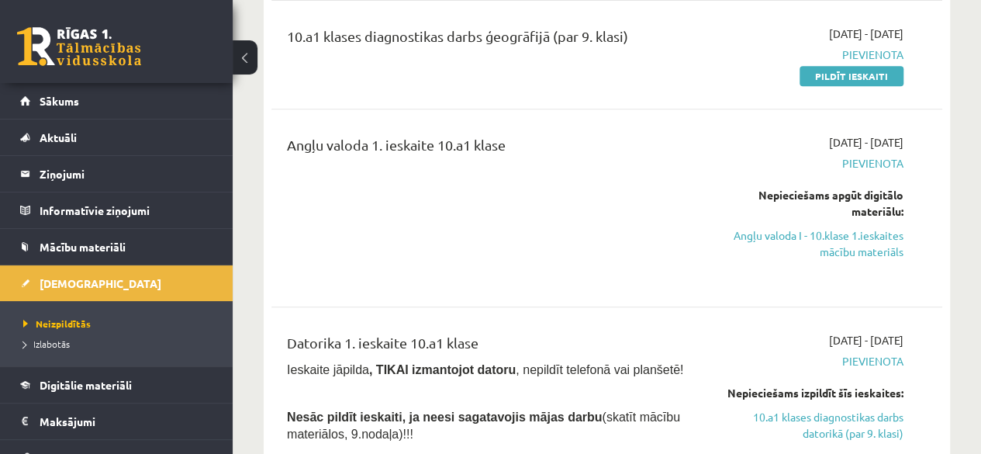
scroll to position [296, 0]
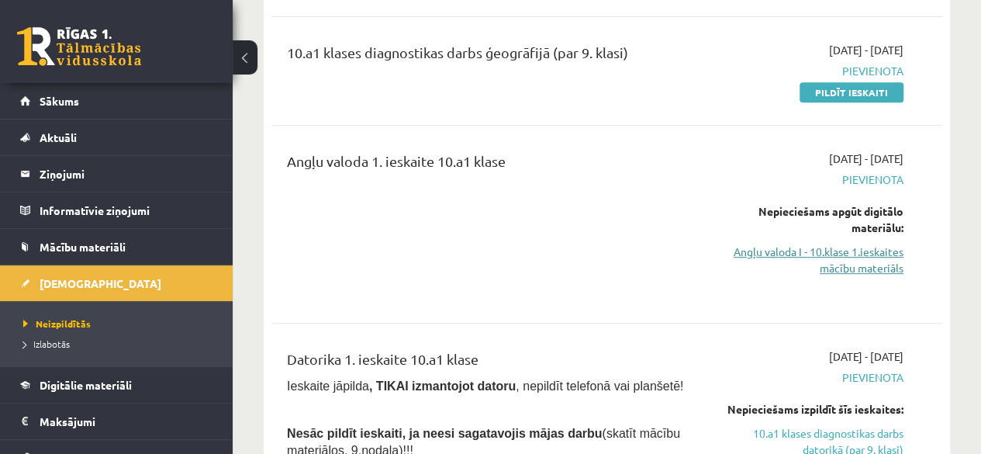
click at [825, 260] on link "Angļu valoda I - 10.klase 1.ieskaites mācību materiāls" at bounding box center [808, 259] width 190 height 33
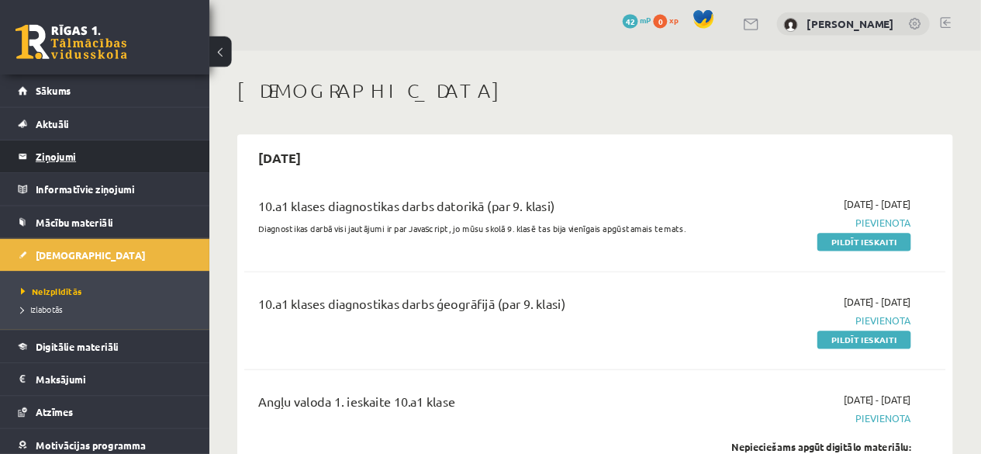
scroll to position [0, 0]
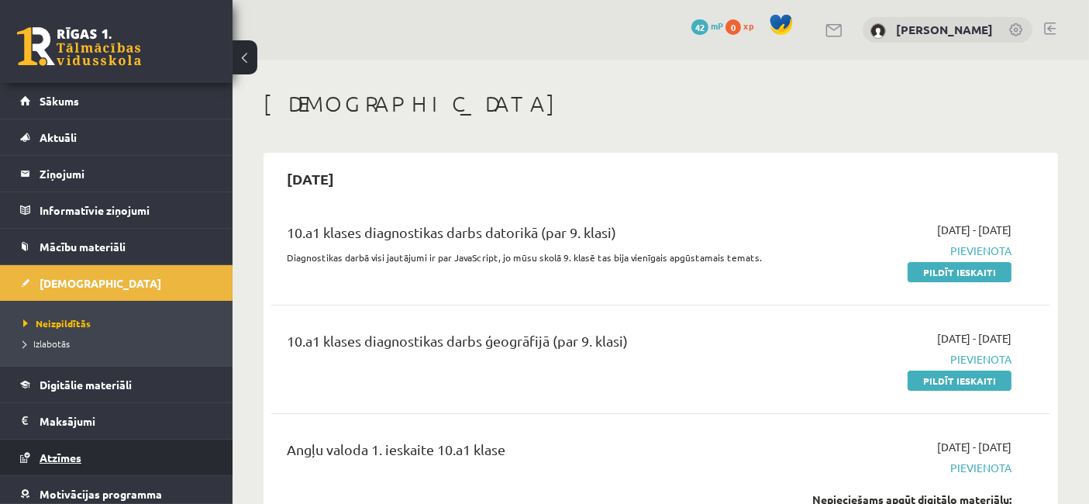
click at [79, 446] on link "Atzīmes" at bounding box center [116, 458] width 193 height 36
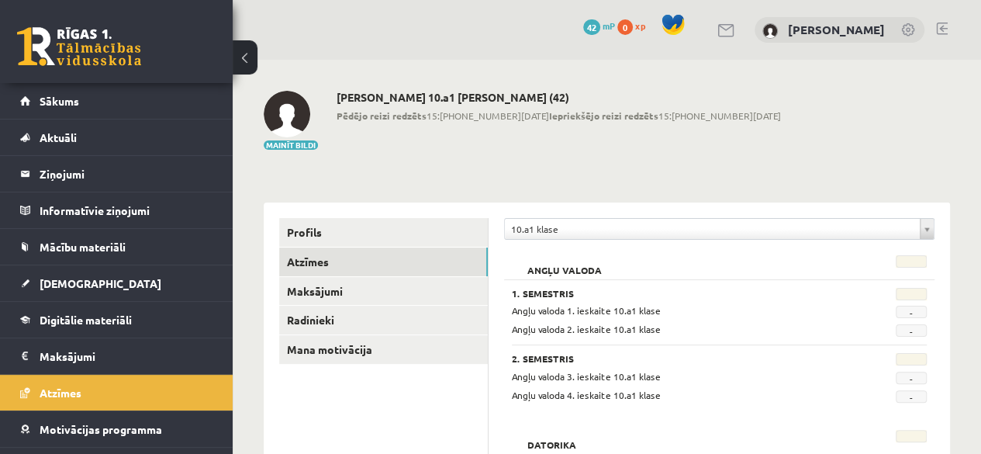
click at [907, 309] on span "-" at bounding box center [911, 311] width 31 height 12
click at [909, 309] on span "-" at bounding box center [911, 311] width 31 height 12
click at [923, 310] on span "-" at bounding box center [911, 311] width 31 height 12
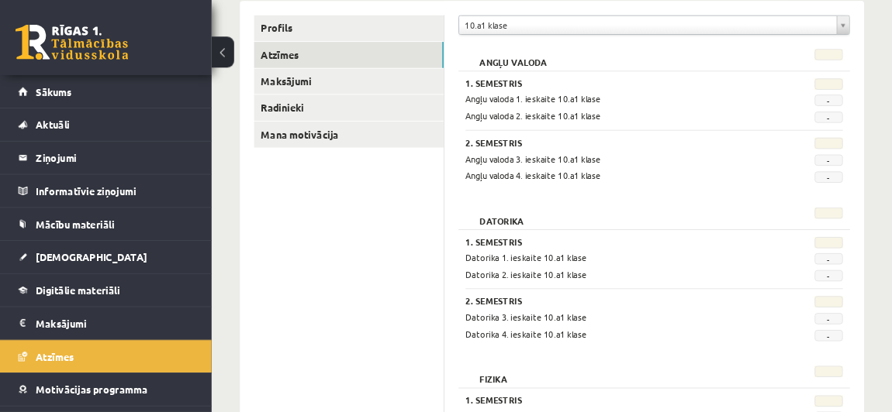
scroll to position [202, 0]
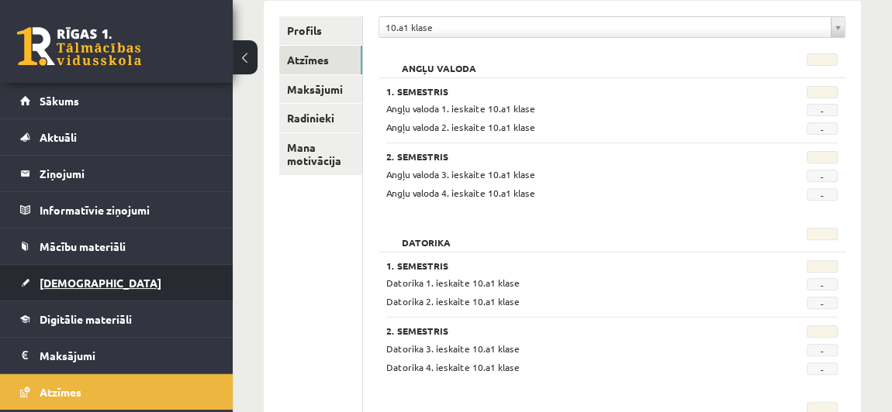
click at [90, 268] on link "[DEMOGRAPHIC_DATA]" at bounding box center [116, 283] width 193 height 36
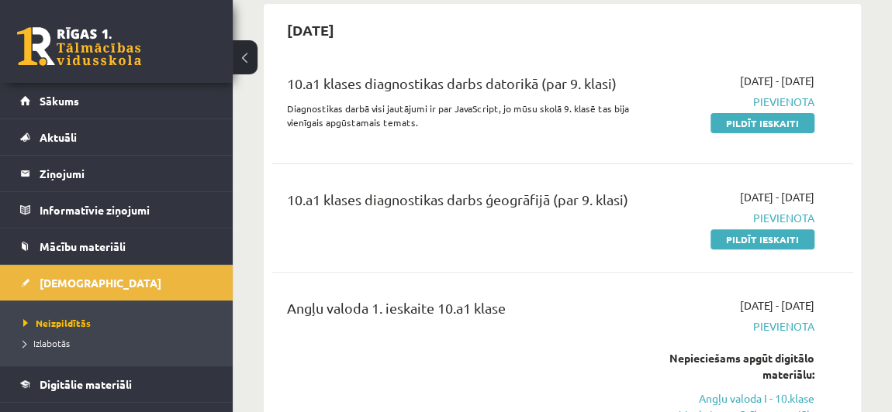
scroll to position [144, 0]
